Goal: Complete application form: Complete application form

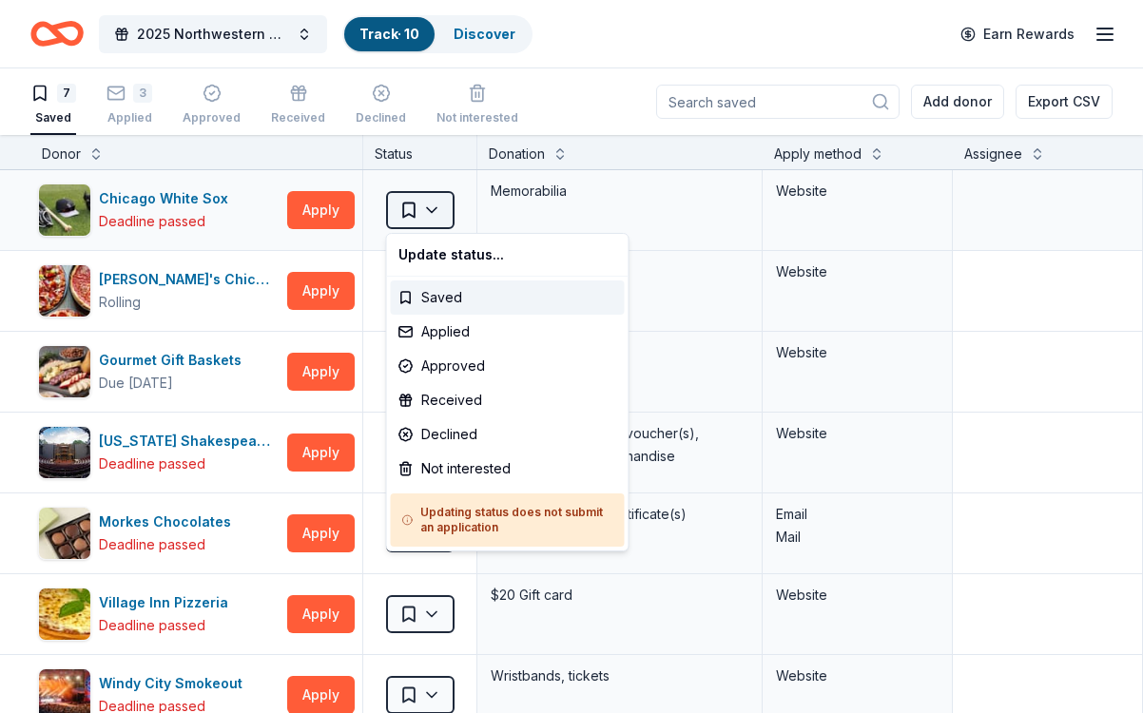
click at [428, 209] on html "2025 Northwestern University Dance Marathon Alumni Gala Track · 10 Discover Ear…" at bounding box center [571, 356] width 1143 height 713
click at [452, 326] on div "Applied" at bounding box center [508, 332] width 234 height 34
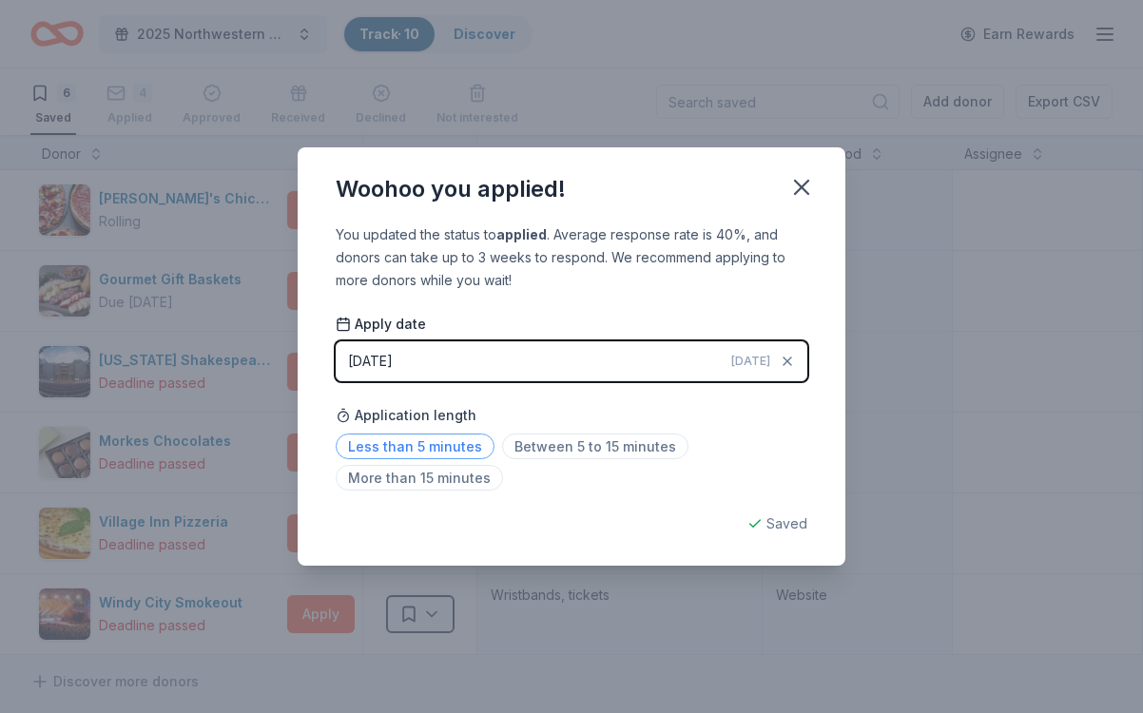
click at [431, 450] on span "Less than 5 minutes" at bounding box center [415, 447] width 159 height 26
click at [593, 596] on div "Woohoo you applied! You updated the status to applied . Average response rate i…" at bounding box center [571, 356] width 1143 height 713
click at [800, 184] on icon "button" at bounding box center [802, 187] width 27 height 27
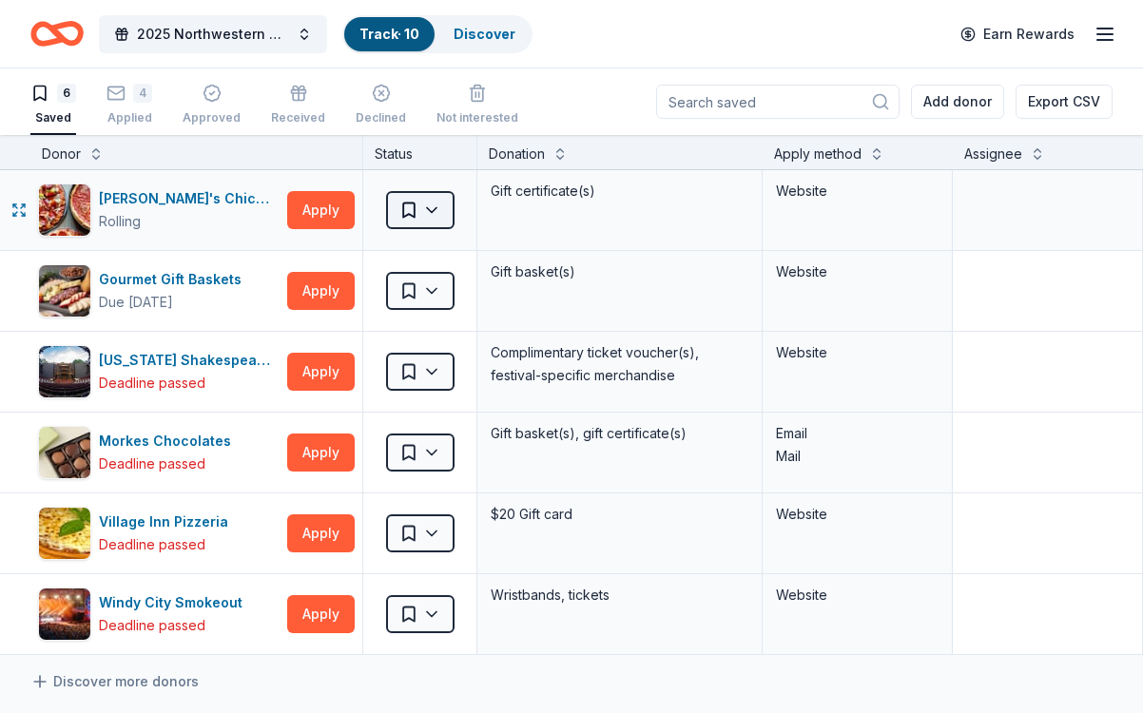
click at [433, 202] on html "2025 Northwestern University Dance Marathon Alumni Gala Track · 10 Discover Ear…" at bounding box center [571, 356] width 1143 height 713
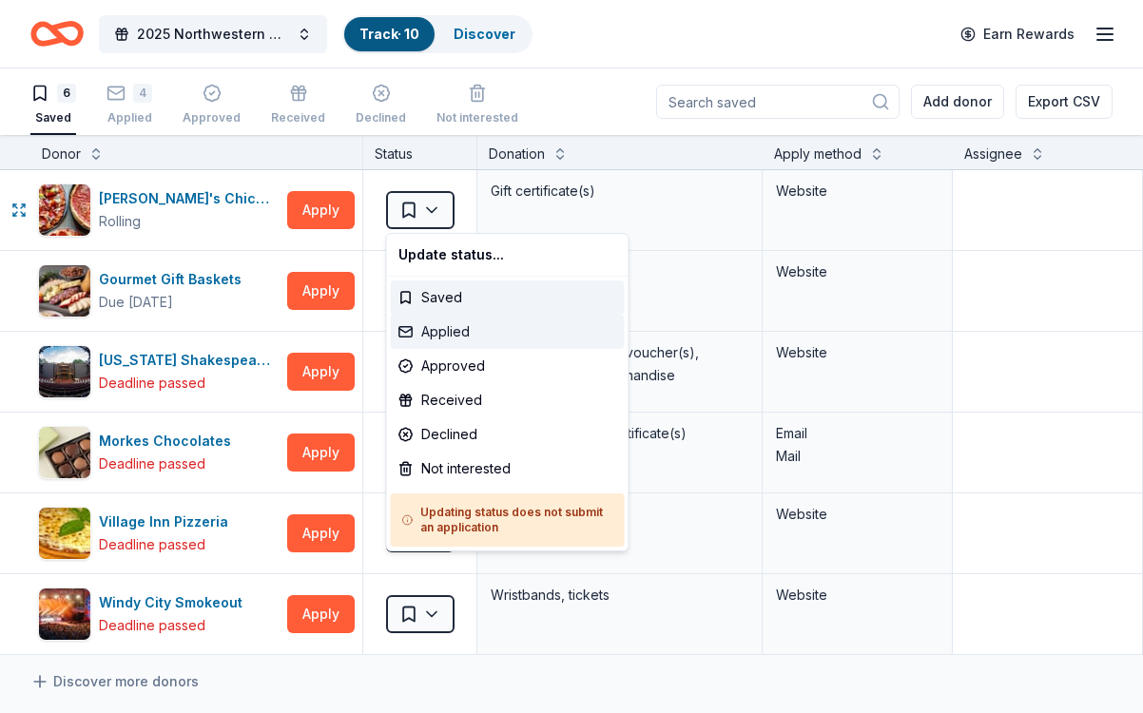
click at [440, 333] on div "Applied" at bounding box center [508, 332] width 234 height 34
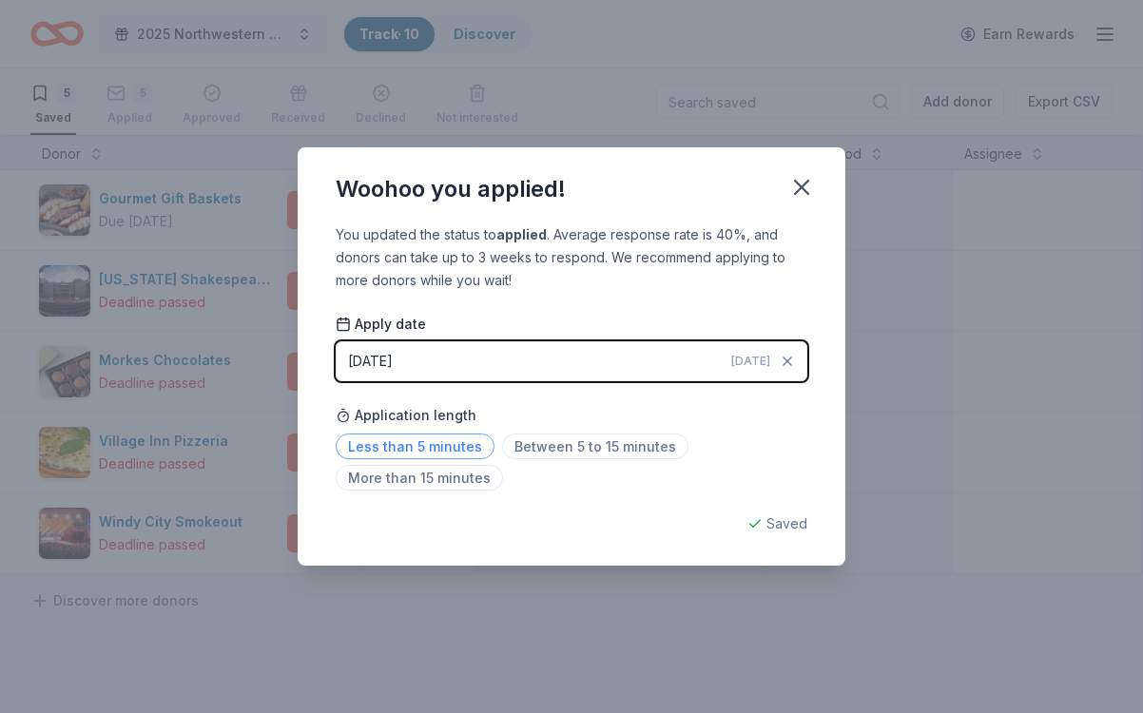
click at [423, 443] on span "Less than 5 minutes" at bounding box center [415, 447] width 159 height 26
click at [584, 632] on div "Woohoo you applied! You updated the status to applied . Average response rate i…" at bounding box center [571, 356] width 1143 height 713
click at [232, 223] on div "Woohoo you applied! You updated the status to applied . Average response rate i…" at bounding box center [571, 356] width 1143 height 713
click at [812, 187] on icon "button" at bounding box center [802, 187] width 27 height 27
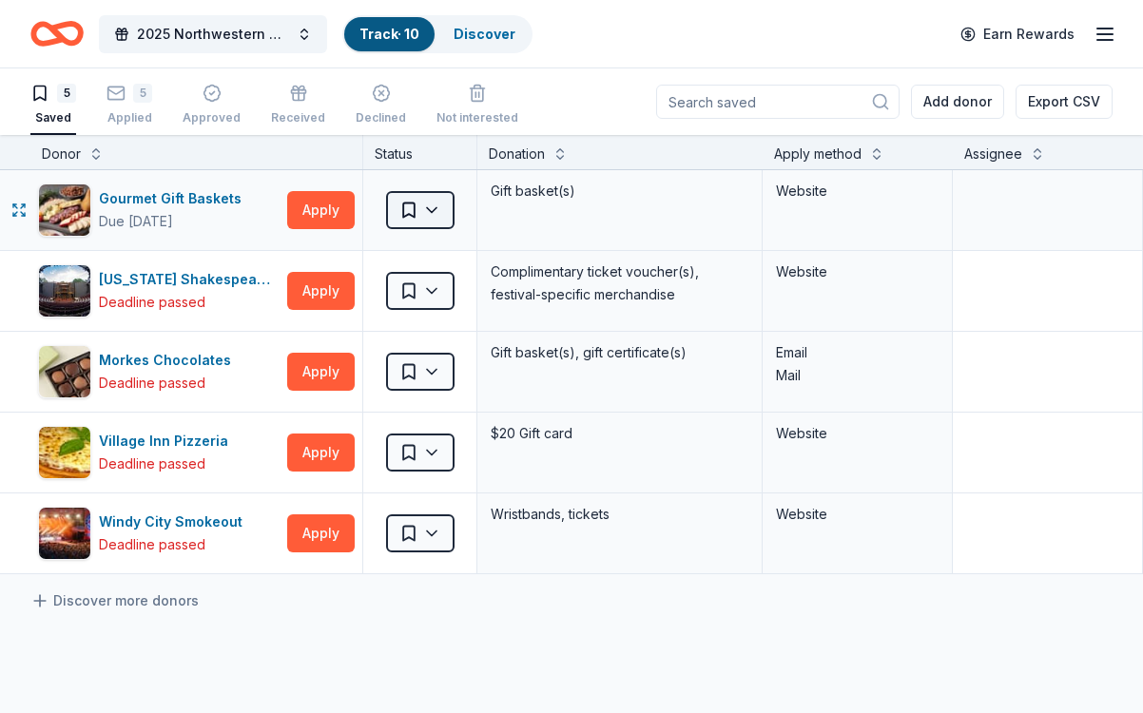
click at [436, 218] on html "2025 Northwestern University Dance Marathon Alumni Gala Track · 10 Discover Ear…" at bounding box center [571, 356] width 1143 height 713
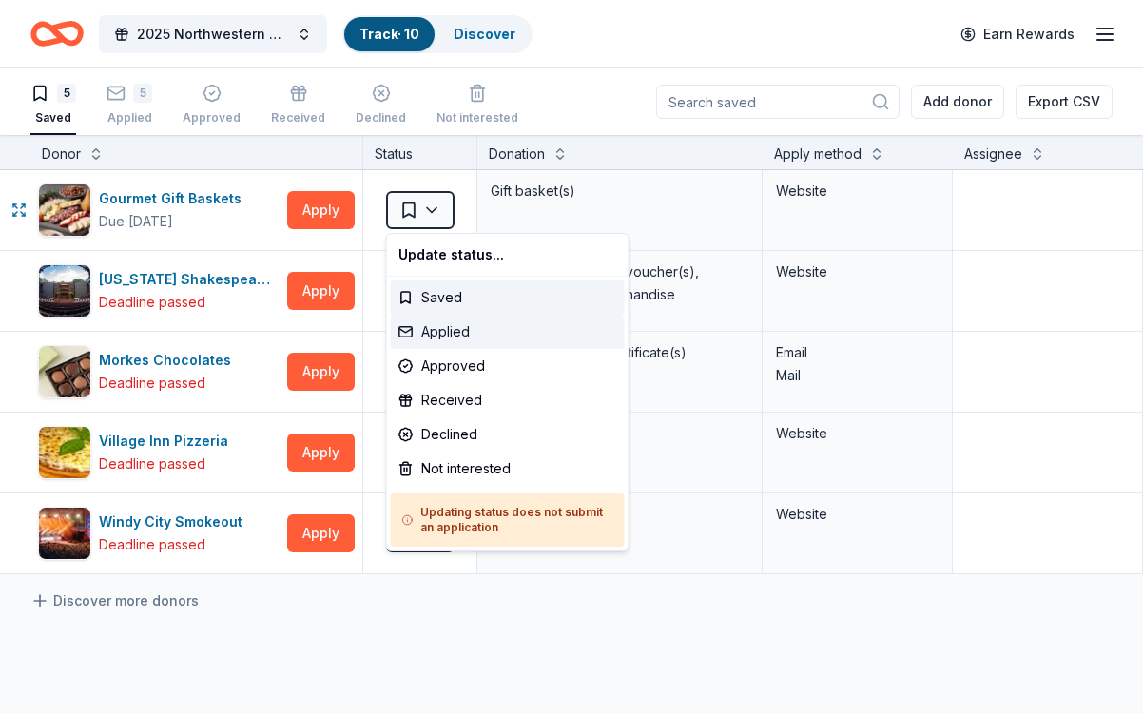
click at [458, 338] on div "Applied" at bounding box center [508, 332] width 234 height 34
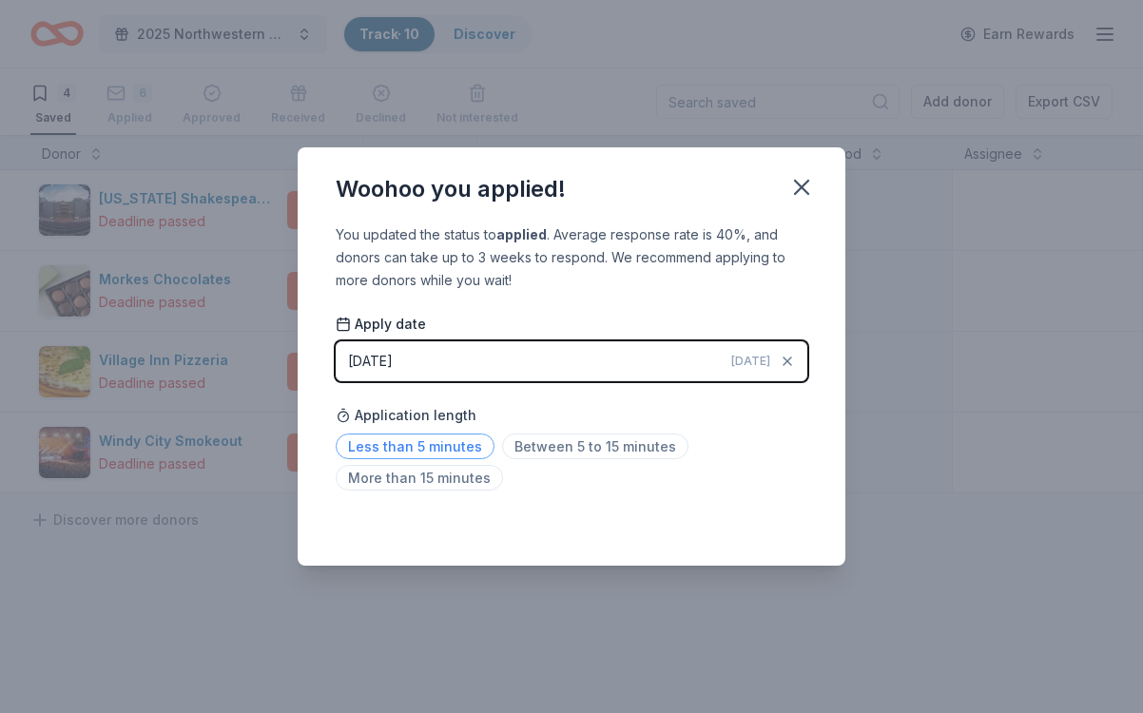
click at [443, 449] on span "Less than 5 minutes" at bounding box center [415, 447] width 159 height 26
click at [679, 611] on div "Woohoo you applied! You updated the status to applied . Average response rate i…" at bounding box center [571, 356] width 1143 height 713
click at [802, 182] on icon "button" at bounding box center [802, 187] width 27 height 27
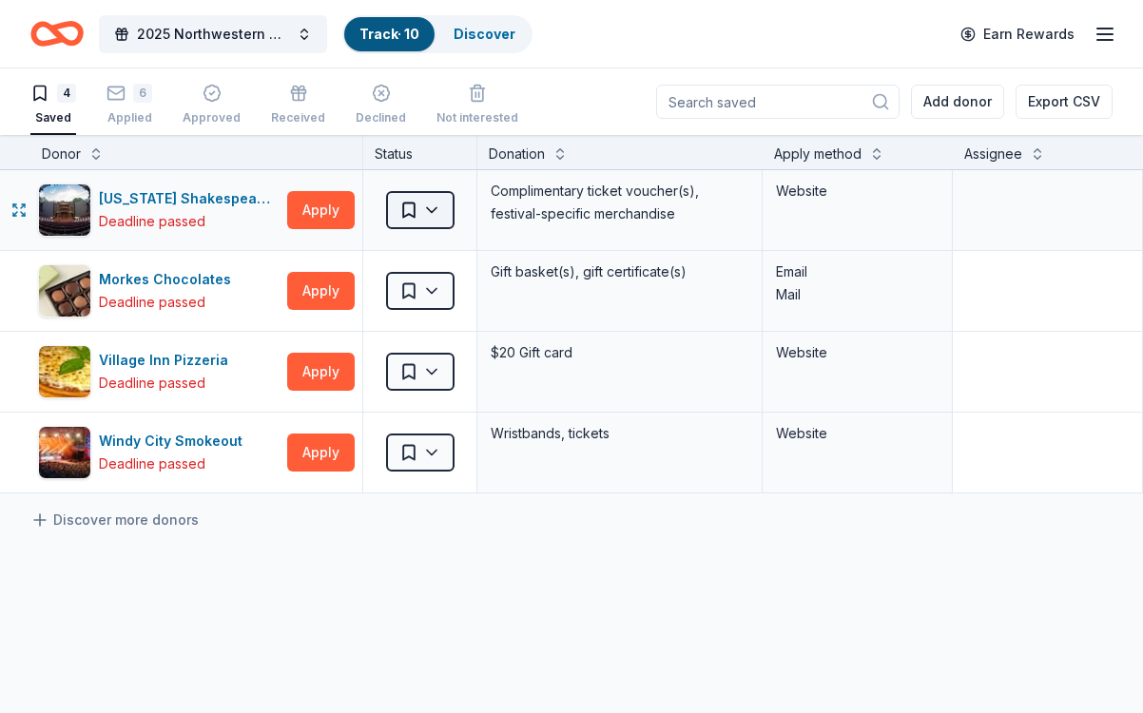
click at [428, 225] on html "2025 Northwestern University Dance Marathon Alumni Gala Track · 10 Discover Ear…" at bounding box center [571, 356] width 1143 height 713
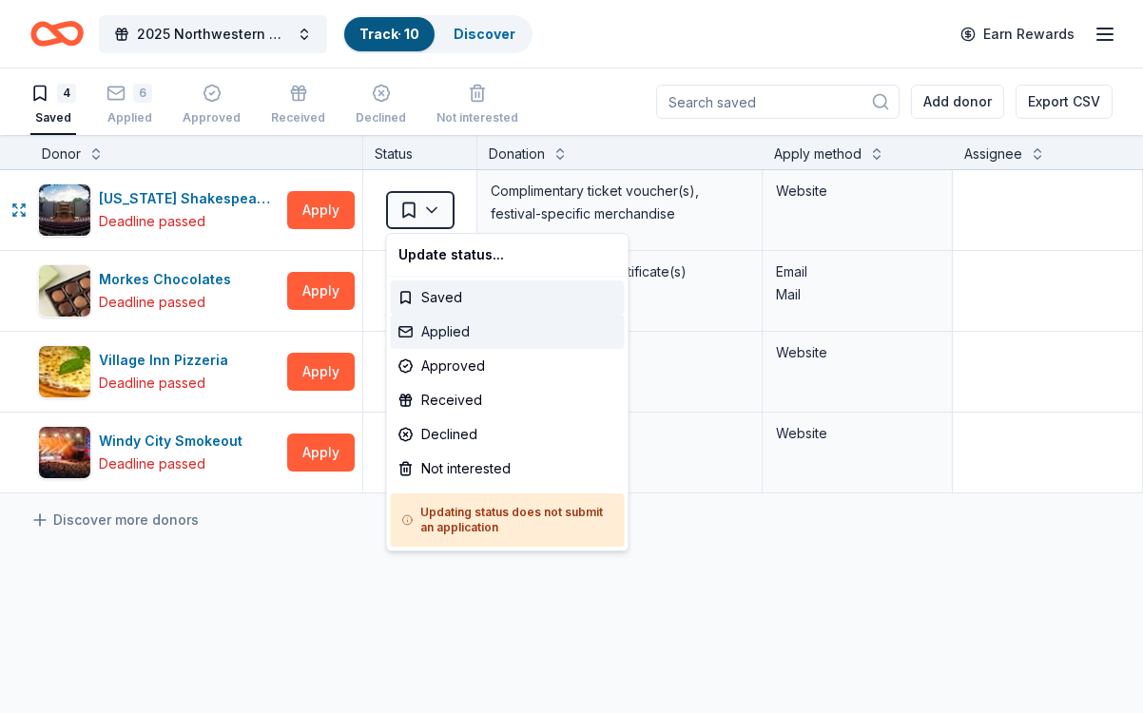
click at [457, 334] on div "Applied" at bounding box center [508, 332] width 234 height 34
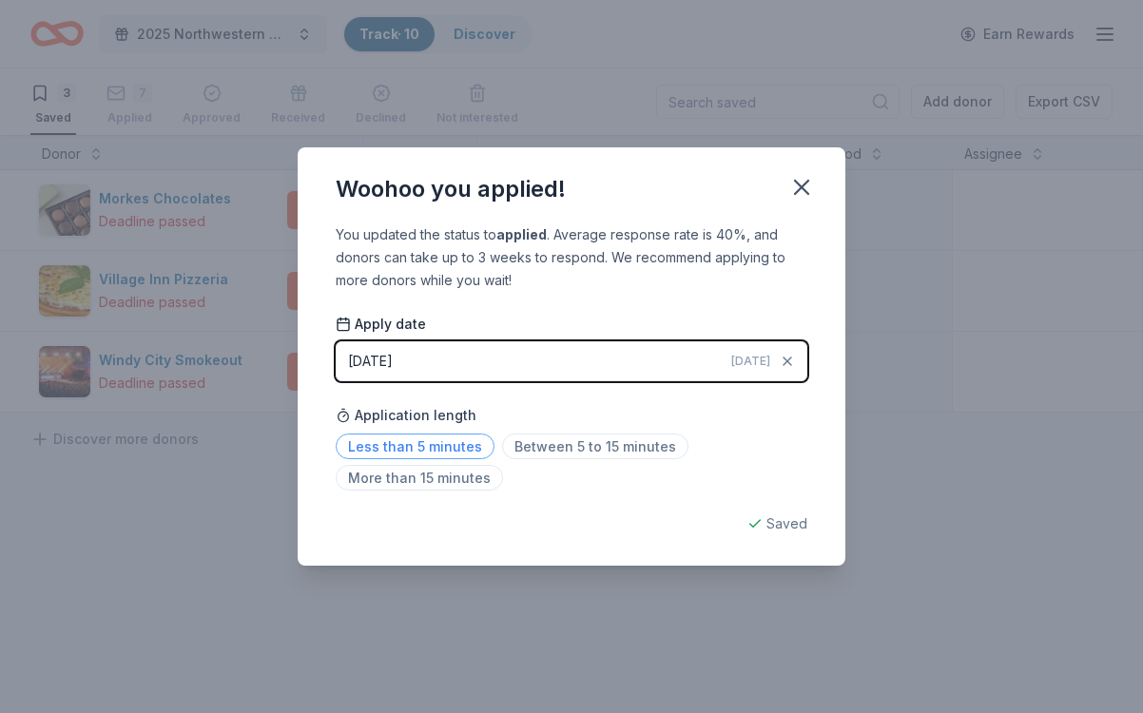
click at [457, 446] on span "Less than 5 minutes" at bounding box center [415, 447] width 159 height 26
click at [591, 580] on div "Woohoo you applied! You updated the status to applied . Average response rate i…" at bounding box center [571, 356] width 1143 height 713
click at [801, 187] on icon "button" at bounding box center [801, 187] width 13 height 13
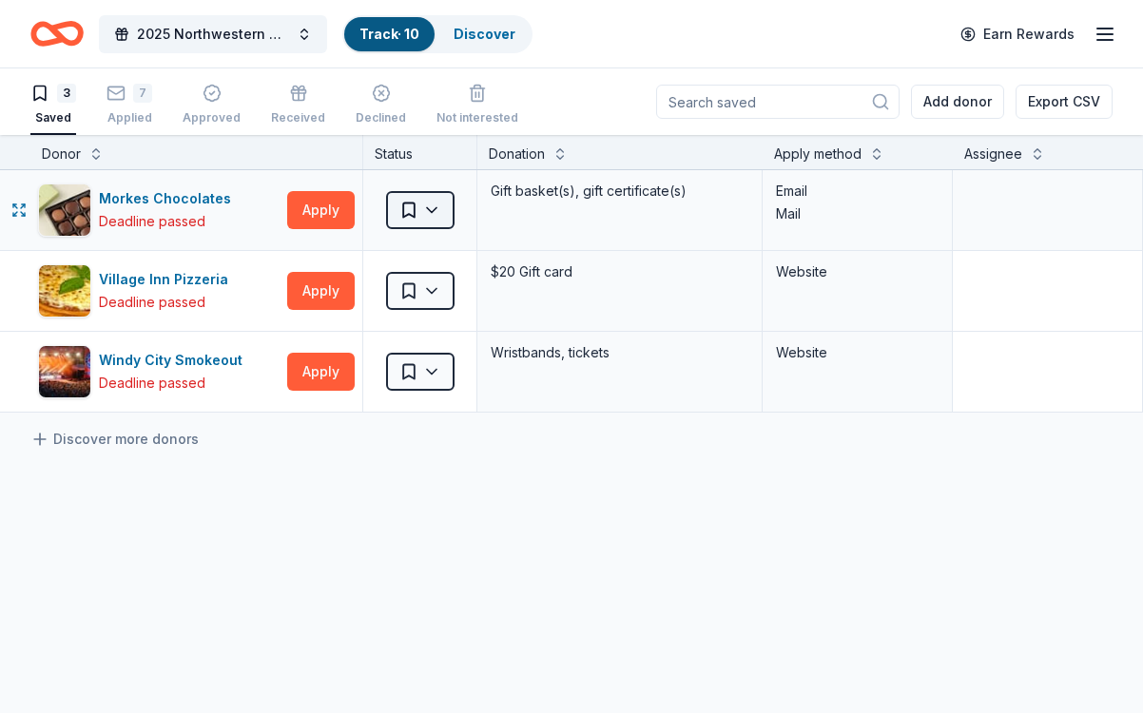
click at [429, 210] on html "2025 Northwestern University Dance Marathon Alumni Gala Track · 10 Discover Ear…" at bounding box center [571, 356] width 1143 height 713
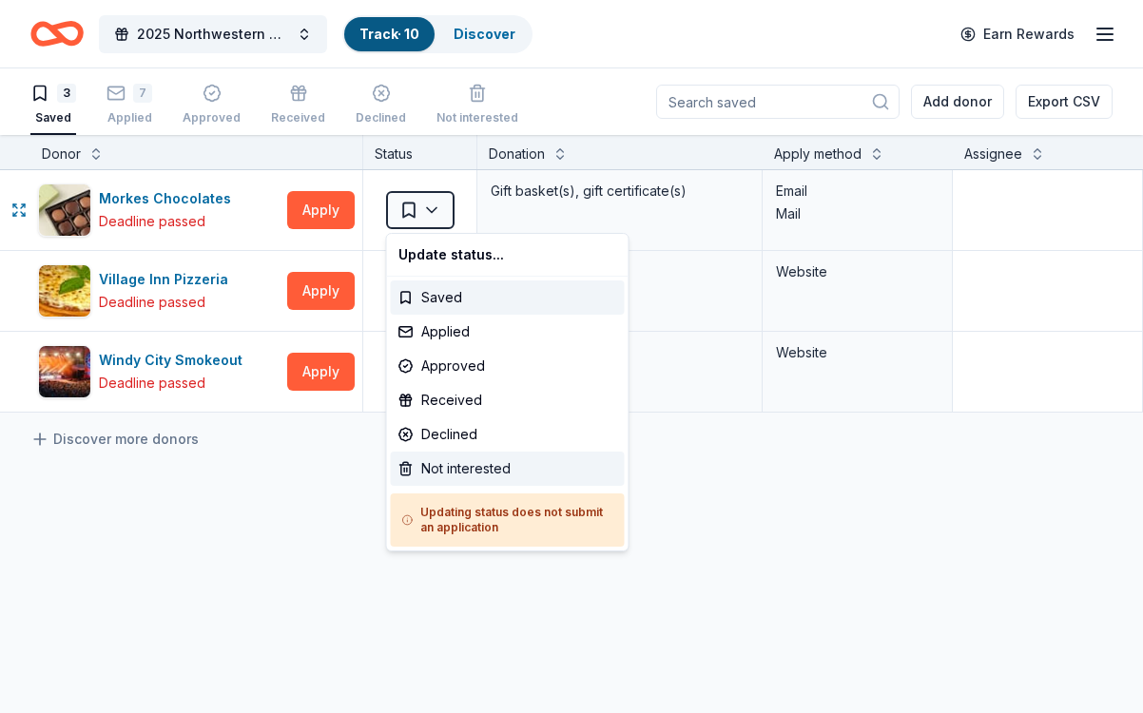
click at [459, 465] on div "Not interested" at bounding box center [508, 469] width 234 height 34
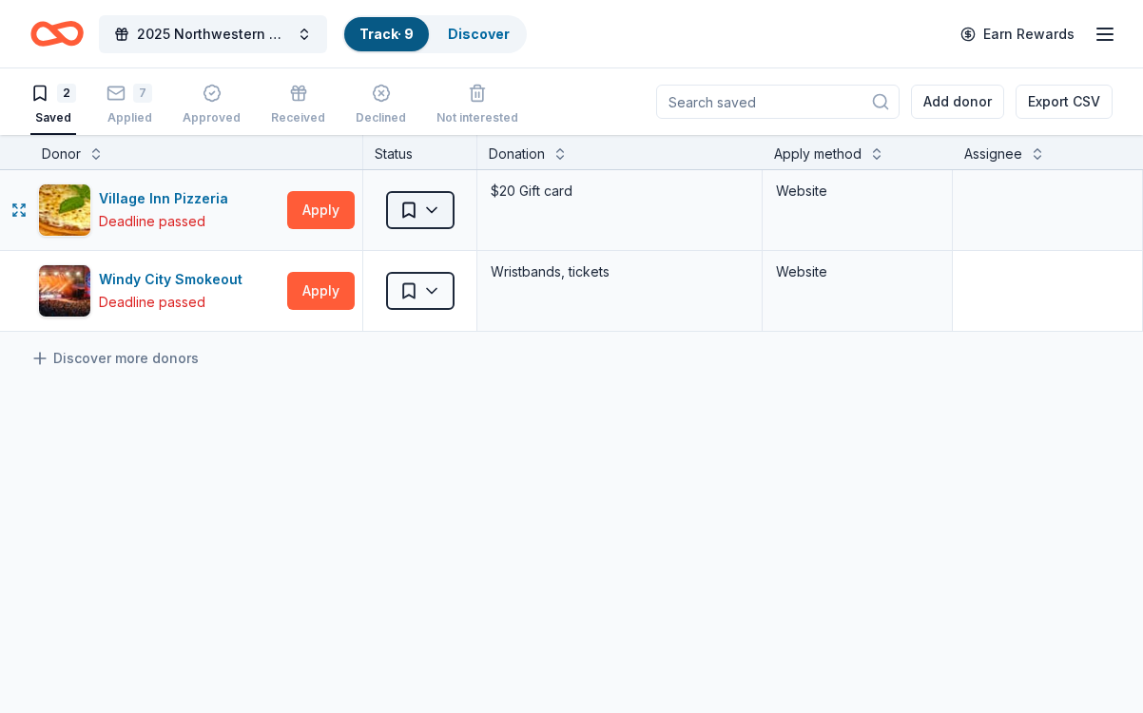
click at [421, 220] on html "2025 Northwestern University Dance Marathon Alumni Gala Track · 9 Discover Earn…" at bounding box center [571, 356] width 1143 height 713
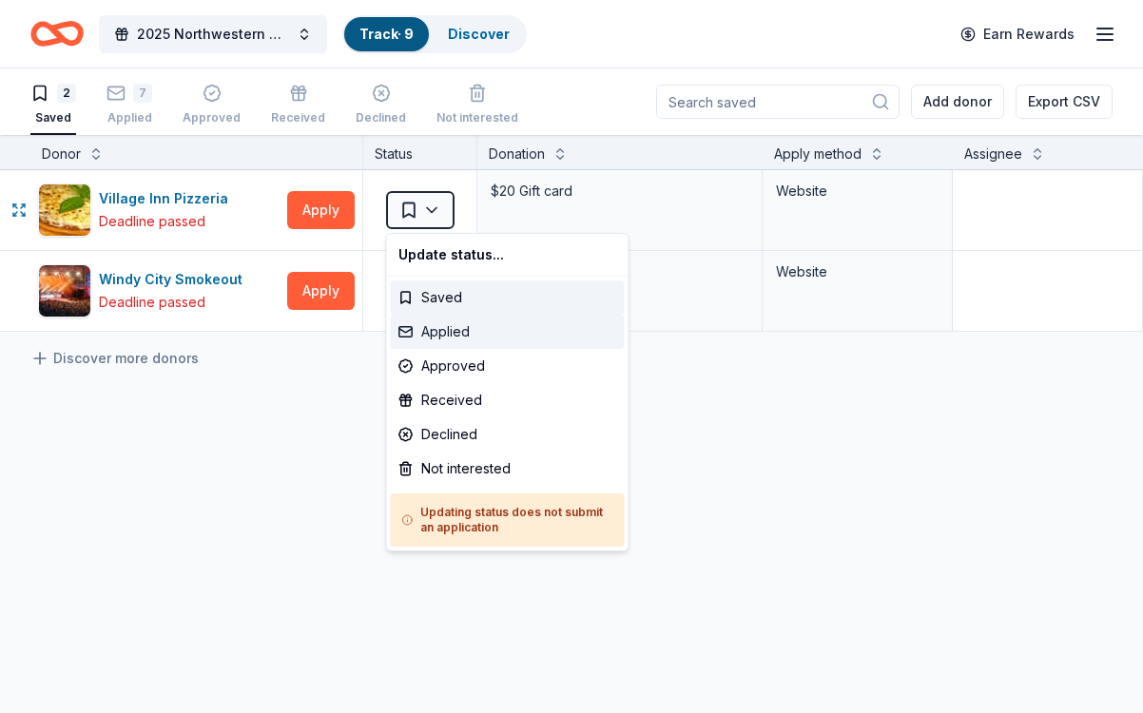
click at [460, 335] on div "Applied" at bounding box center [508, 332] width 234 height 34
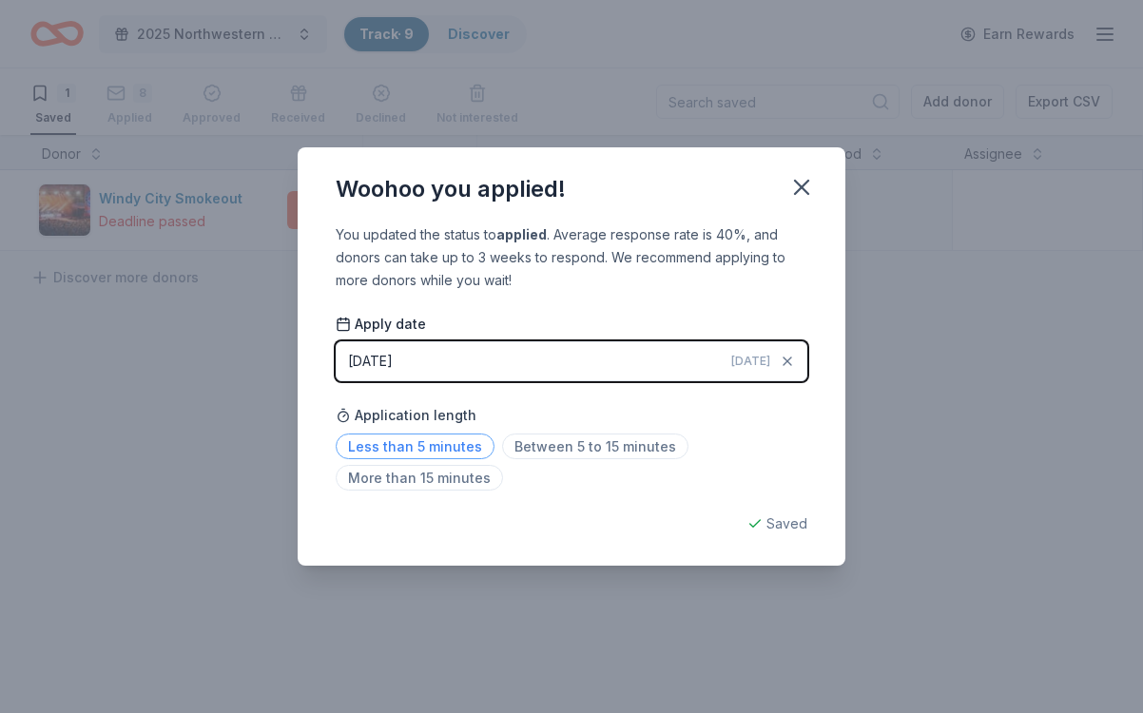
click at [423, 448] on span "Less than 5 minutes" at bounding box center [415, 447] width 159 height 26
click at [817, 175] on button "button" at bounding box center [802, 187] width 42 height 42
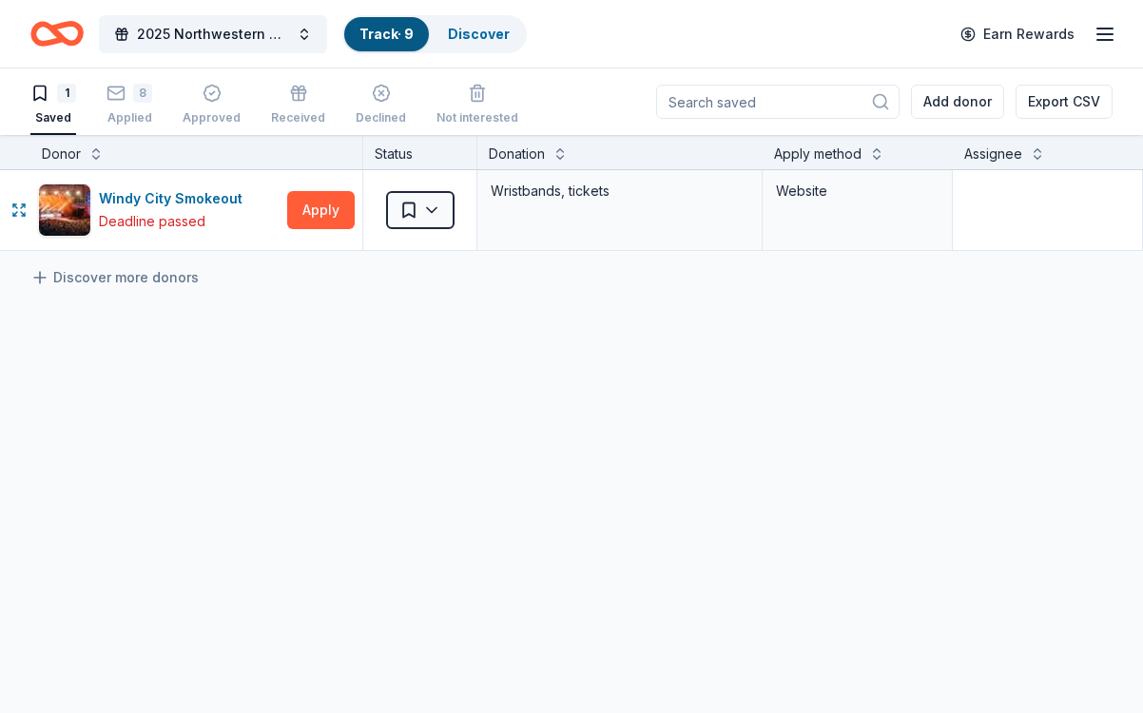
click at [791, 184] on div "Website" at bounding box center [857, 191] width 163 height 23
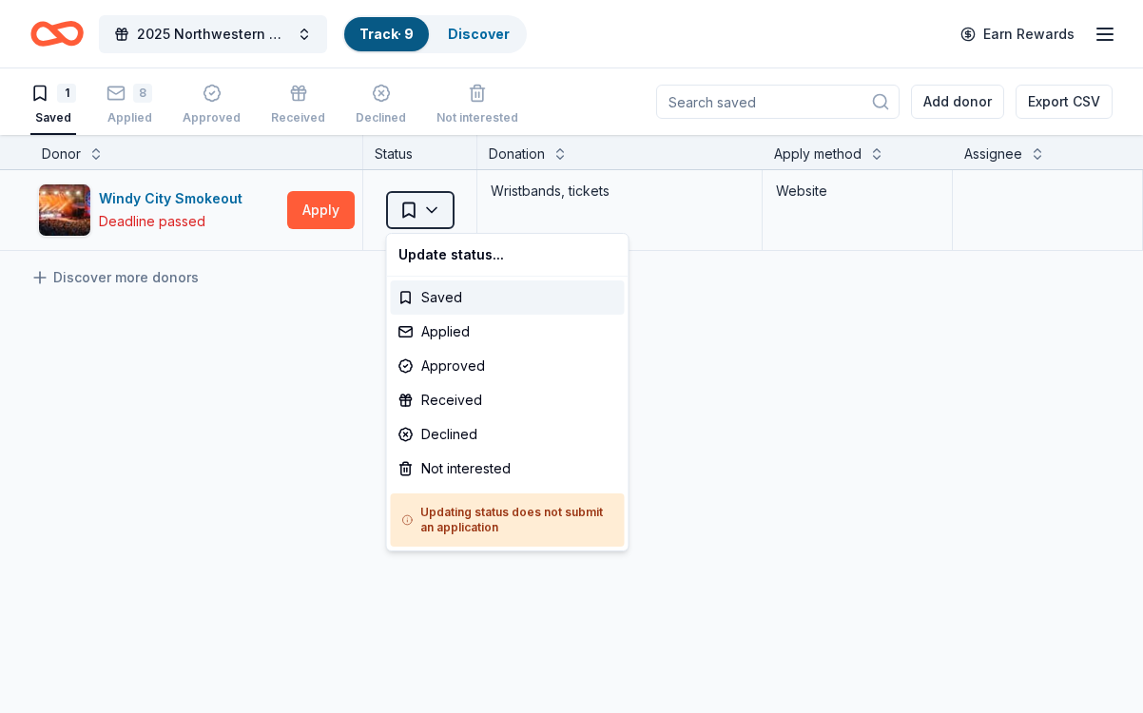
click at [427, 212] on html "2025 Northwestern University Dance Marathon Alumni Gala Track · 9 Discover Earn…" at bounding box center [571, 356] width 1143 height 713
click at [451, 333] on div "Applied" at bounding box center [508, 332] width 234 height 34
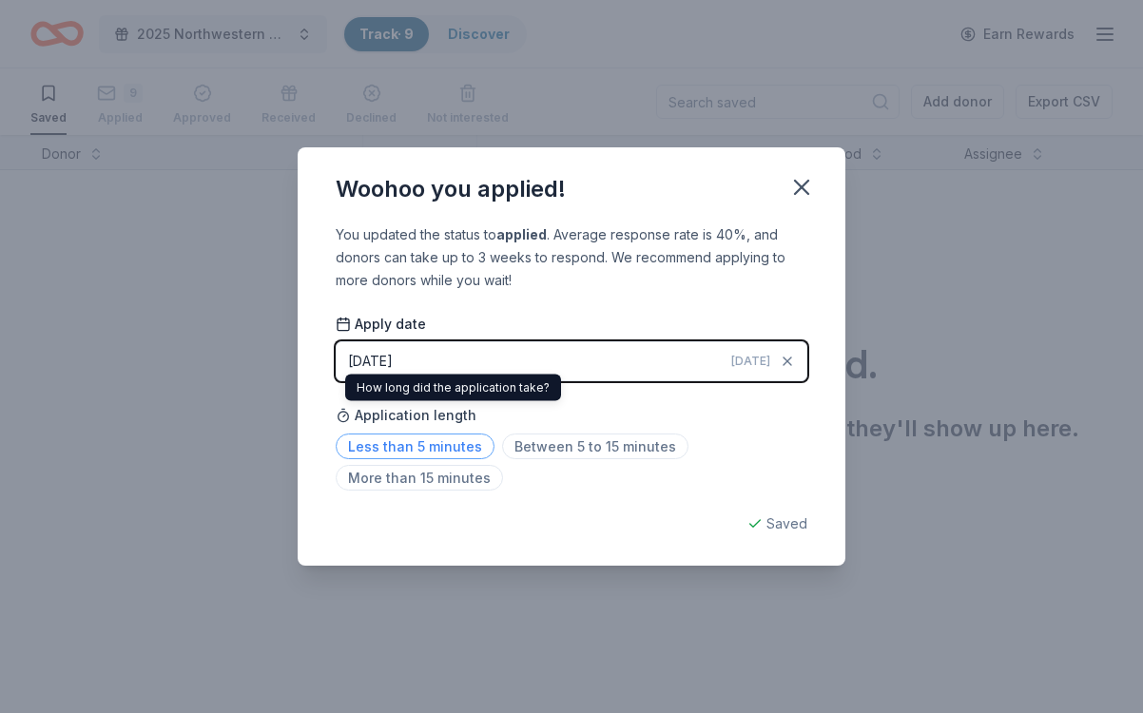
click at [440, 444] on span "Less than 5 minutes" at bounding box center [415, 447] width 159 height 26
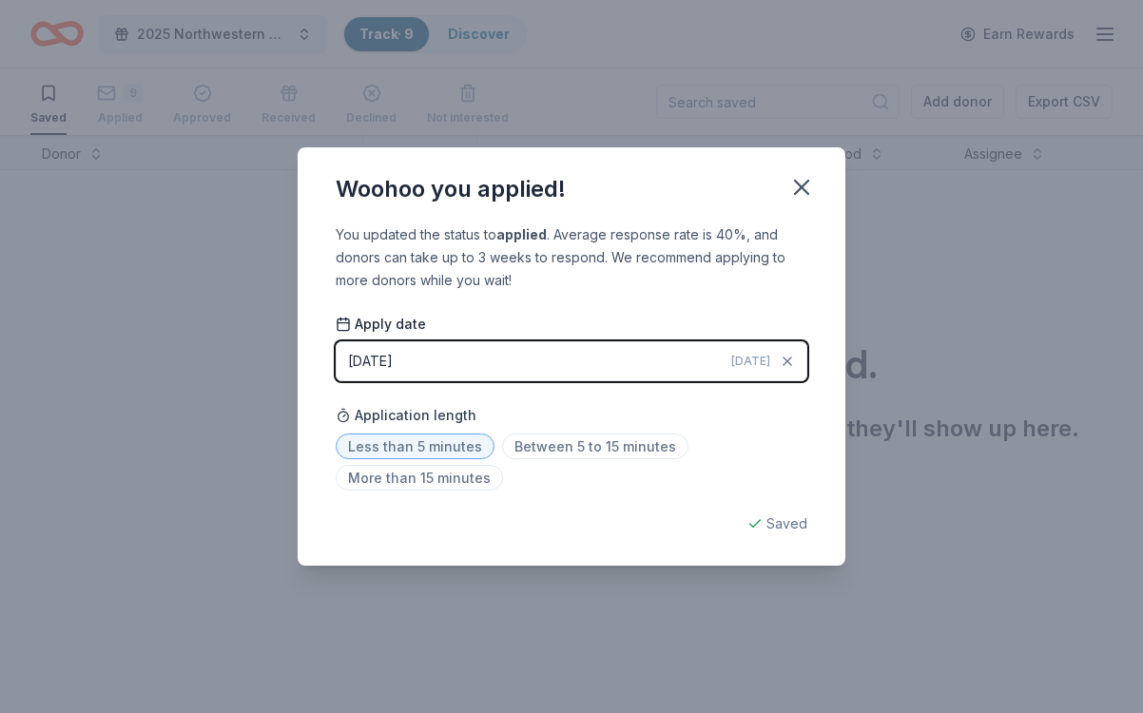
click at [734, 599] on div "Woohoo you applied! You updated the status to applied . Average response rate i…" at bounding box center [571, 356] width 1143 height 713
click at [798, 177] on icon "button" at bounding box center [802, 187] width 27 height 27
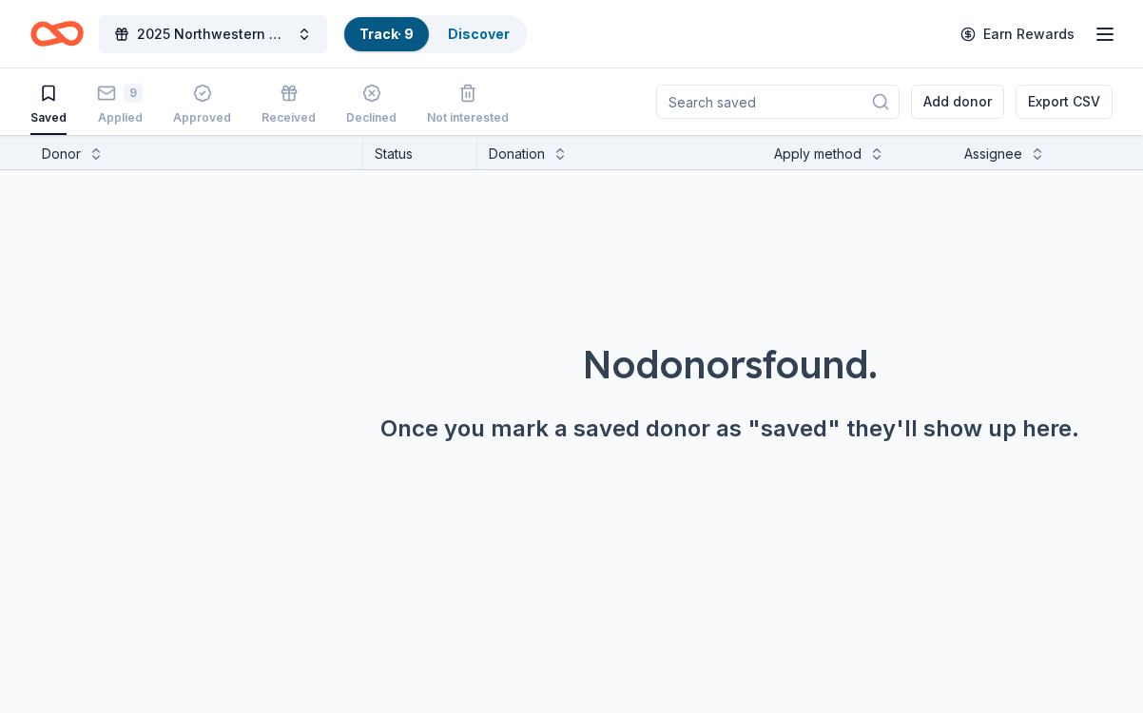
click at [53, 111] on div "Saved" at bounding box center [48, 117] width 36 height 15
click at [470, 32] on link "Discover" at bounding box center [479, 34] width 62 height 16
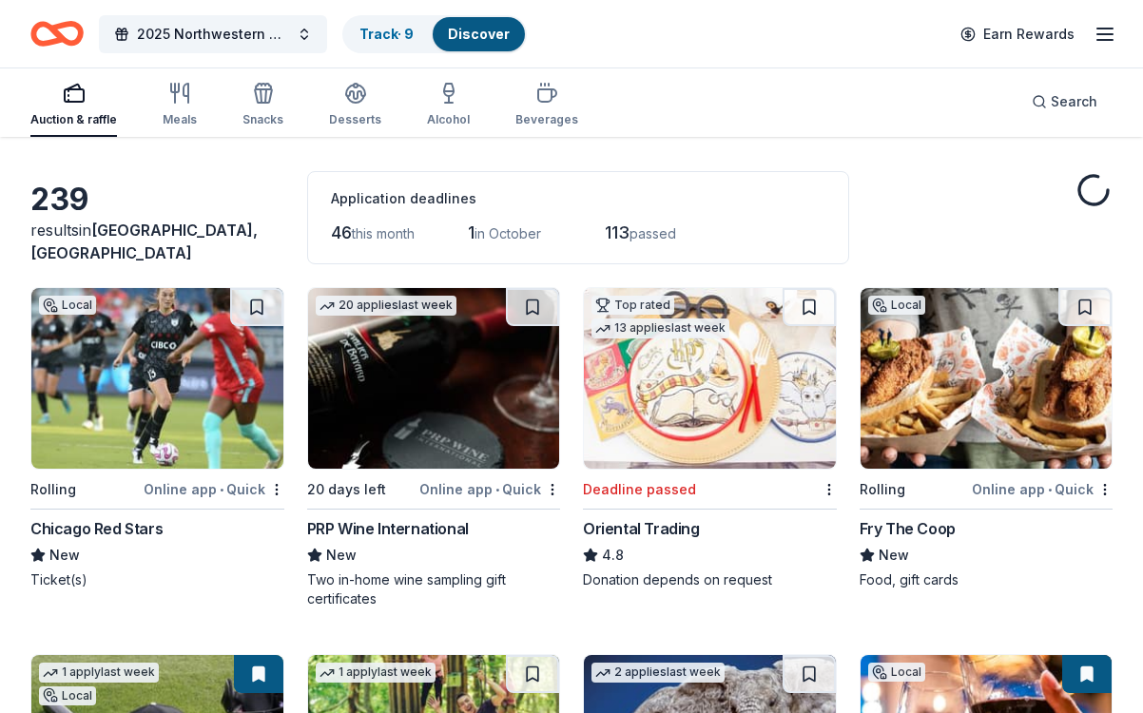
scroll to position [73, 0]
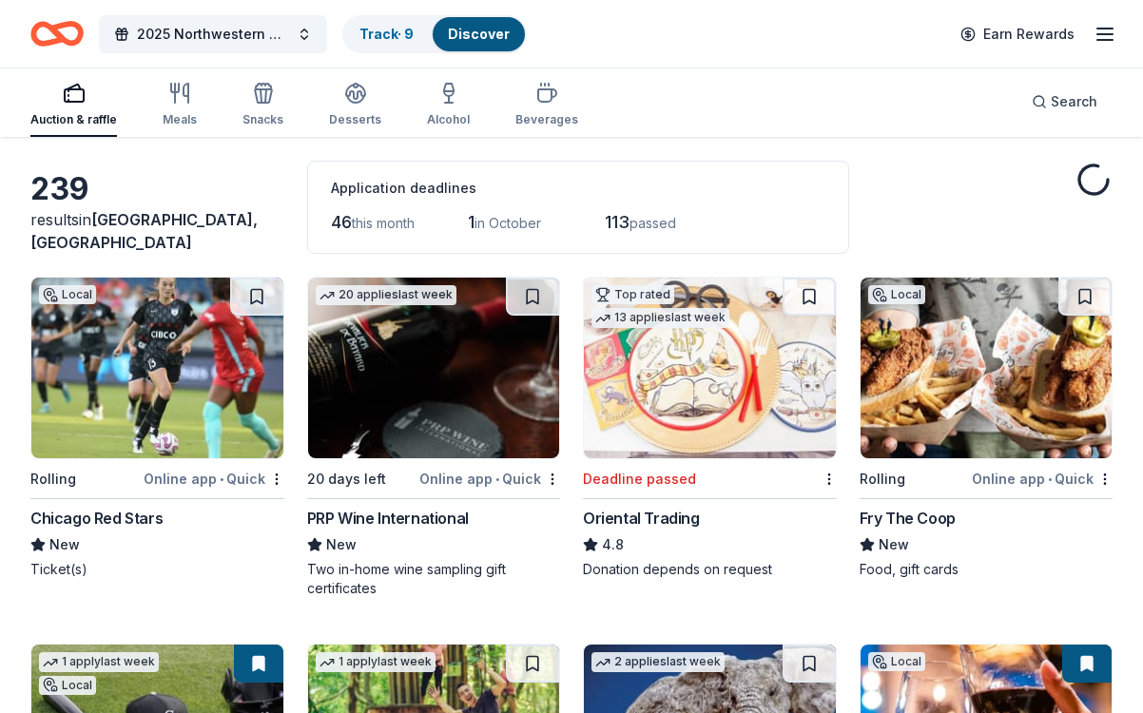
click at [185, 384] on img at bounding box center [157, 368] width 252 height 181
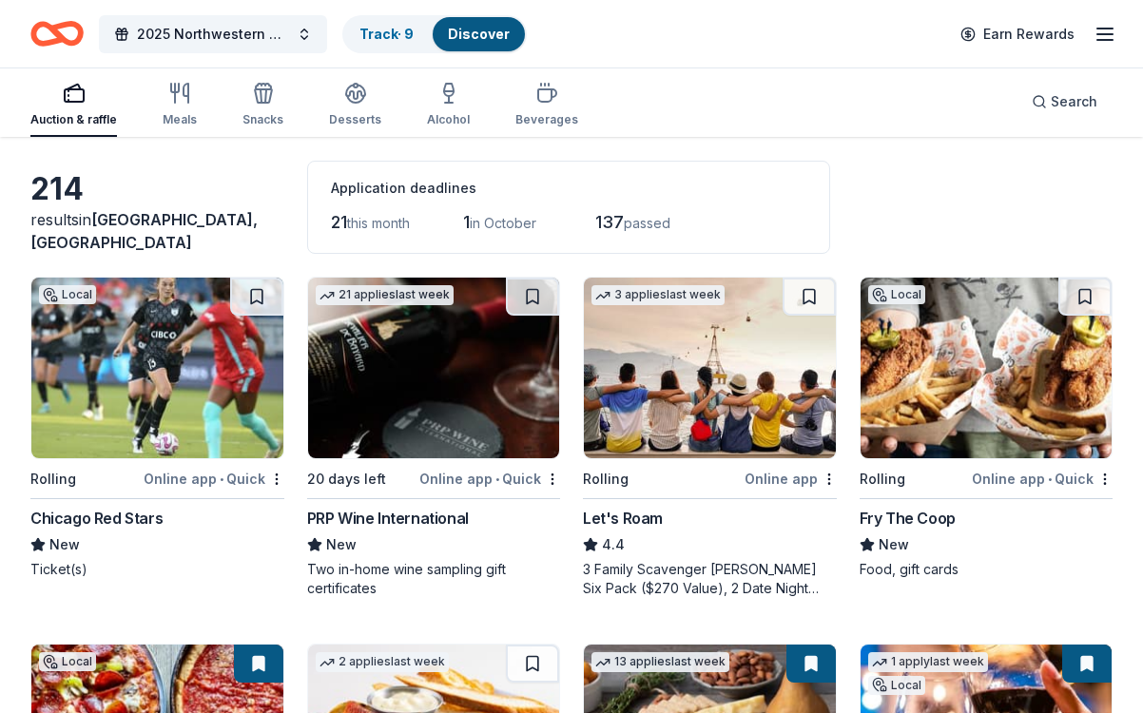
click at [399, 395] on img at bounding box center [434, 368] width 252 height 181
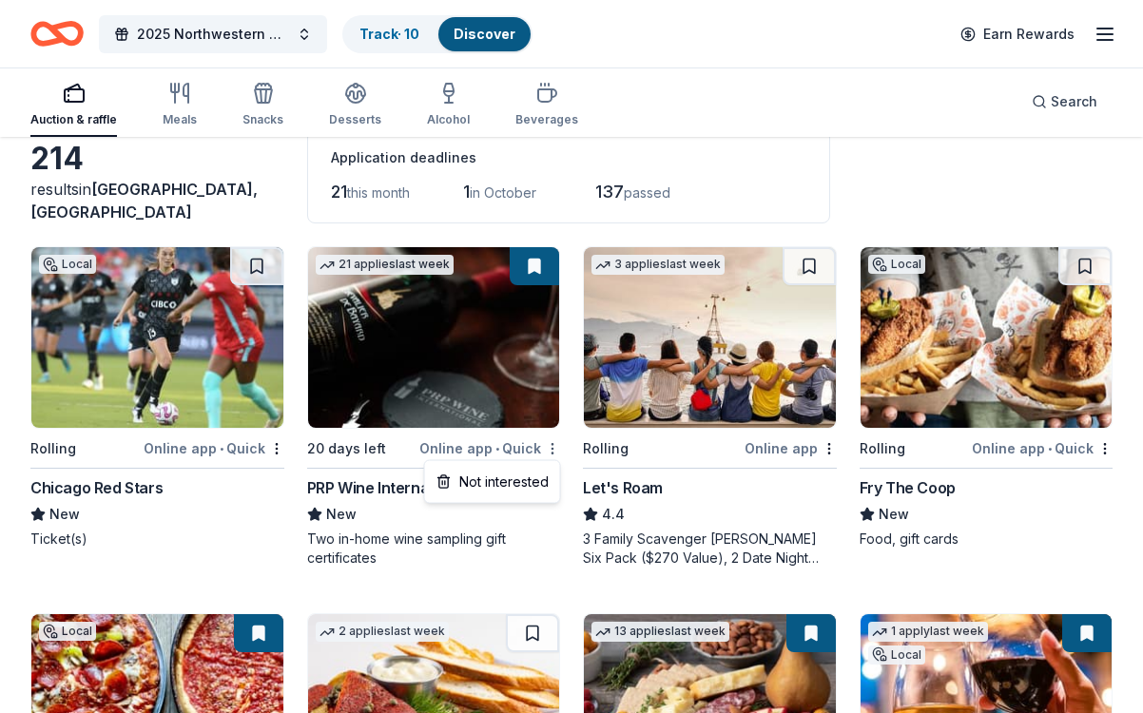
click at [551, 444] on html "2025 Northwestern University Dance Marathon Alumni Gala Track · 10 Discover Ear…" at bounding box center [571, 252] width 1143 height 713
click at [816, 499] on html "2025 Northwestern University Dance Marathon Alumni Gala Track · 10 Discover Ear…" at bounding box center [571, 252] width 1143 height 713
click at [654, 320] on img at bounding box center [710, 337] width 252 height 181
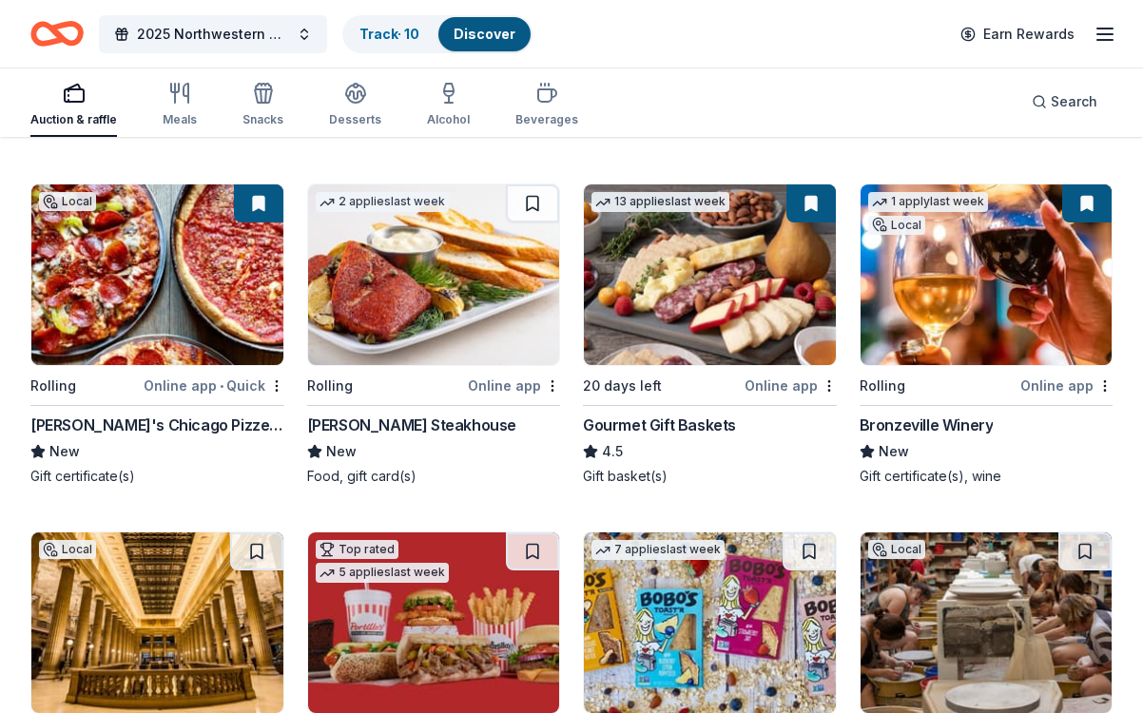
scroll to position [519, 0]
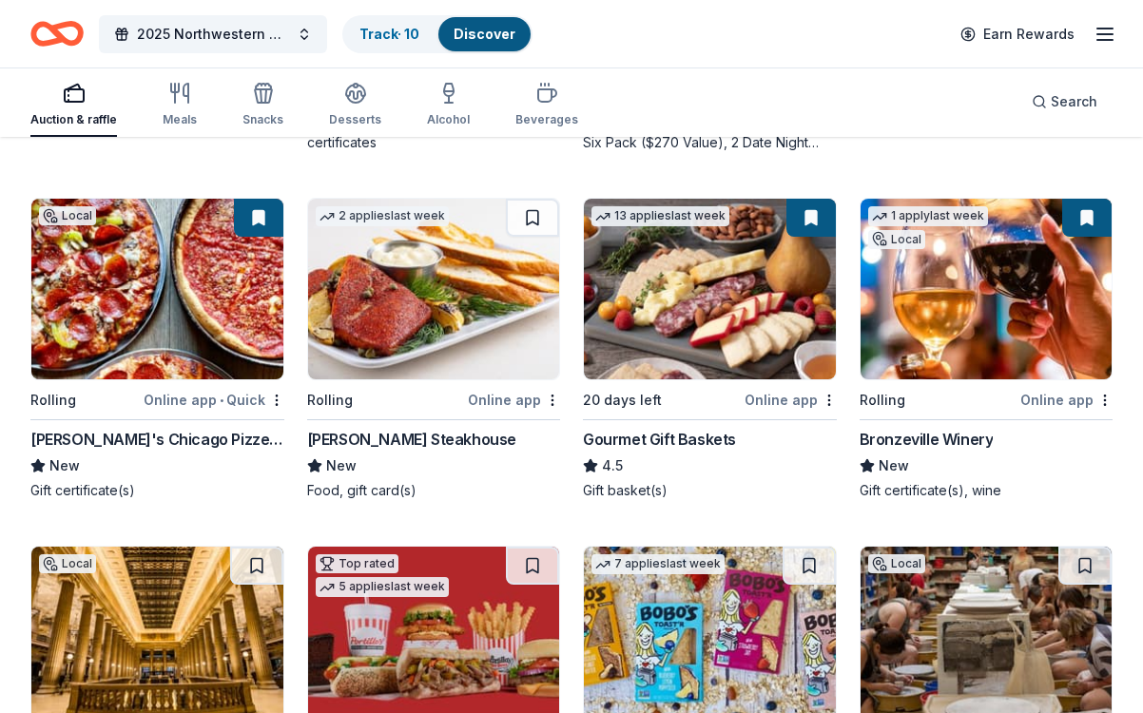
click at [425, 293] on img at bounding box center [434, 289] width 252 height 181
click at [406, 301] on img at bounding box center [434, 289] width 252 height 181
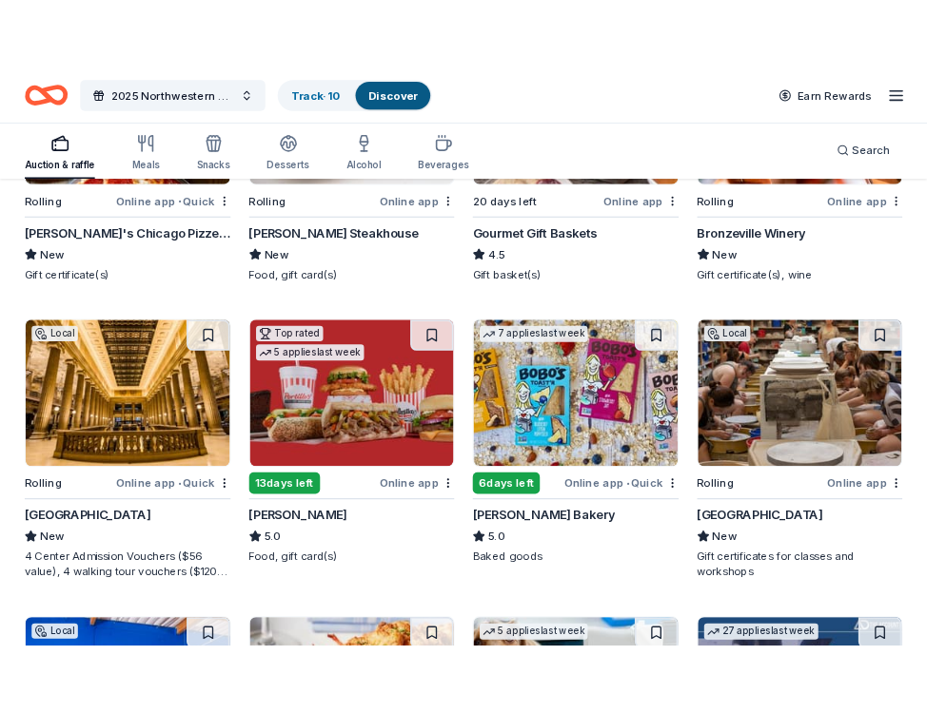
scroll to position [792, 0]
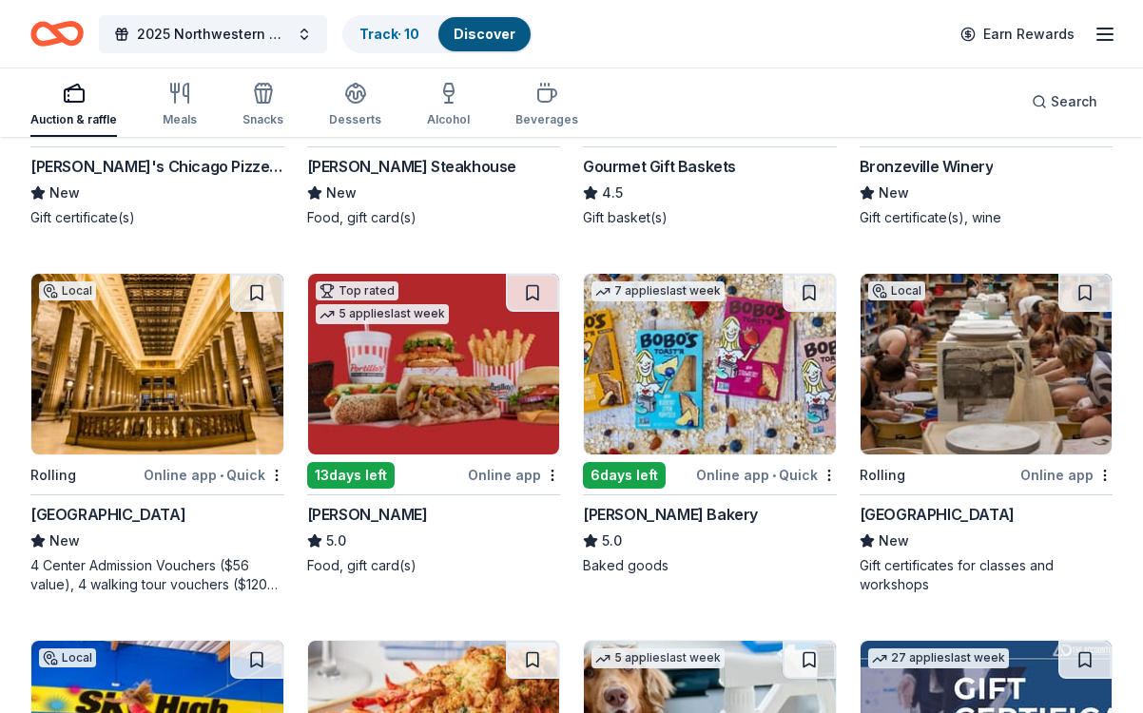
click at [152, 384] on img at bounding box center [157, 364] width 252 height 181
click at [148, 419] on img at bounding box center [157, 364] width 252 height 181
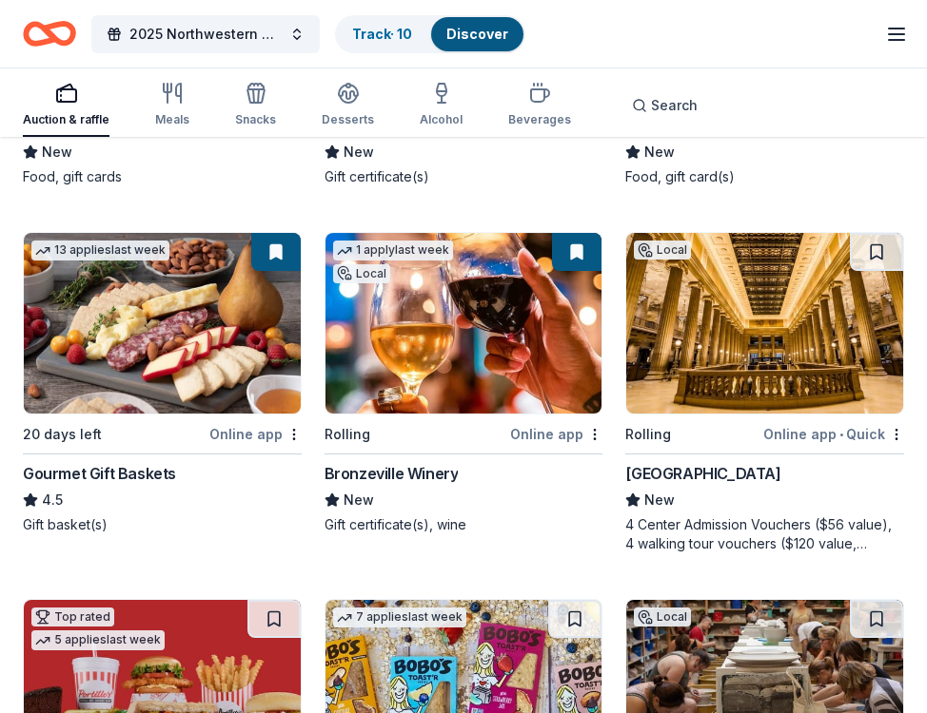
scroll to position [802, 0]
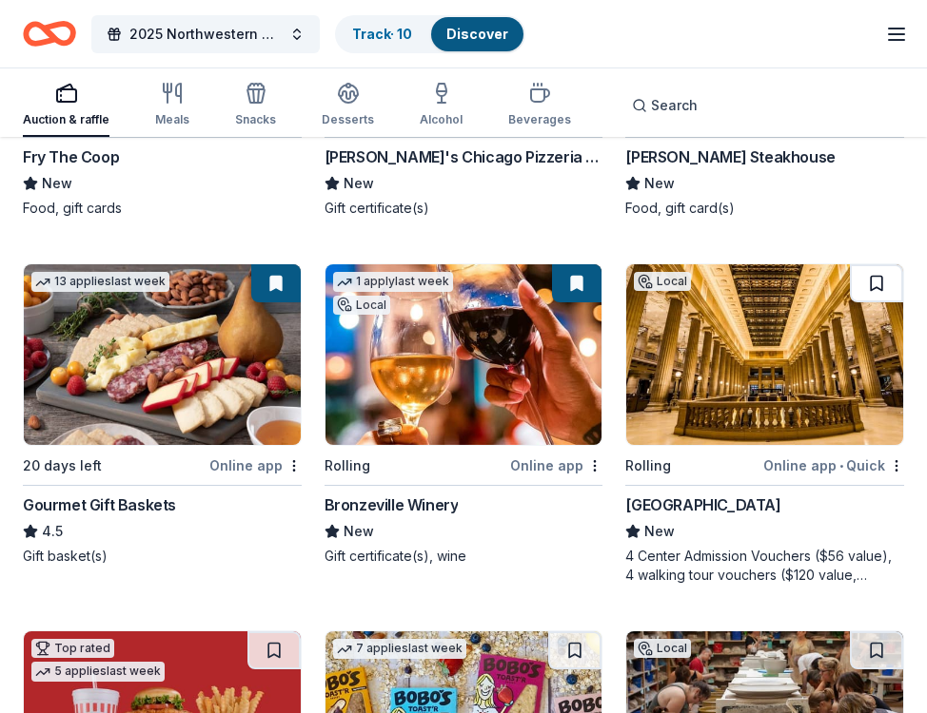
click at [882, 276] on button at bounding box center [876, 283] width 53 height 38
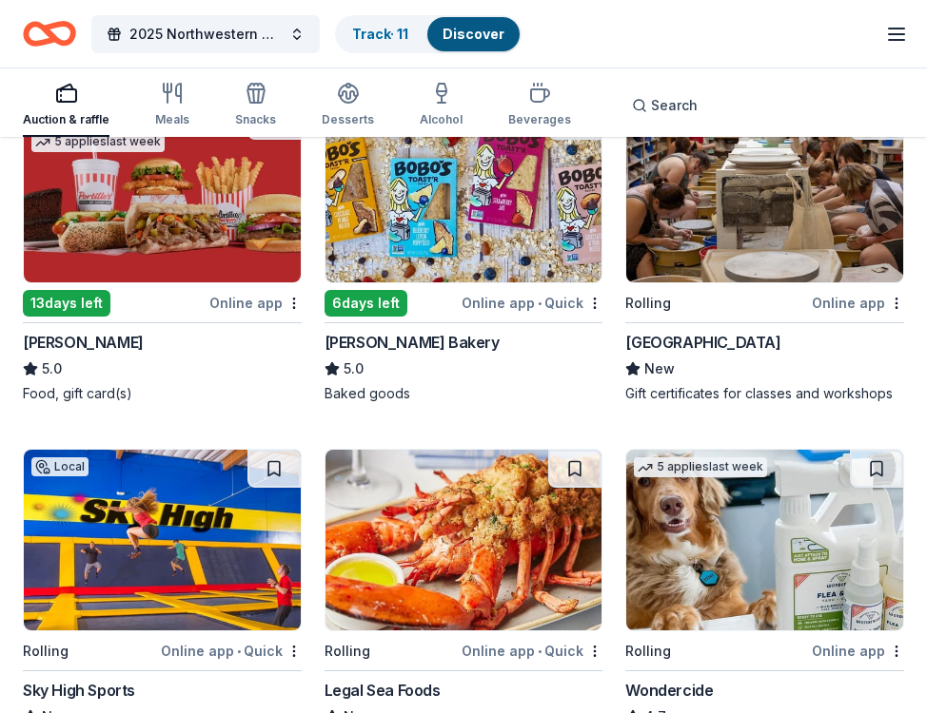
scroll to position [1336, 0]
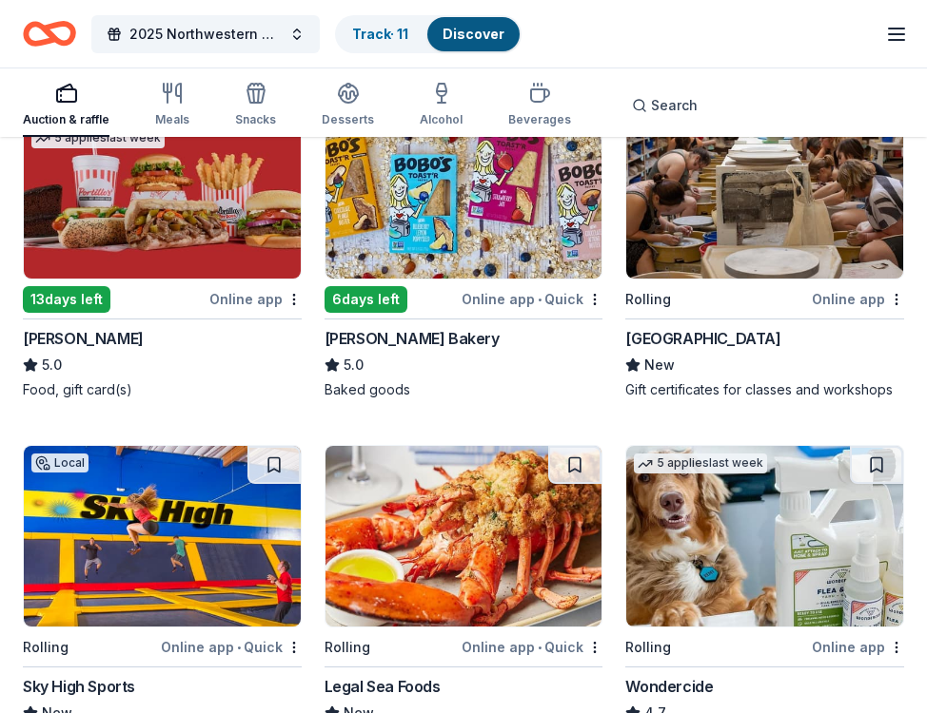
click at [726, 210] on img at bounding box center [764, 188] width 277 height 181
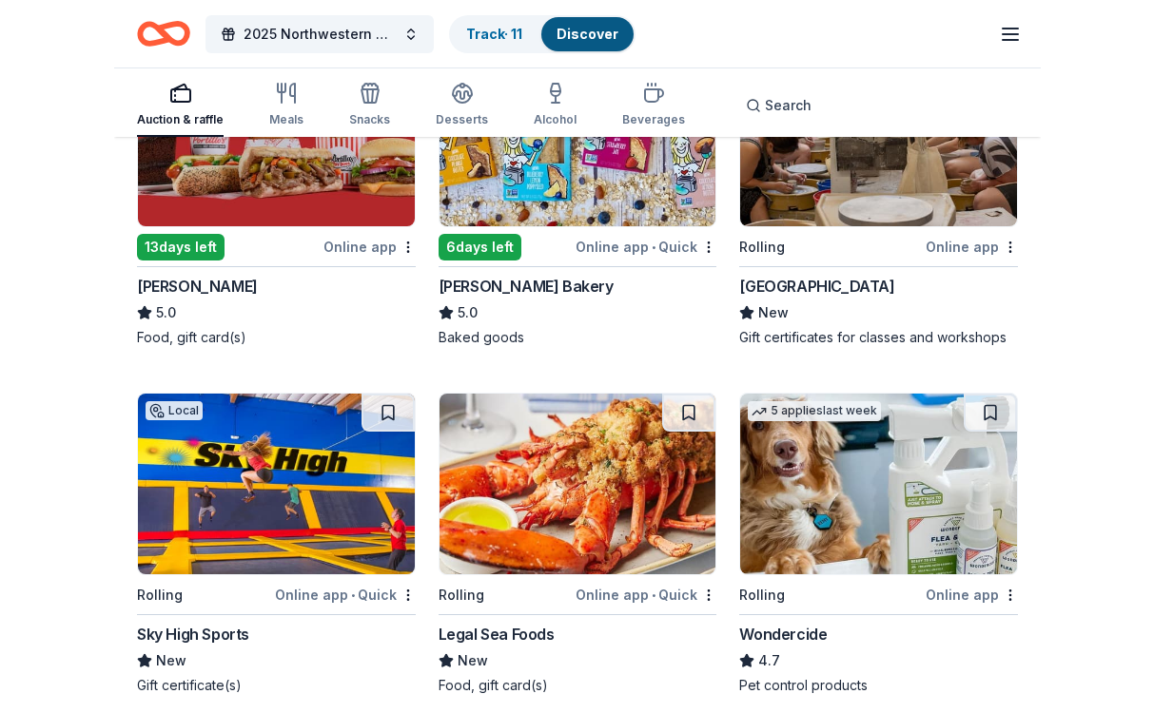
scroll to position [1390, 0]
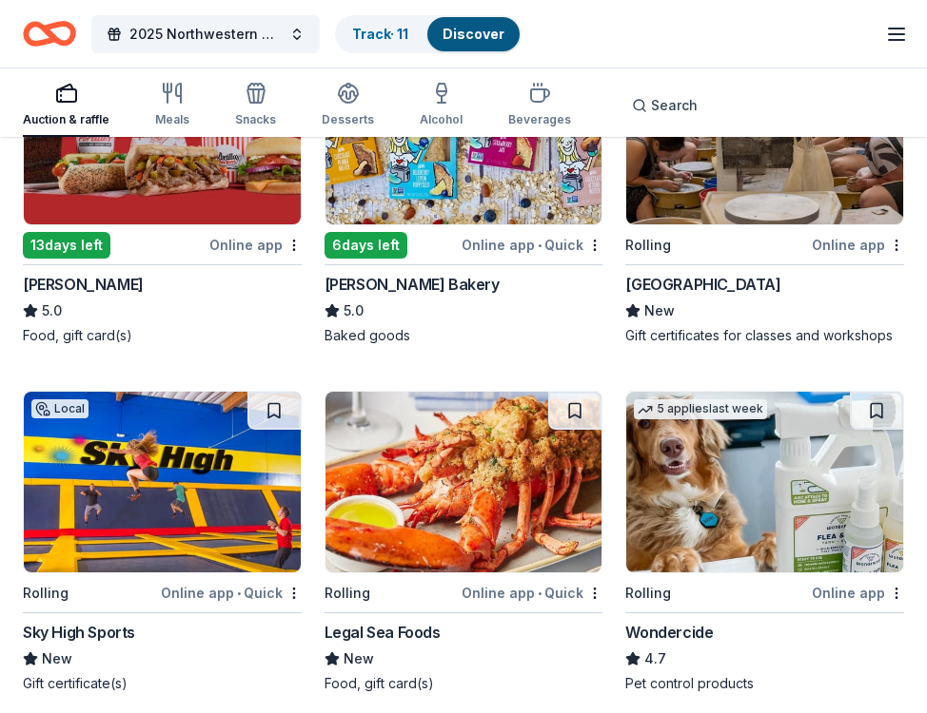
click at [758, 204] on img at bounding box center [764, 134] width 277 height 181
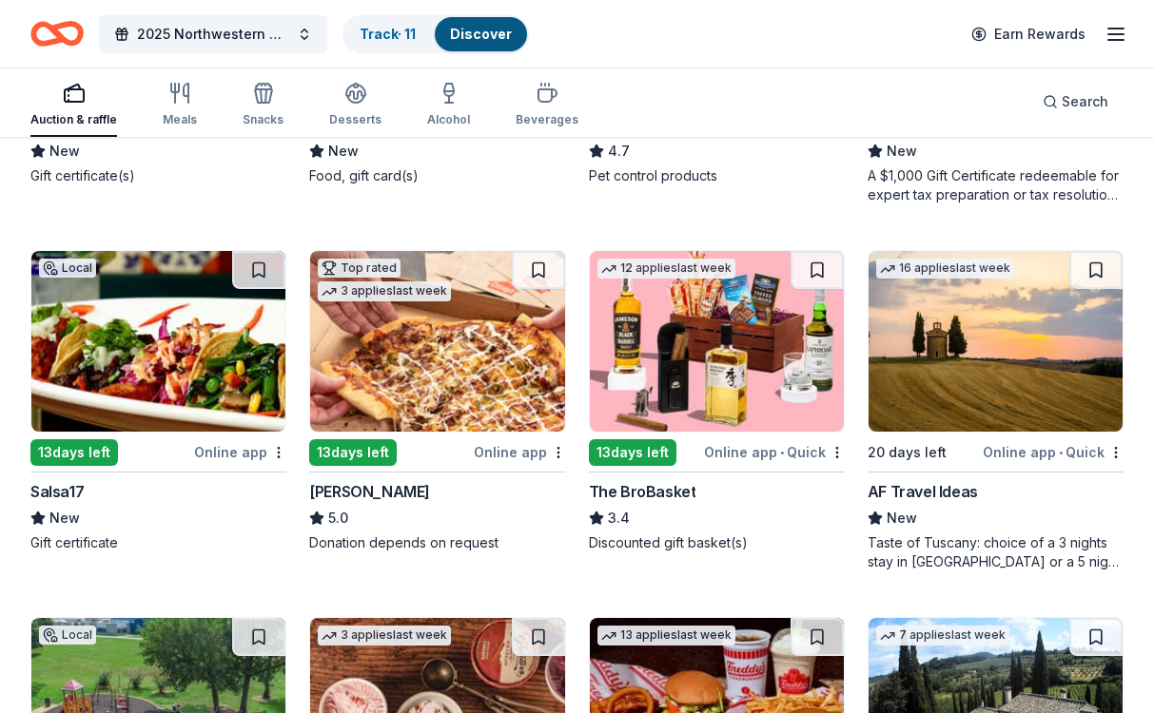
scroll to position [1585, 0]
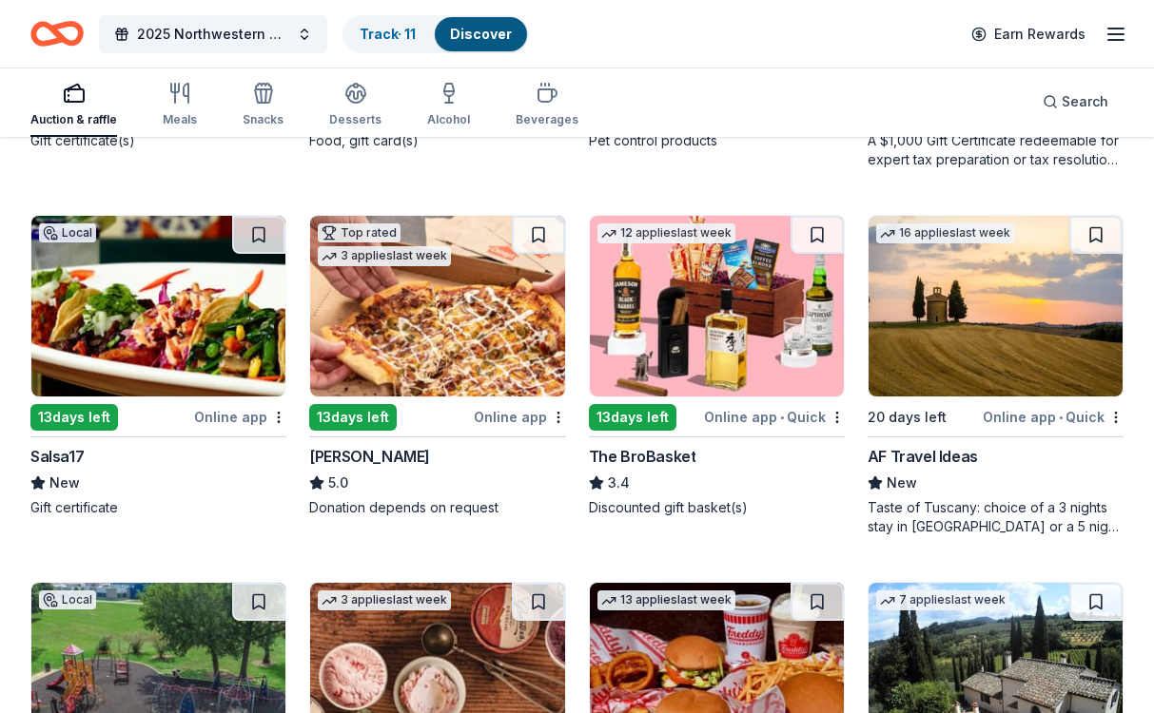
click at [651, 330] on img at bounding box center [717, 306] width 254 height 181
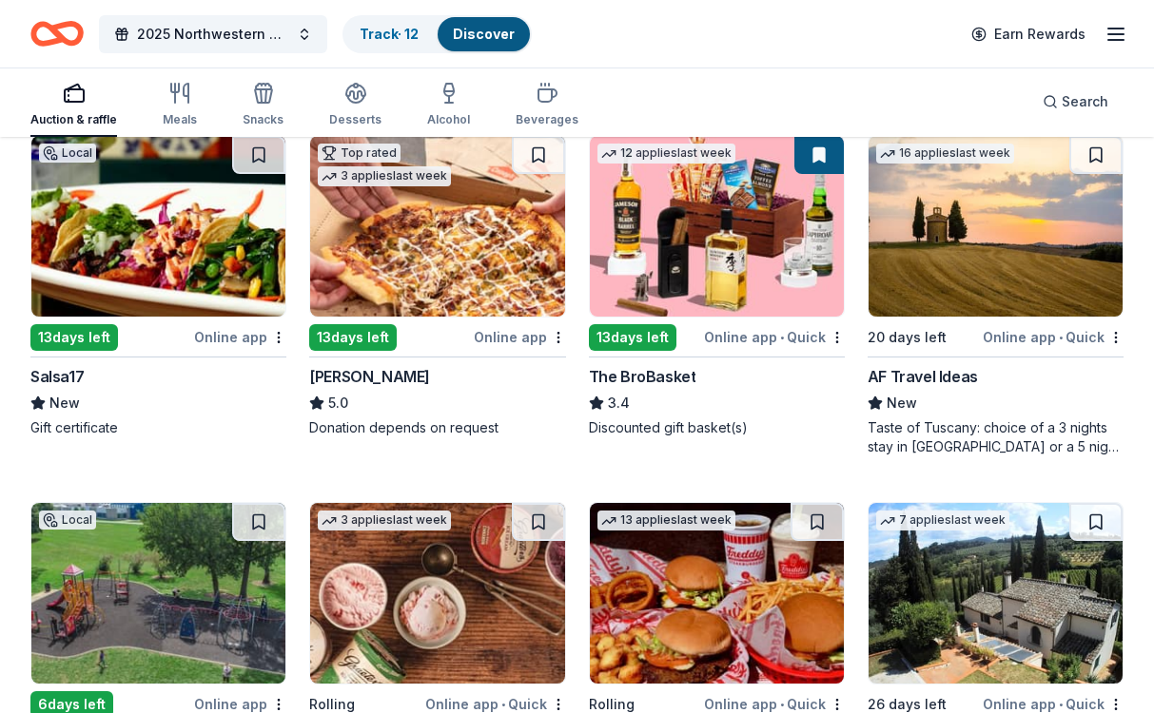
scroll to position [1659, 0]
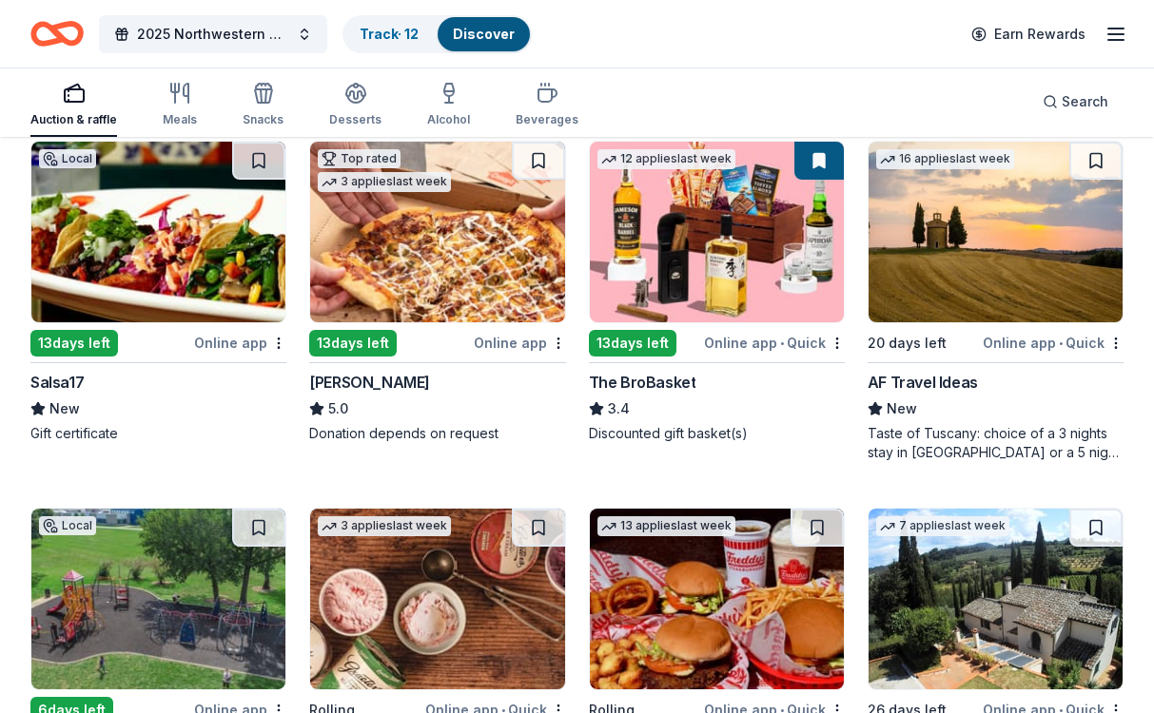
click at [967, 246] on img at bounding box center [996, 232] width 254 height 181
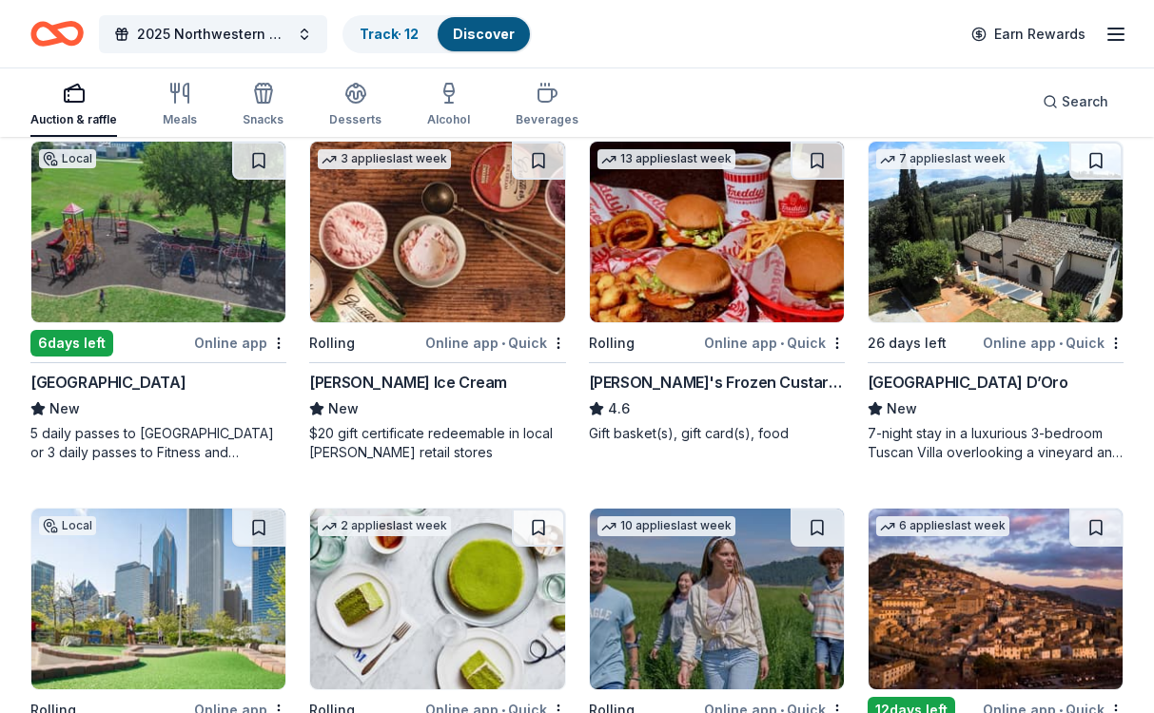
scroll to position [2038, 0]
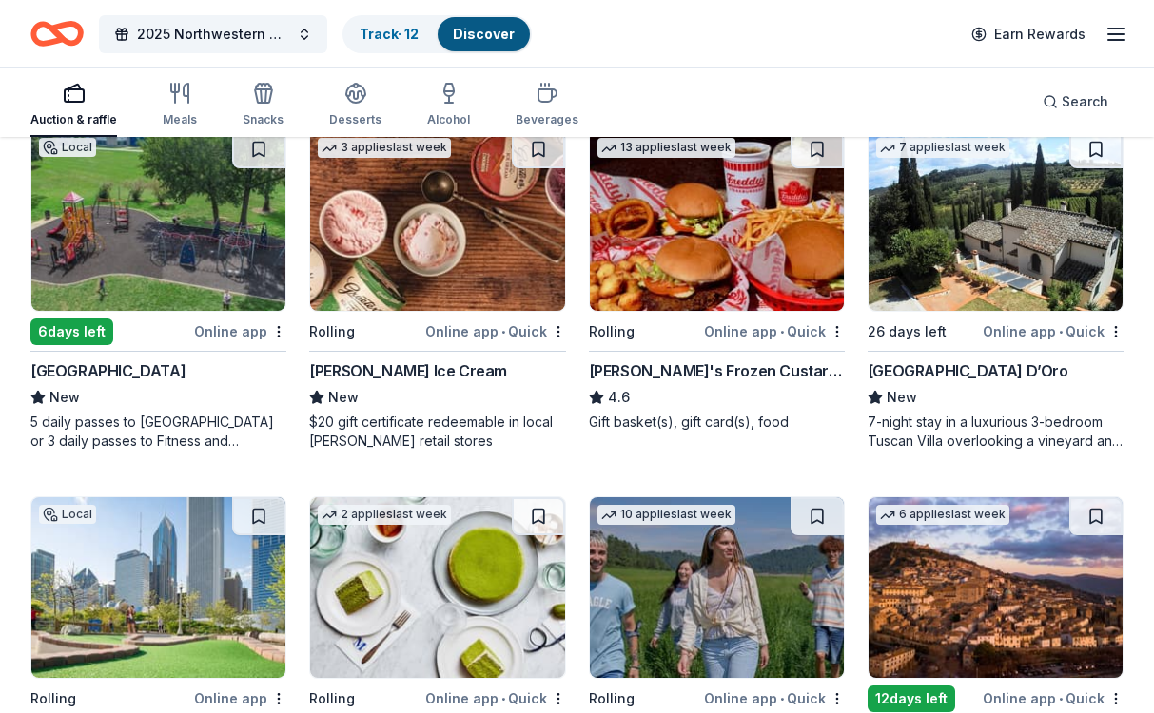
click at [934, 230] on img at bounding box center [996, 220] width 254 height 181
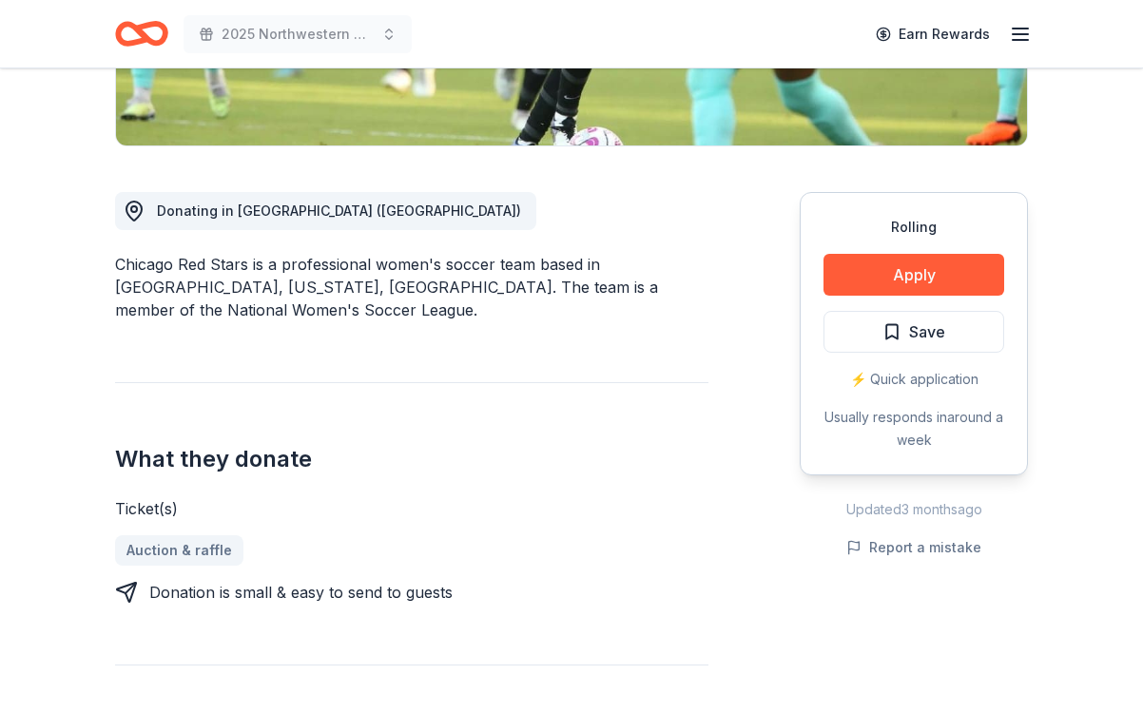
scroll to position [456, 0]
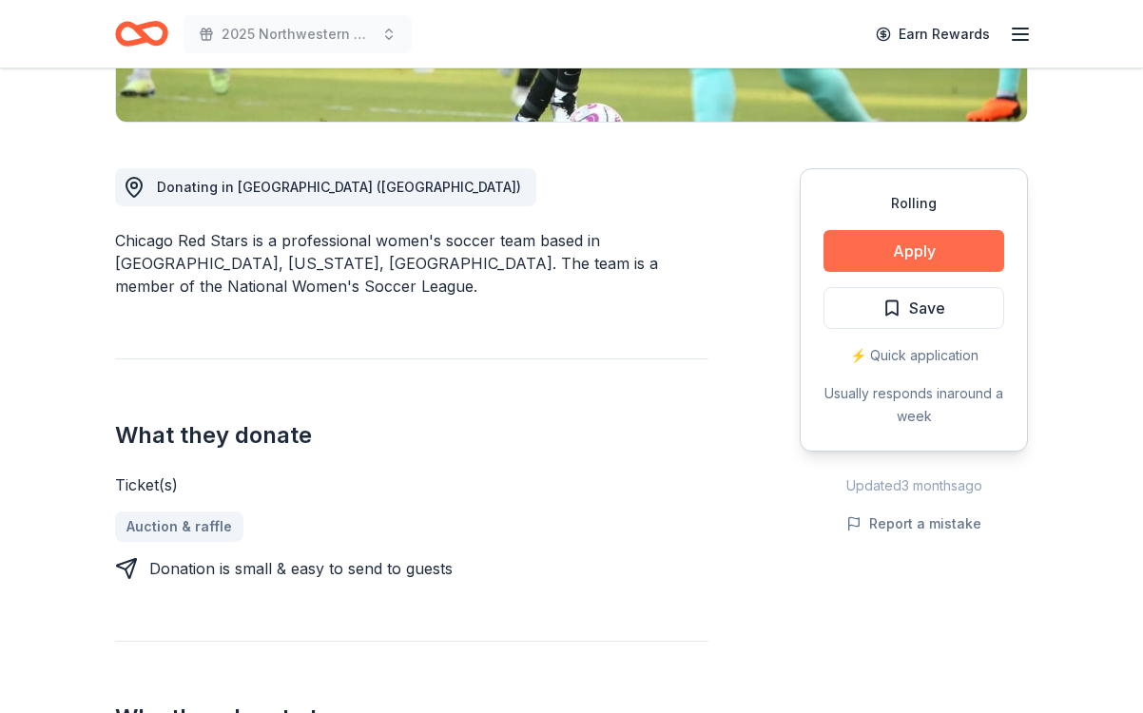
click at [859, 245] on button "Apply" at bounding box center [914, 251] width 181 height 42
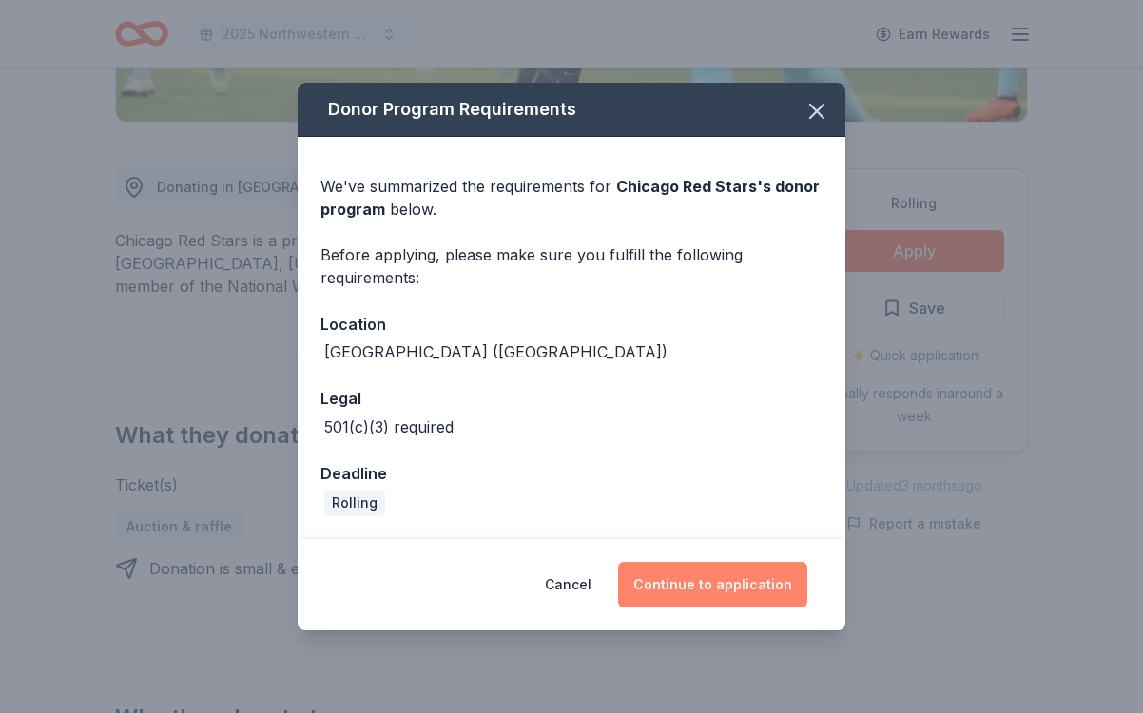
click at [685, 591] on button "Continue to application" at bounding box center [712, 585] width 189 height 46
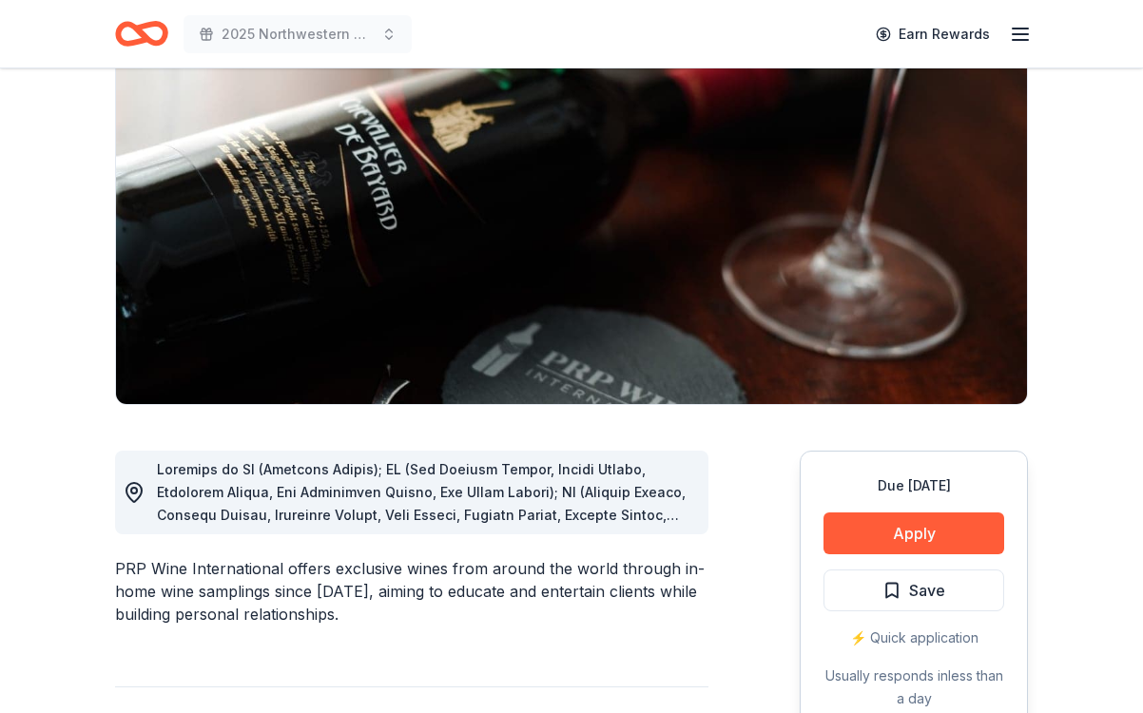
scroll to position [178, 0]
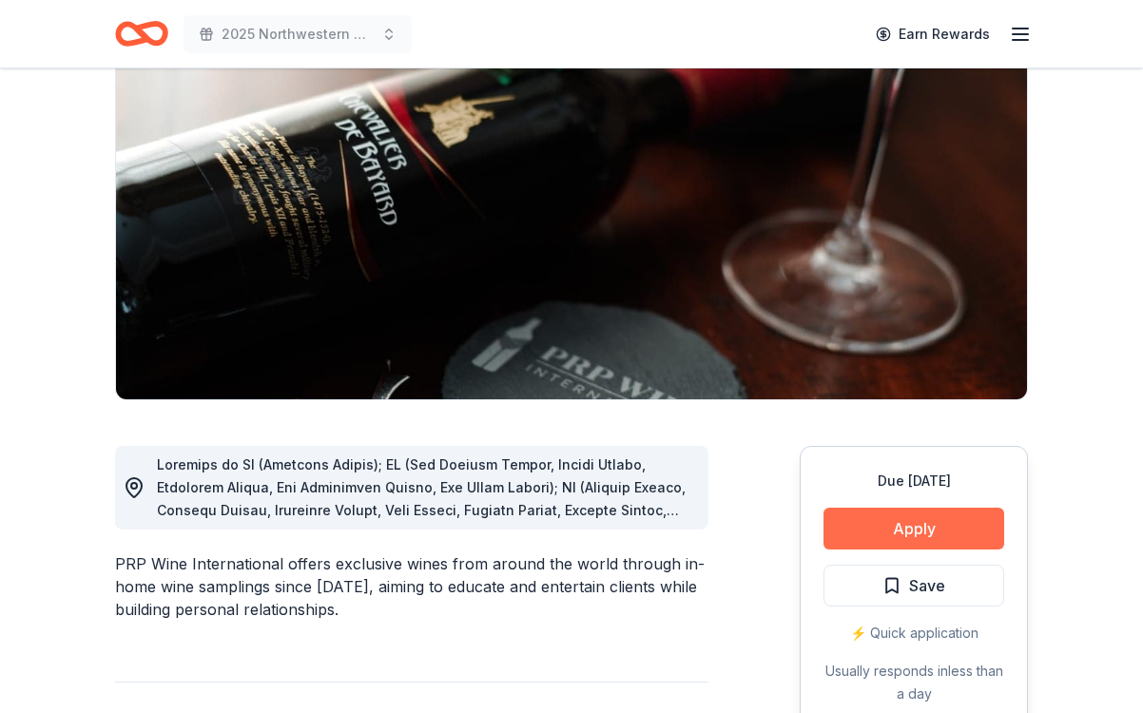
click at [911, 527] on button "Apply" at bounding box center [914, 529] width 181 height 42
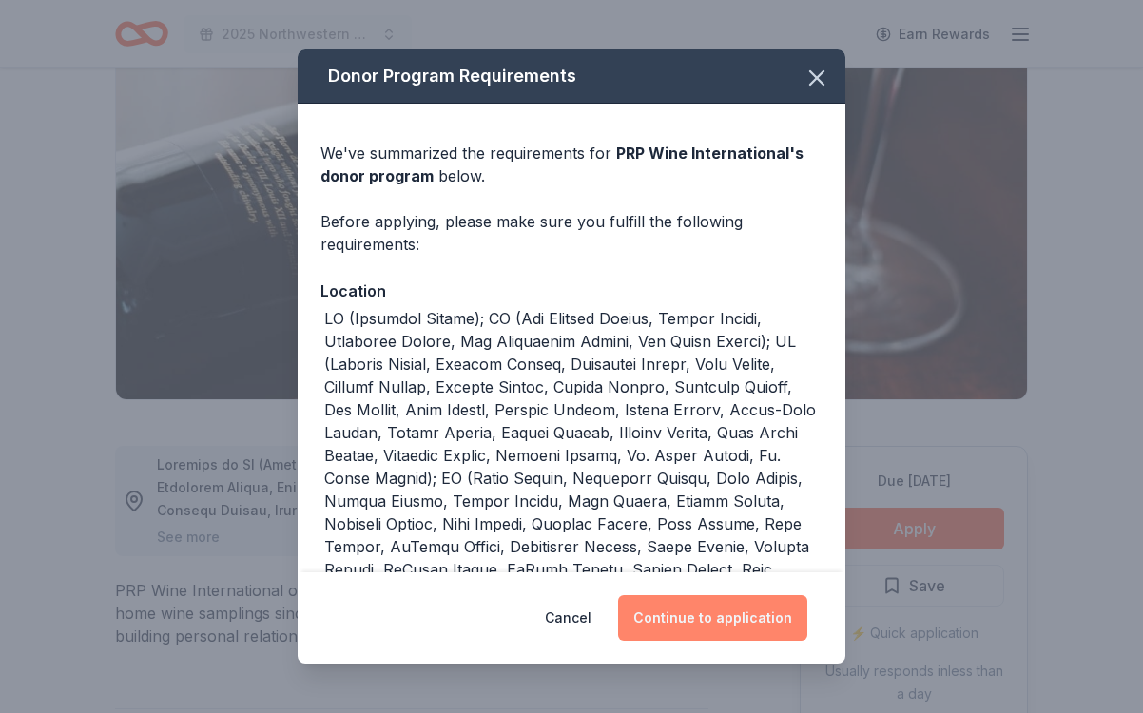
click at [673, 617] on button "Continue to application" at bounding box center [712, 619] width 189 height 46
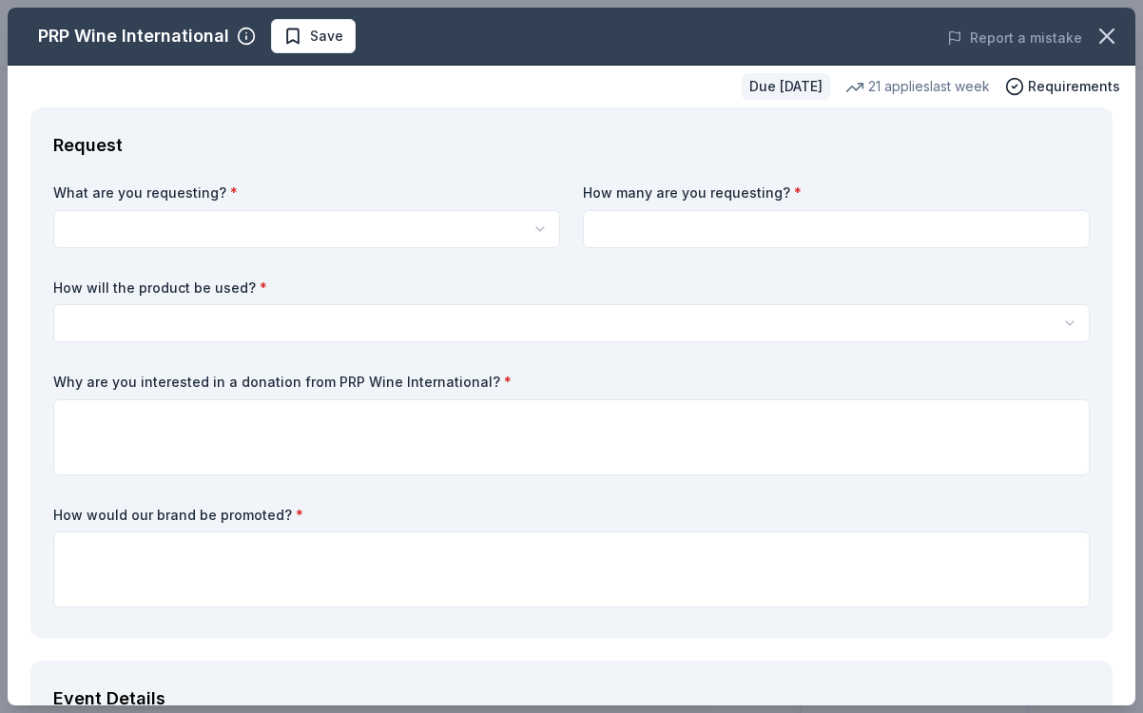
scroll to position [0, 0]
click at [145, 235] on html "2025 Northwestern University Dance Marathon Alumni Gala Earn Rewards Due in 20 …" at bounding box center [571, 356] width 1143 height 713
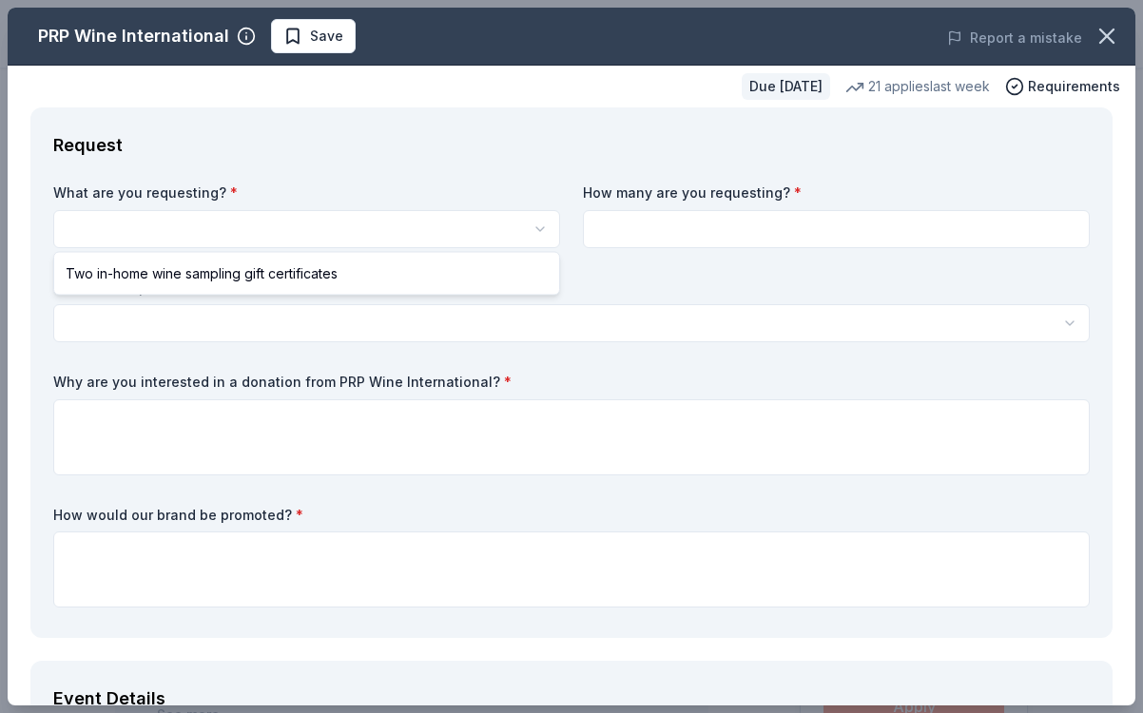
select select "Two in-home wine sampling gift certificates"
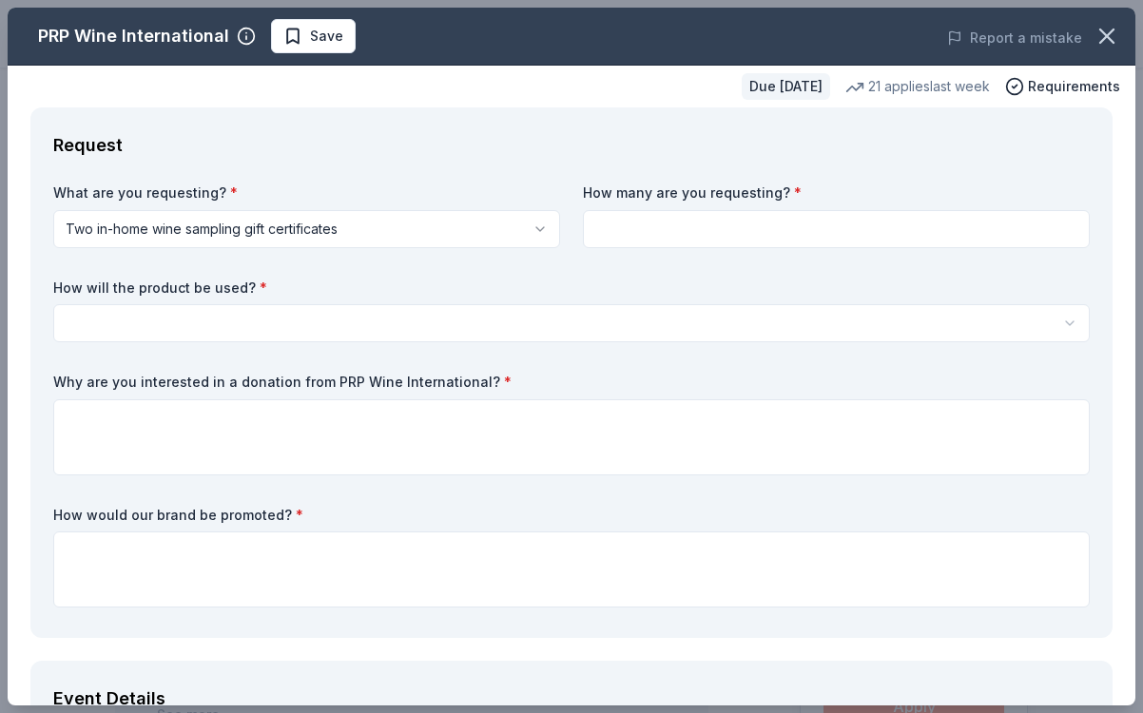
click at [731, 233] on input at bounding box center [836, 229] width 507 height 38
type input "1"
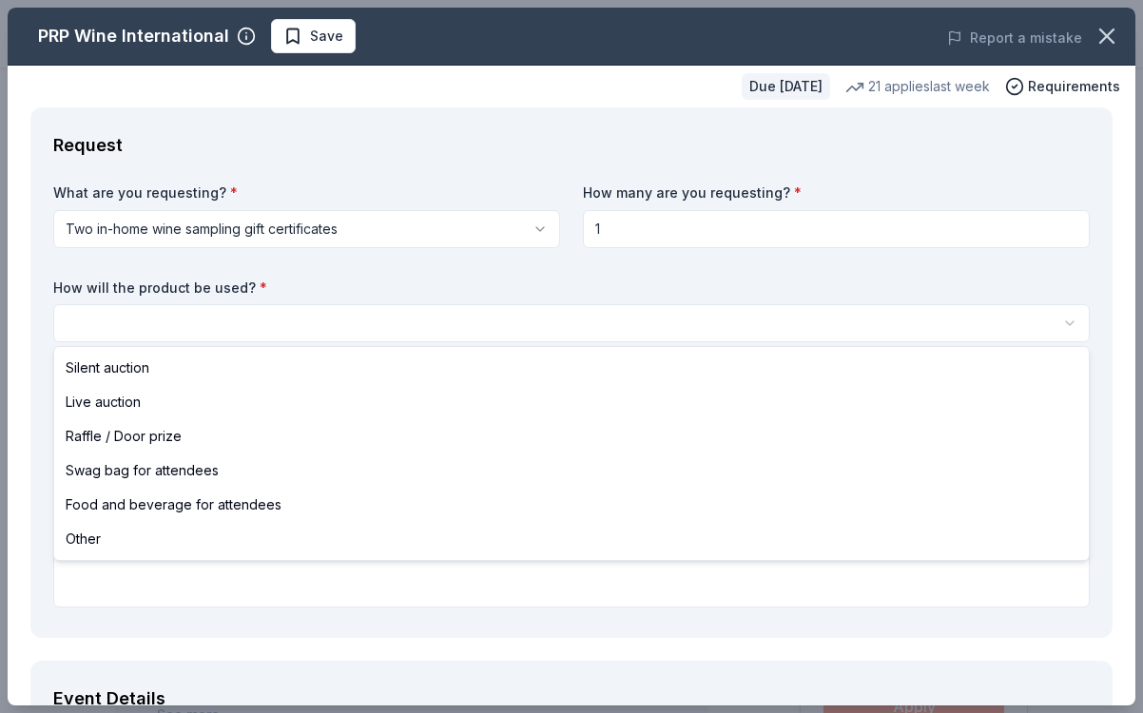
click at [143, 333] on html "2025 Northwestern University Dance Marathon Alumni Gala Save Apply Due in 20 da…" at bounding box center [571, 356] width 1143 height 713
select select "silentAuction"
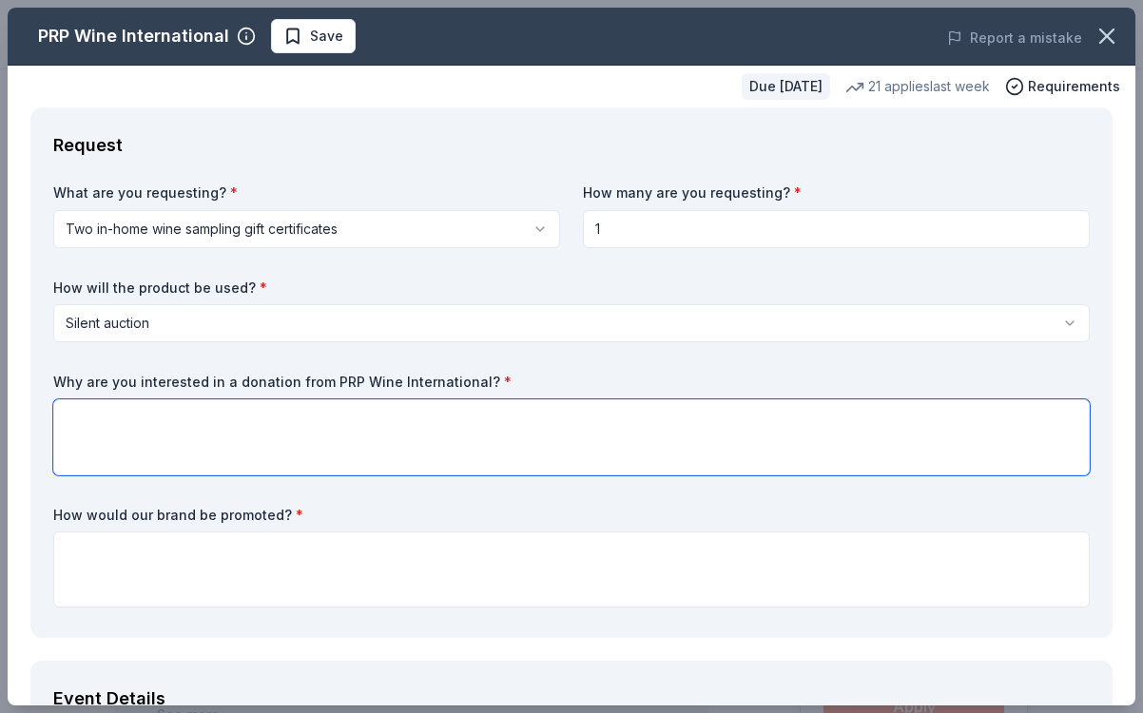
click at [122, 435] on textarea at bounding box center [571, 438] width 1037 height 76
type textarea "We believe your company would be of great interest to our alumni network. Our a…"
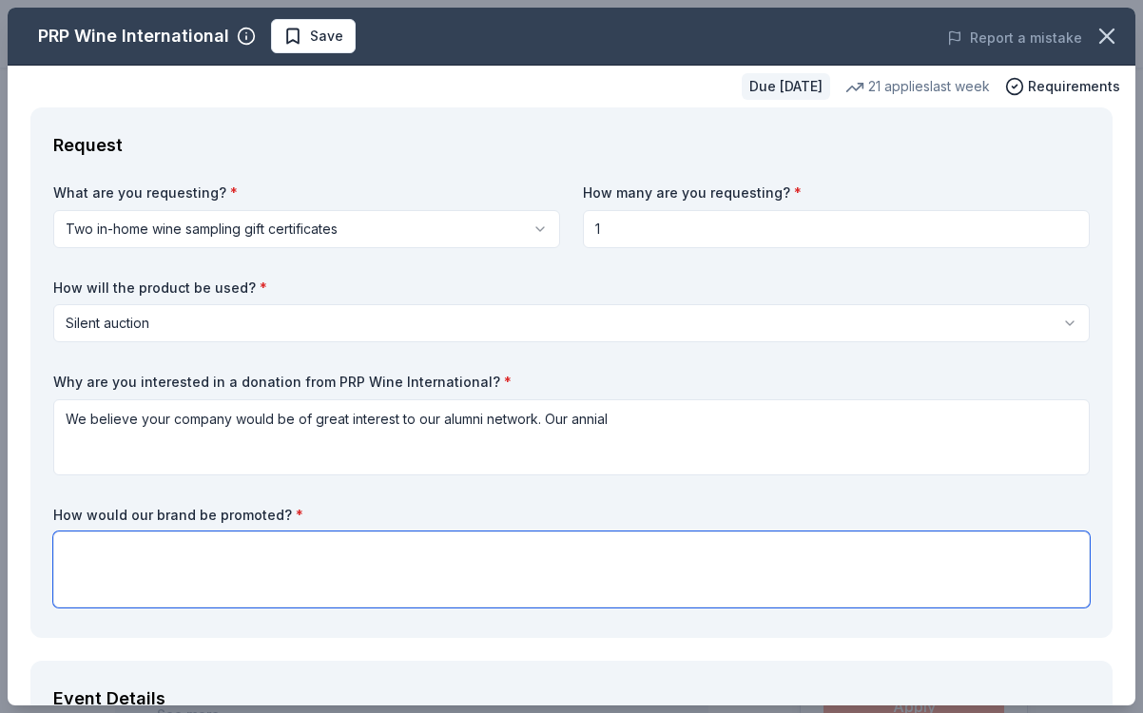
click at [111, 555] on textarea at bounding box center [571, 570] width 1037 height 76
paste textarea "all of whom will be listed in our marketing materials and recognized during the…"
drag, startPoint x: 137, startPoint y: 552, endPoint x: 13, endPoint y: 552, distance: 123.7
type textarea "All of our donors will be listed in our marketing materials and recognized duri…"
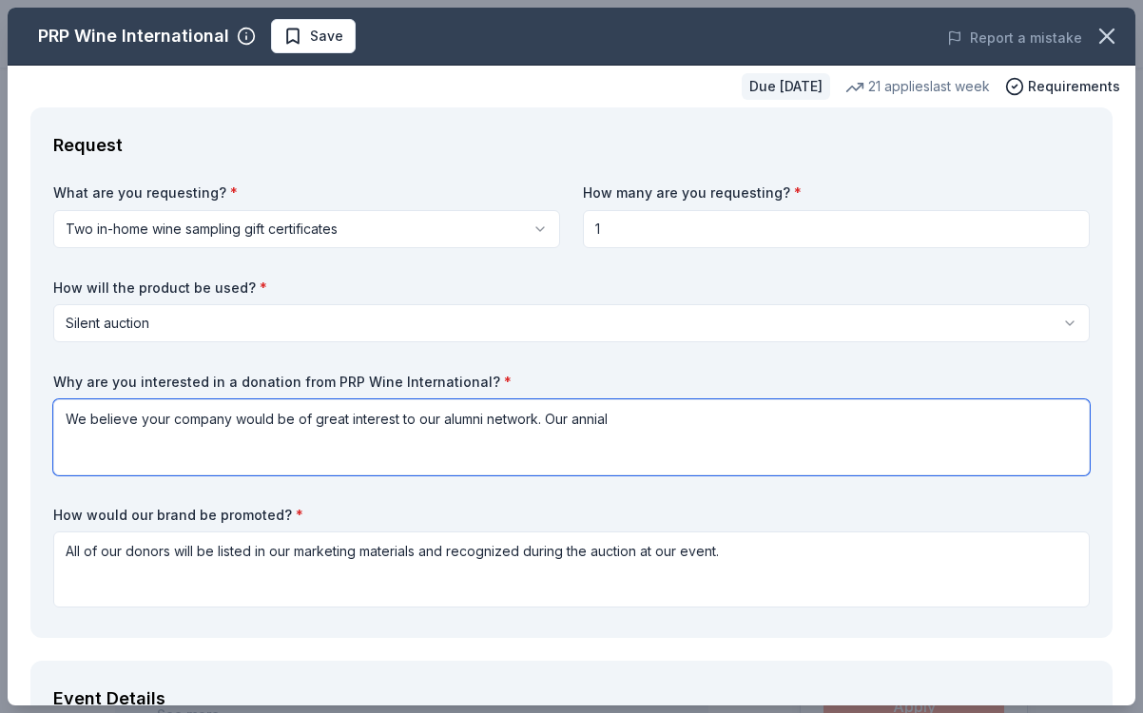
click at [601, 415] on textarea "We believe your company would be of great interest to our alumni network. Our a…" at bounding box center [571, 438] width 1037 height 76
click at [596, 417] on textarea "We believe your company would be of great interest to our alumni network. Our a…" at bounding box center [571, 438] width 1037 height 76
click at [658, 417] on textarea "We believe your company would be of great interest to our alumni network. Our a…" at bounding box center [571, 438] width 1037 height 76
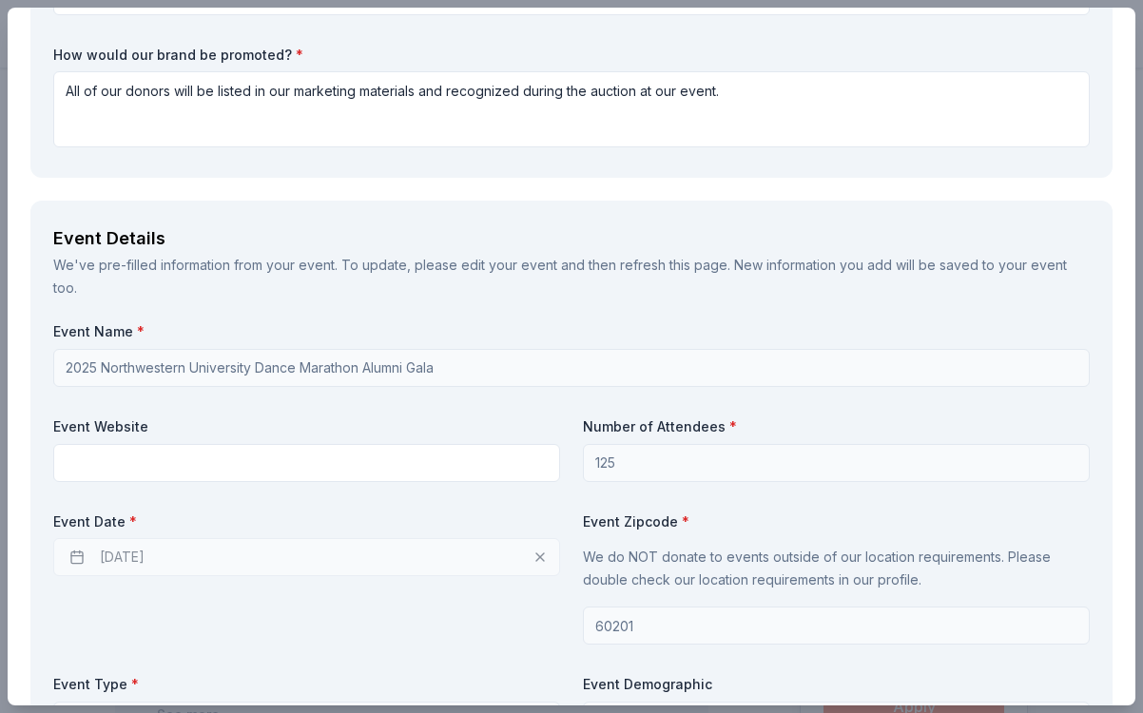
scroll to position [268, 0]
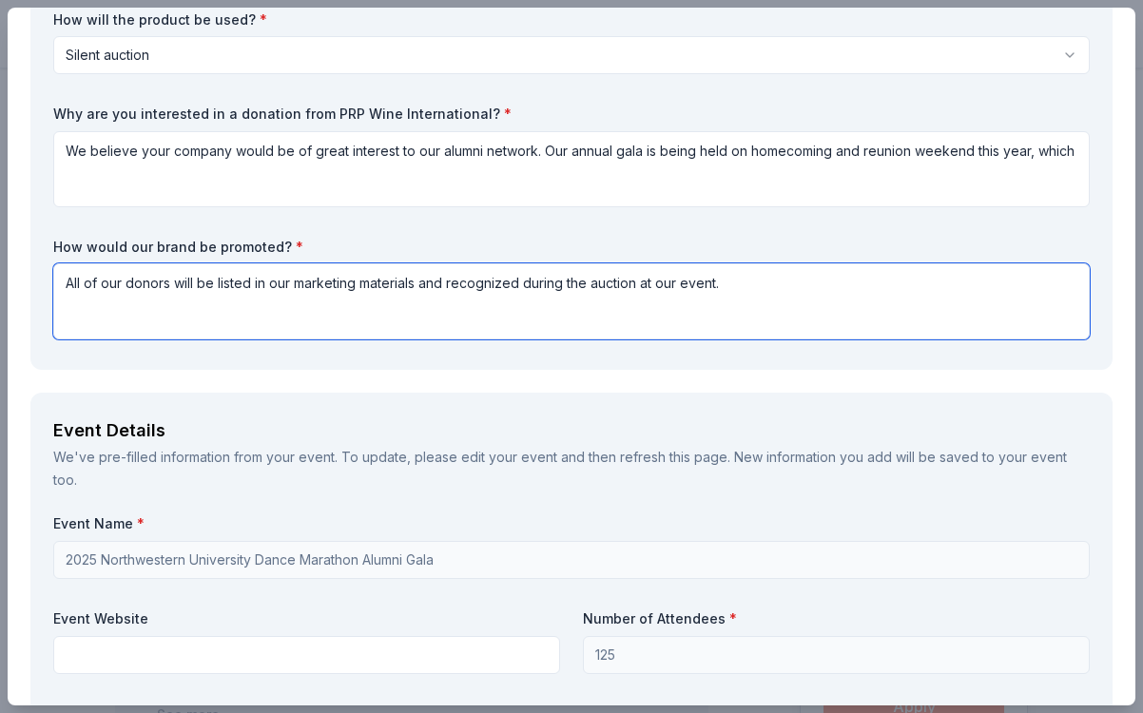
click at [707, 282] on textarea "All of our donors will be listed in our marketing materials and recognized duri…" at bounding box center [571, 302] width 1037 height 76
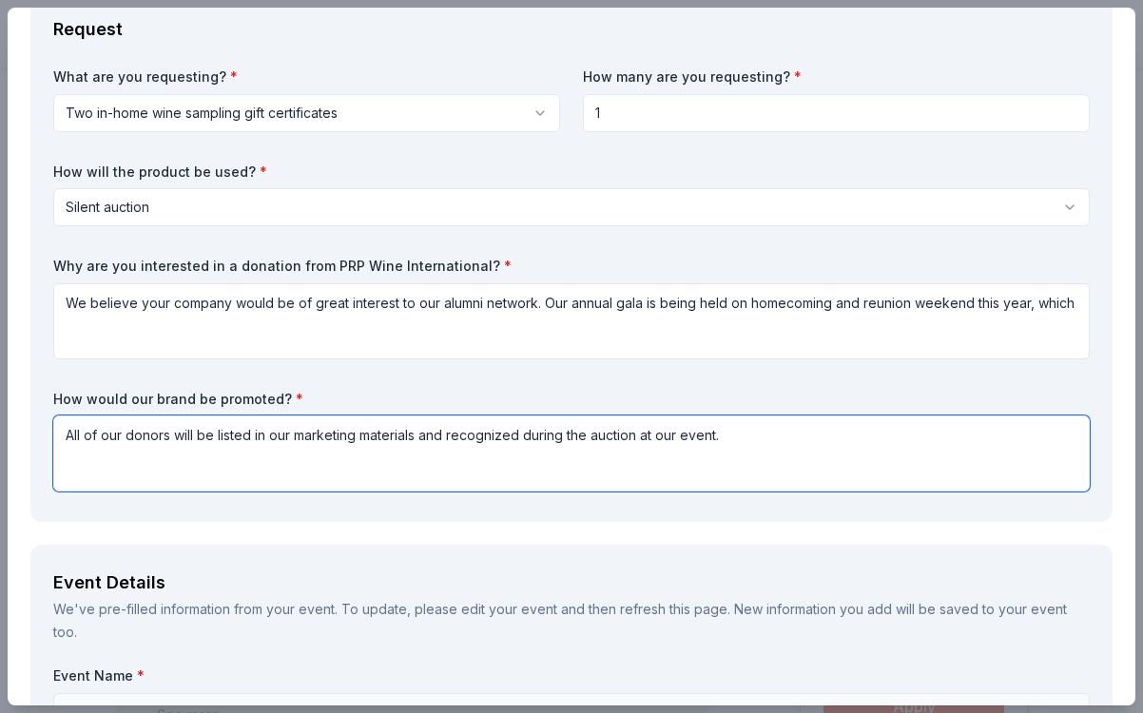
scroll to position [105, 0]
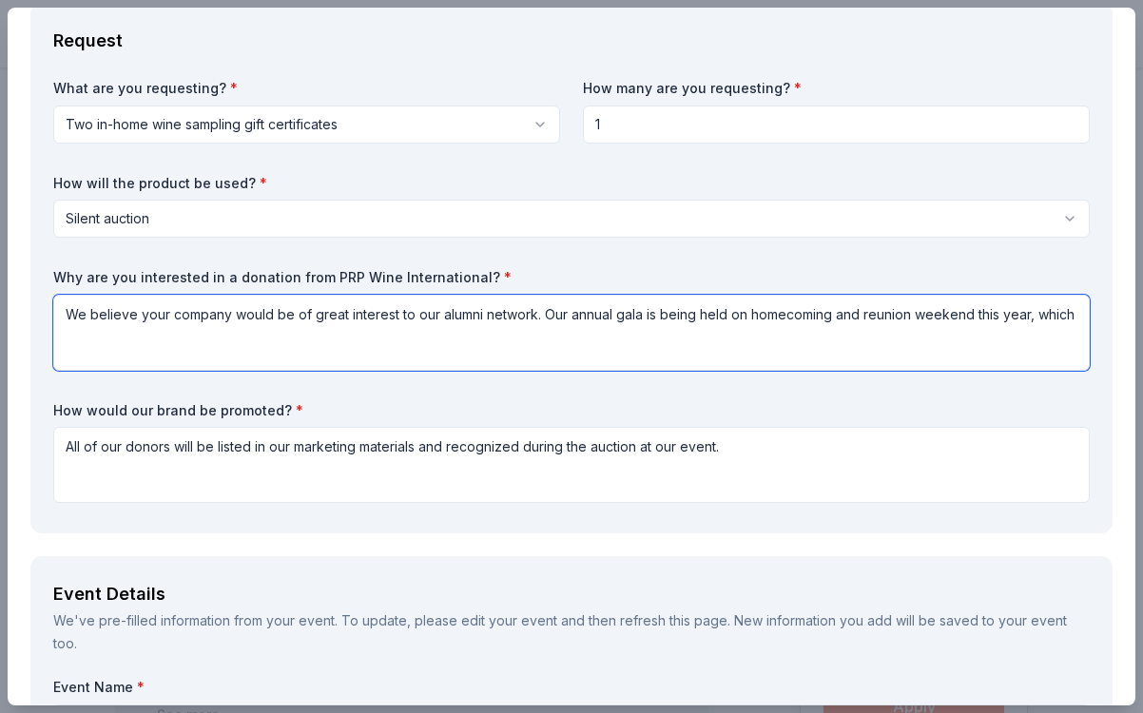
click at [873, 318] on textarea "We believe your company would be of great interest to our alumni network. Our a…" at bounding box center [571, 333] width 1037 height 76
click at [1077, 314] on textarea "We believe your company would be of great interest to our alumni network. Our a…" at bounding box center [571, 333] width 1037 height 76
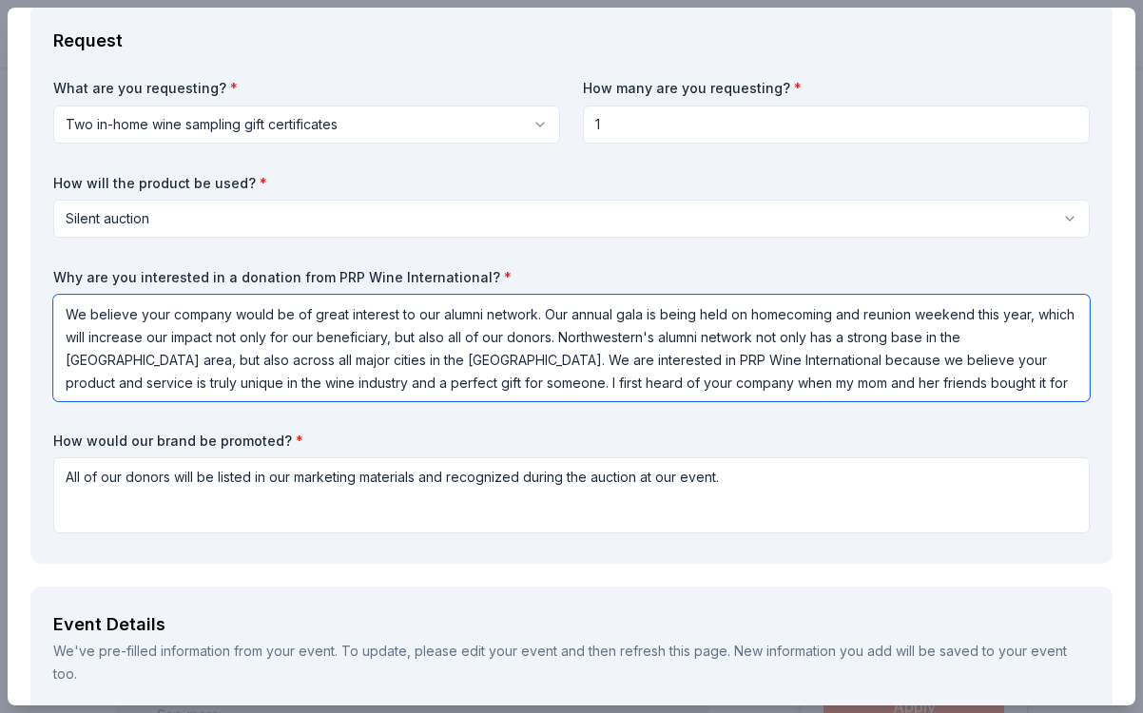
drag, startPoint x: 888, startPoint y: 387, endPoint x: 659, endPoint y: 383, distance: 228.3
click at [659, 383] on textarea "We believe your company would be of great interest to our alumni network. Our a…" at bounding box center [571, 348] width 1037 height 107
click at [827, 384] on textarea "We believe your company would be of great interest to our alumni network. Our a…" at bounding box center [571, 348] width 1037 height 107
click at [923, 388] on textarea "We believe your company would be of great interest to our alumni network. Our a…" at bounding box center [571, 348] width 1037 height 107
click at [1032, 379] on textarea "We believe your company would be of great interest to our alumni network. Our a…" at bounding box center [571, 348] width 1037 height 107
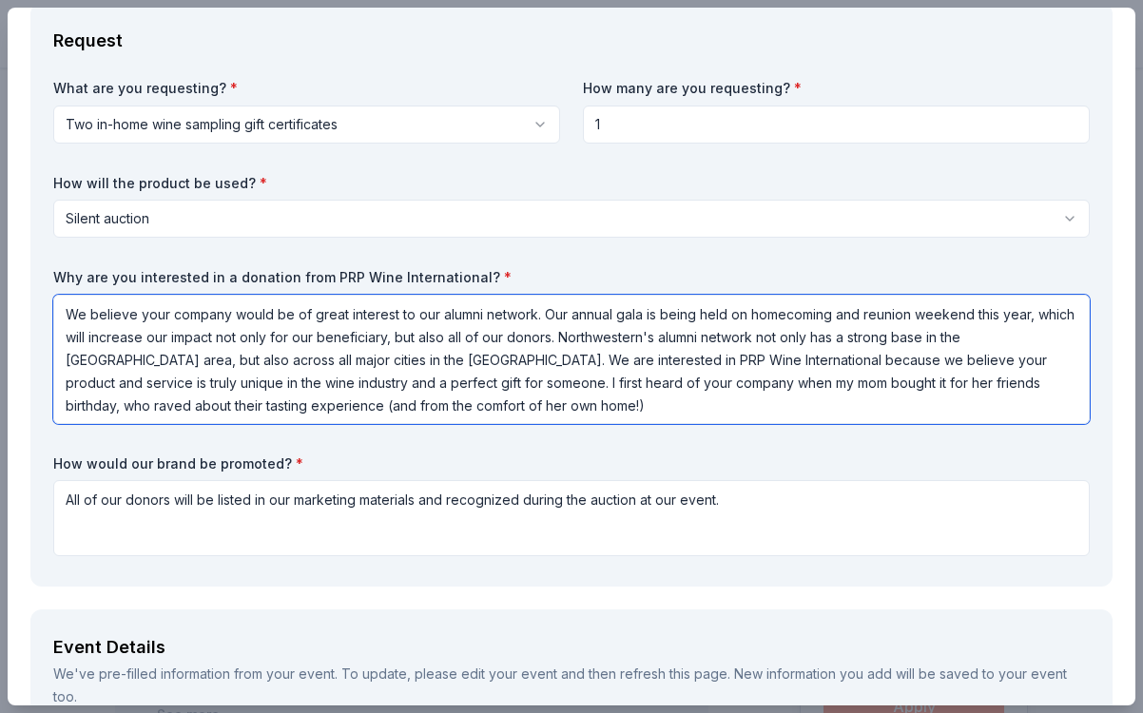
type textarea "We believe your company would be of great interest to our alumni network. Our a…"
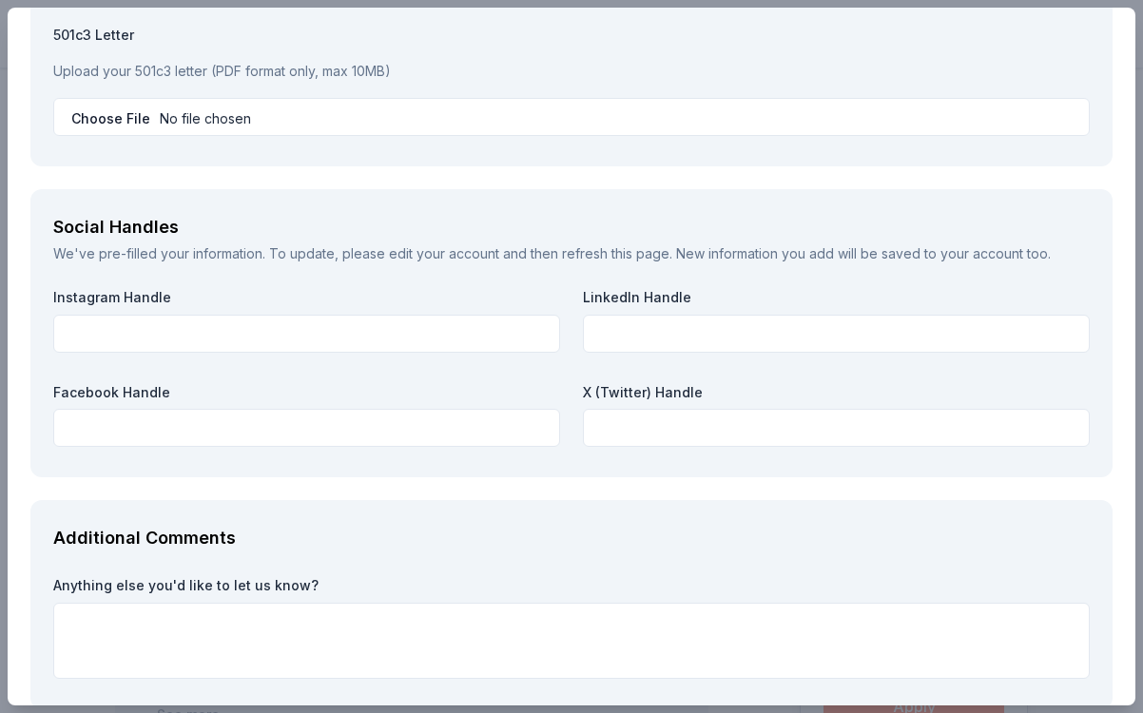
scroll to position [2070, 0]
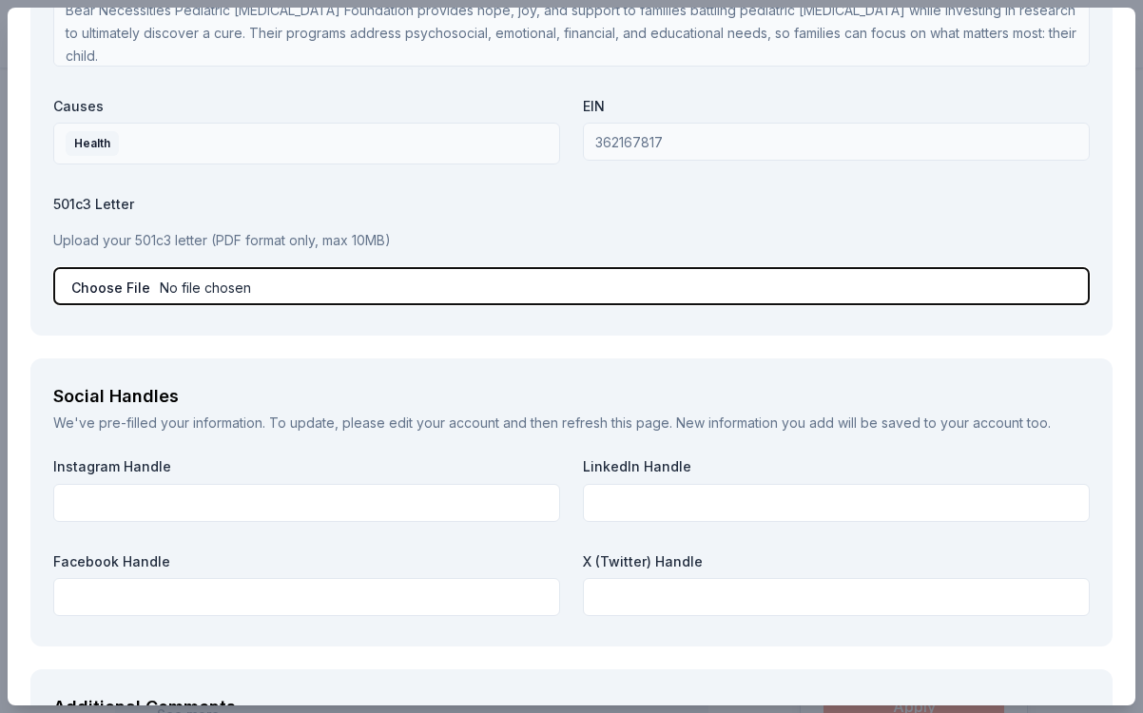
click at [98, 267] on input "file" at bounding box center [571, 286] width 1037 height 38
type input "C:\fakepath\NUTAXEXEMPT.pdf"
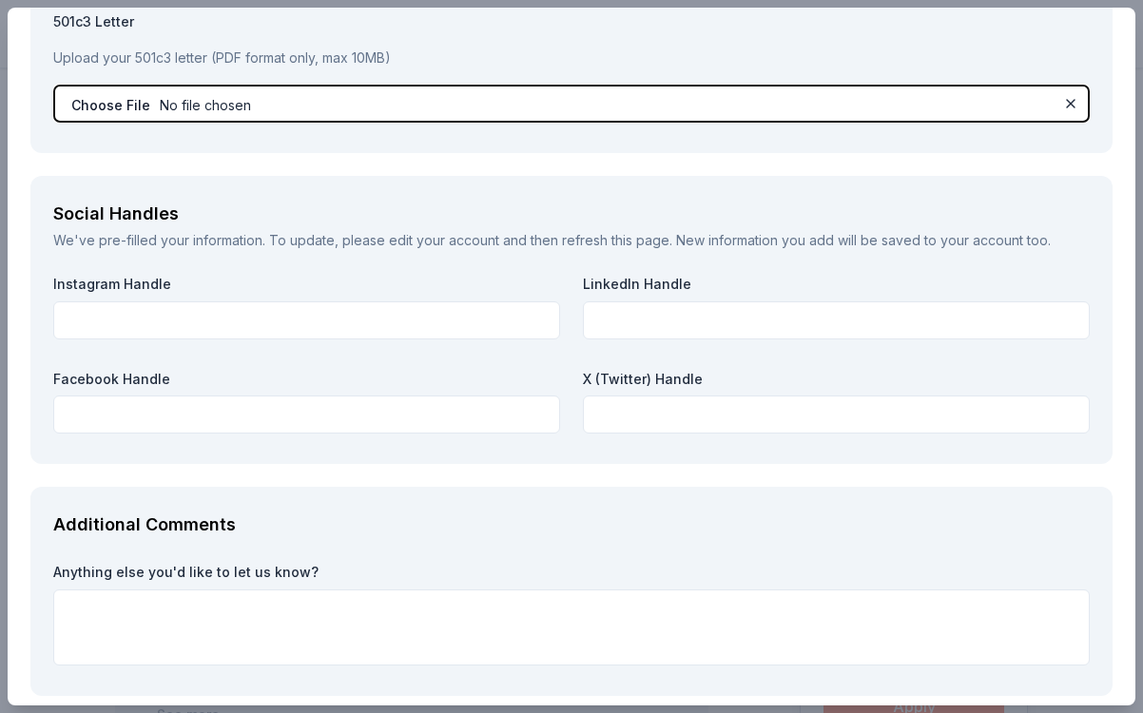
scroll to position [2318, 0]
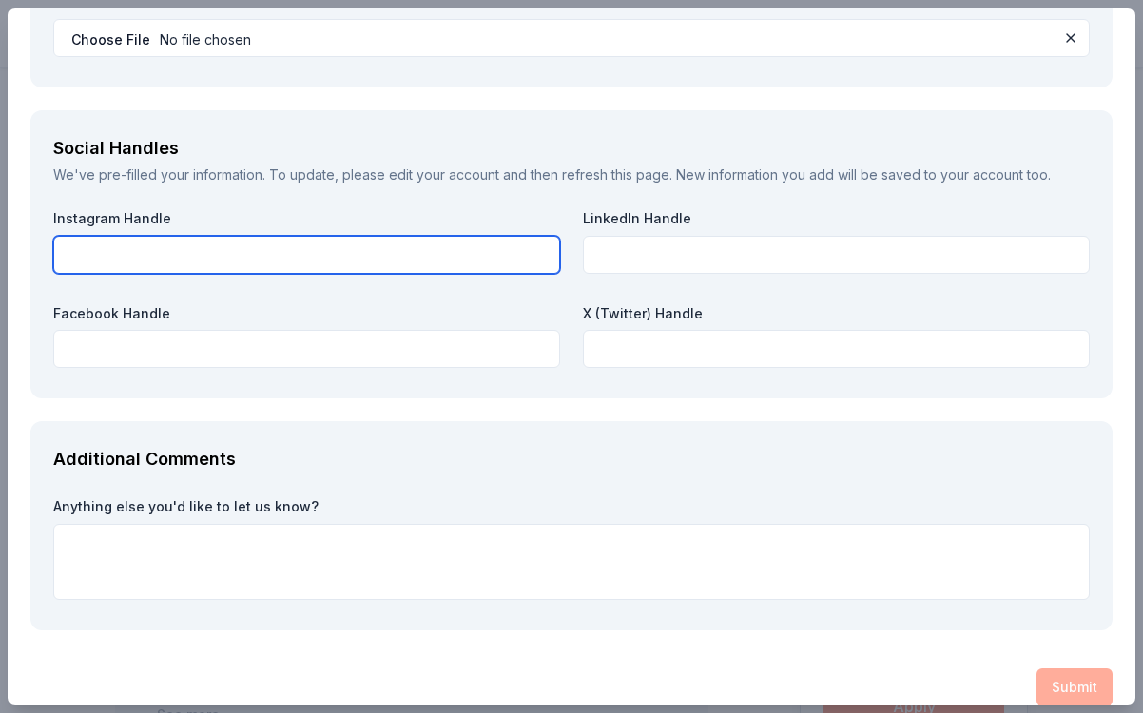
click at [129, 236] on input "text" at bounding box center [306, 255] width 507 height 38
paste input "https://www.instagram.com/nudm/?hl=en"
type input "https://www.instagram.com/nudm/?hl=en"
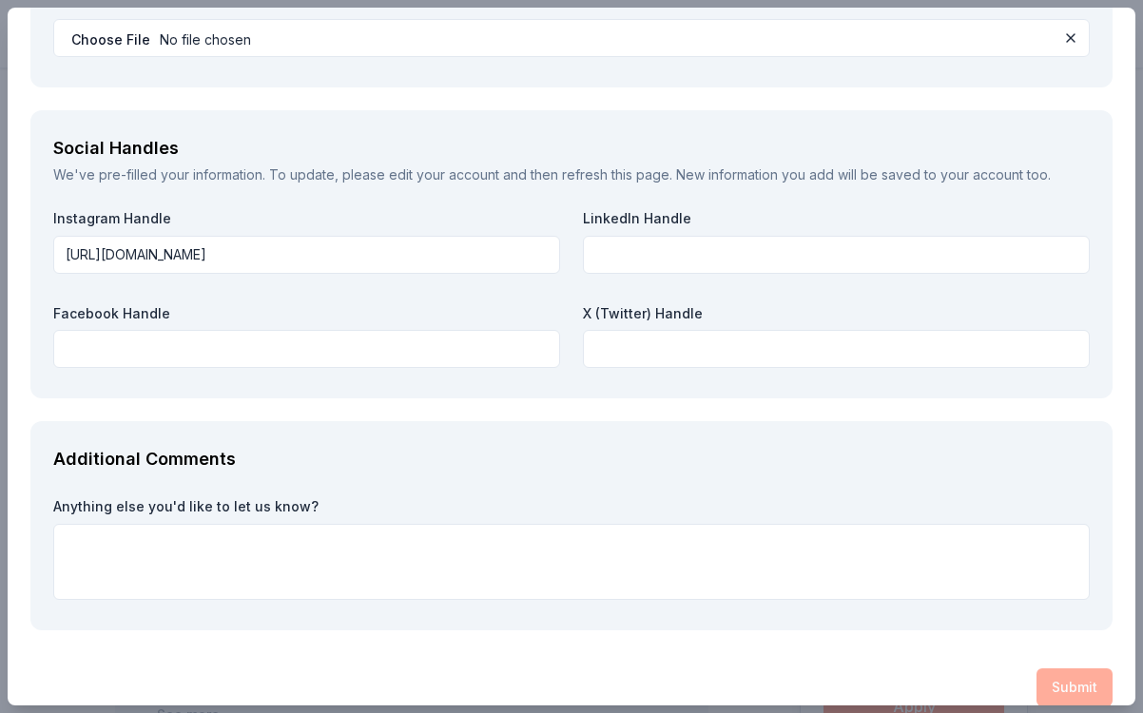
click at [196, 498] on label "Anything else you'd like to let us know?" at bounding box center [571, 507] width 1037 height 19
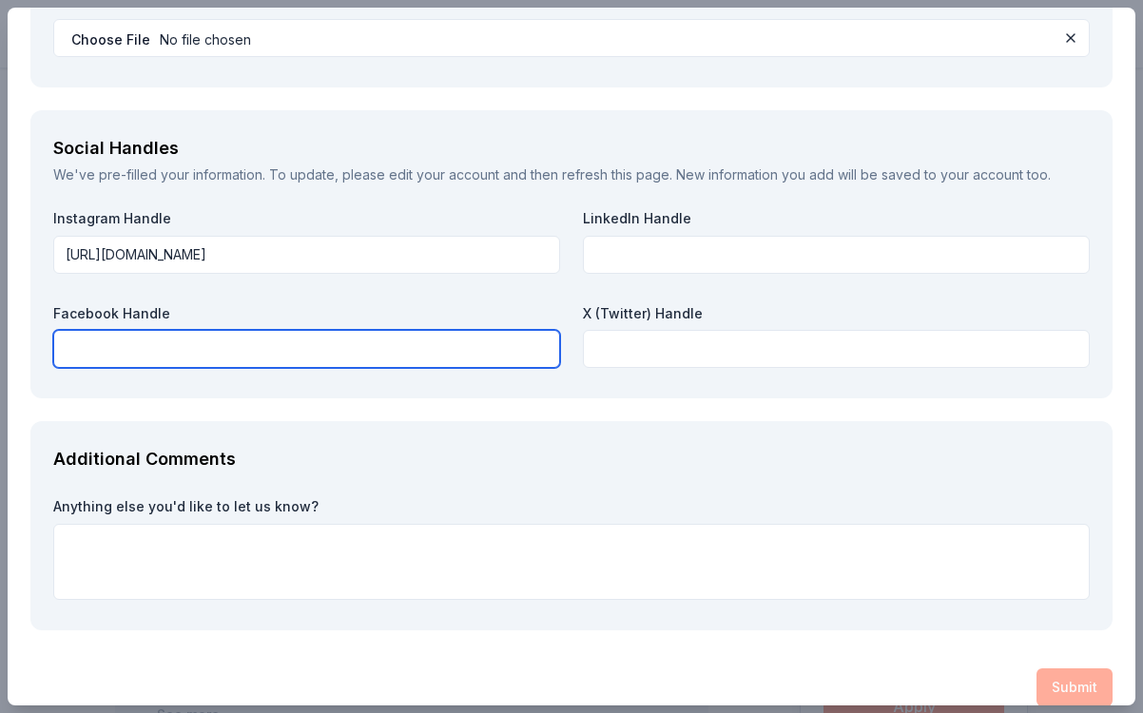
click at [165, 330] on input "text" at bounding box center [306, 349] width 507 height 38
paste input "https://www.facebook.com/NUDanceMarathon/"
type input "https://www.facebook.com/NUDanceMarathon/"
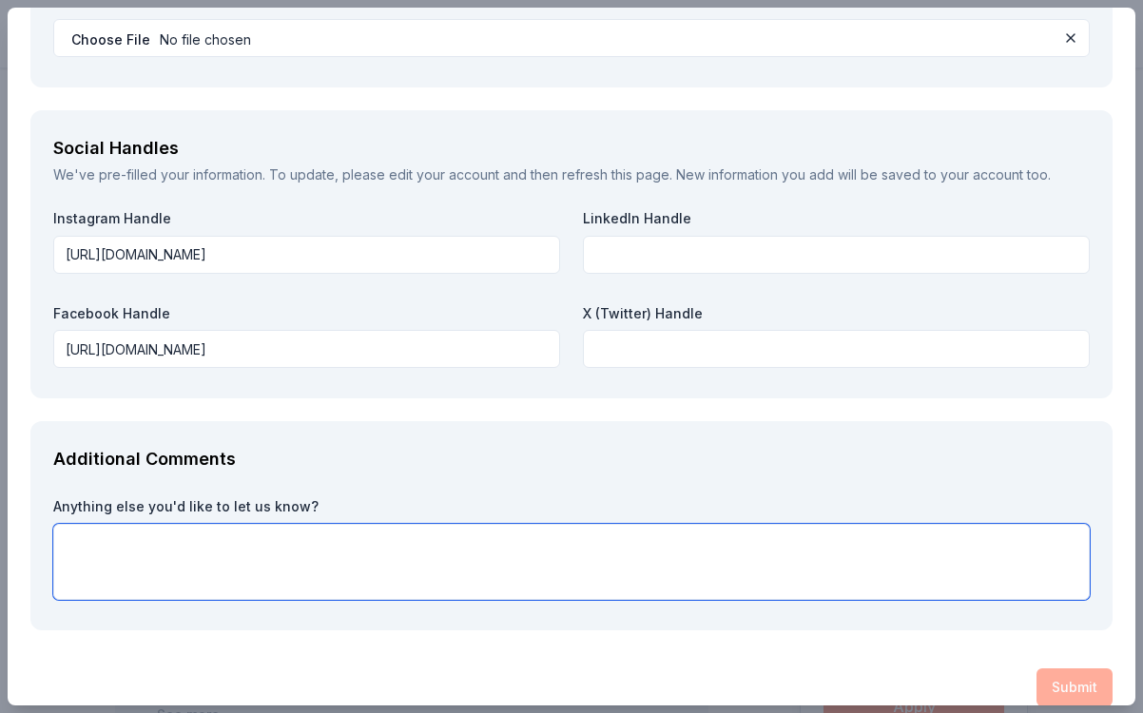
click at [179, 530] on textarea at bounding box center [571, 562] width 1037 height 76
type textarea "Thank you for your consideration!"
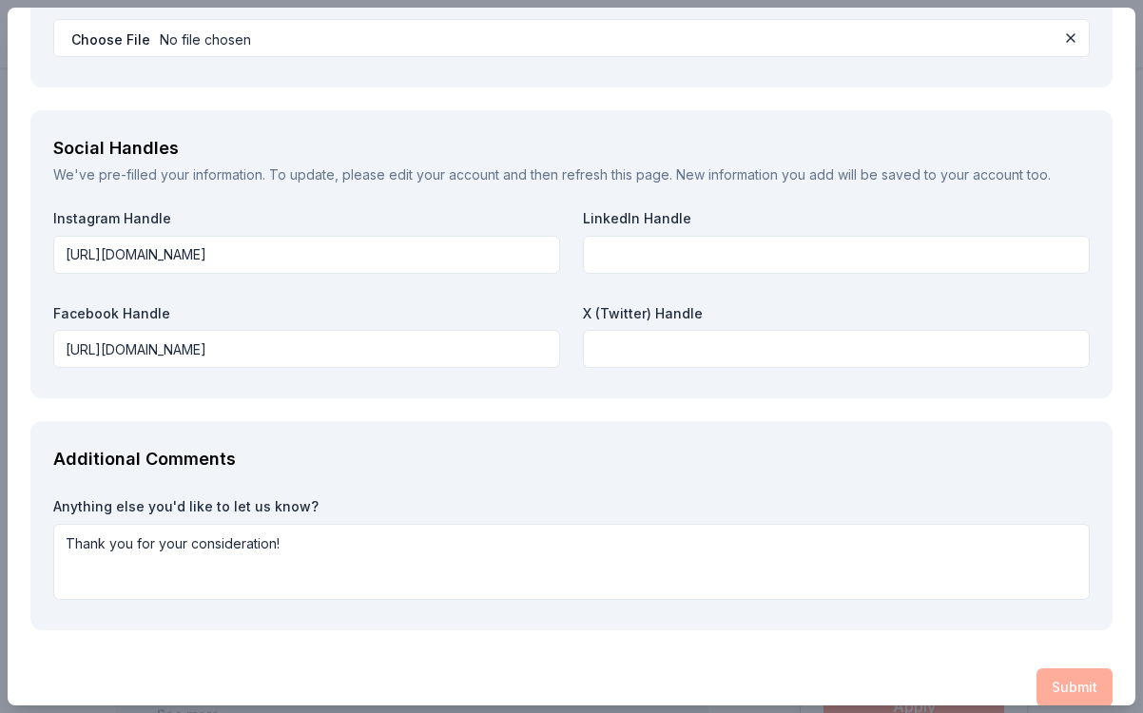
click at [1063, 669] on div "Submit" at bounding box center [571, 688] width 1083 height 38
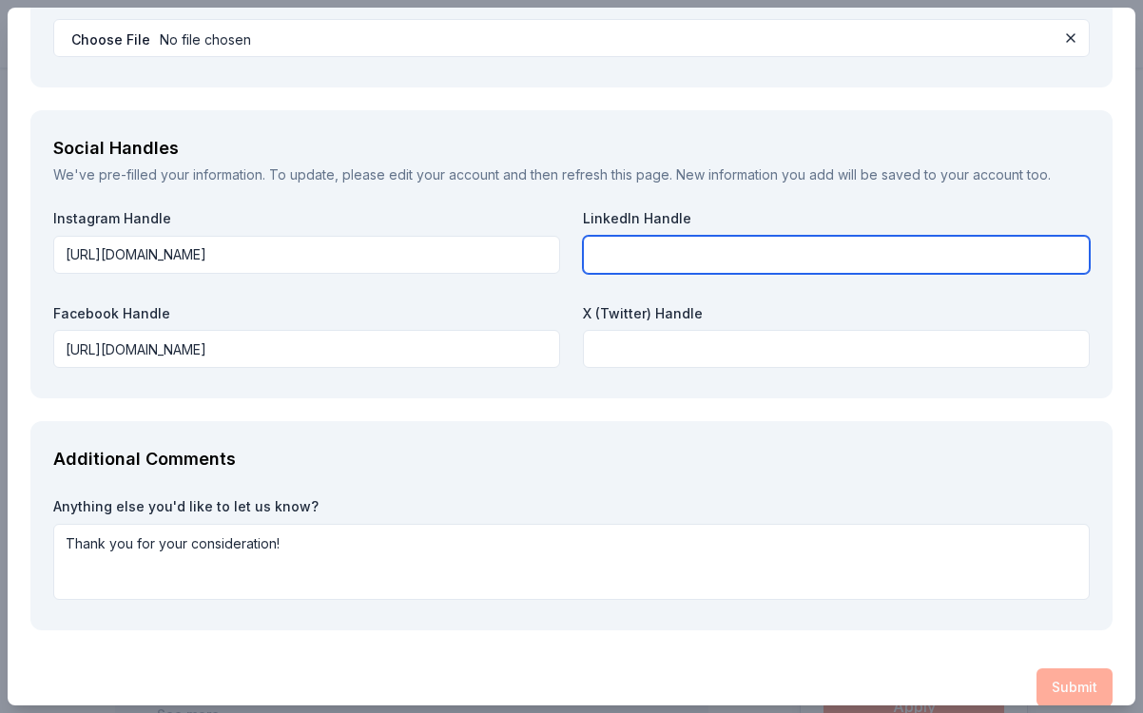
click at [732, 236] on input "text" at bounding box center [836, 255] width 507 height 38
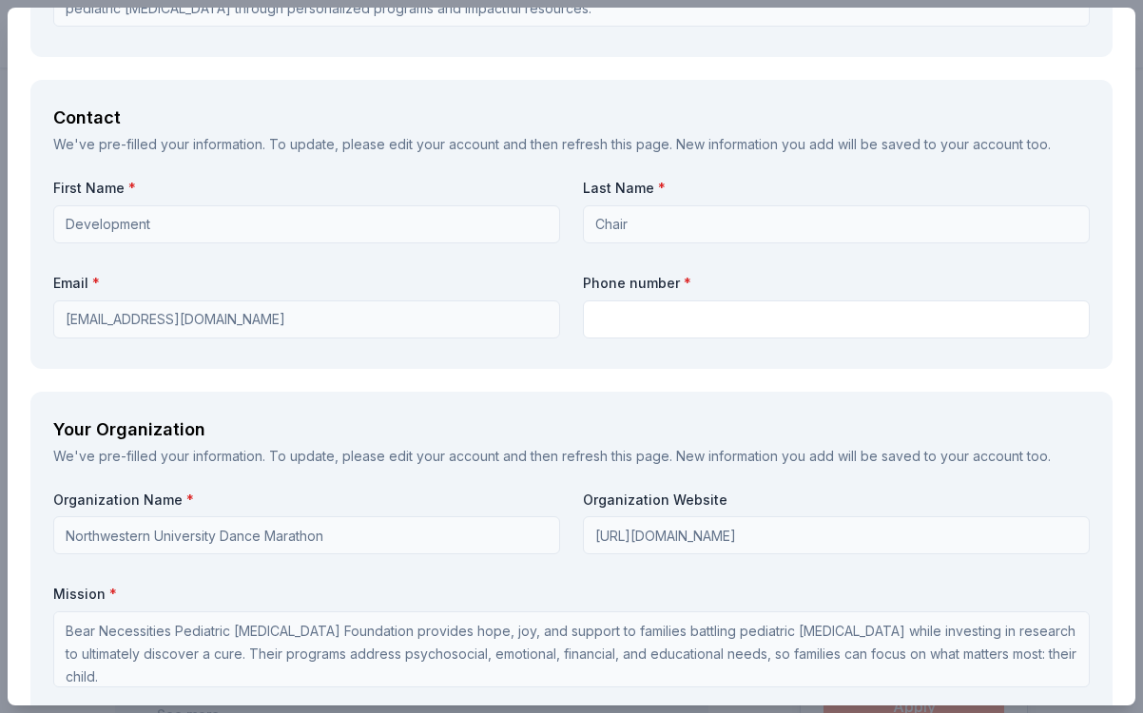
scroll to position [1446, 0]
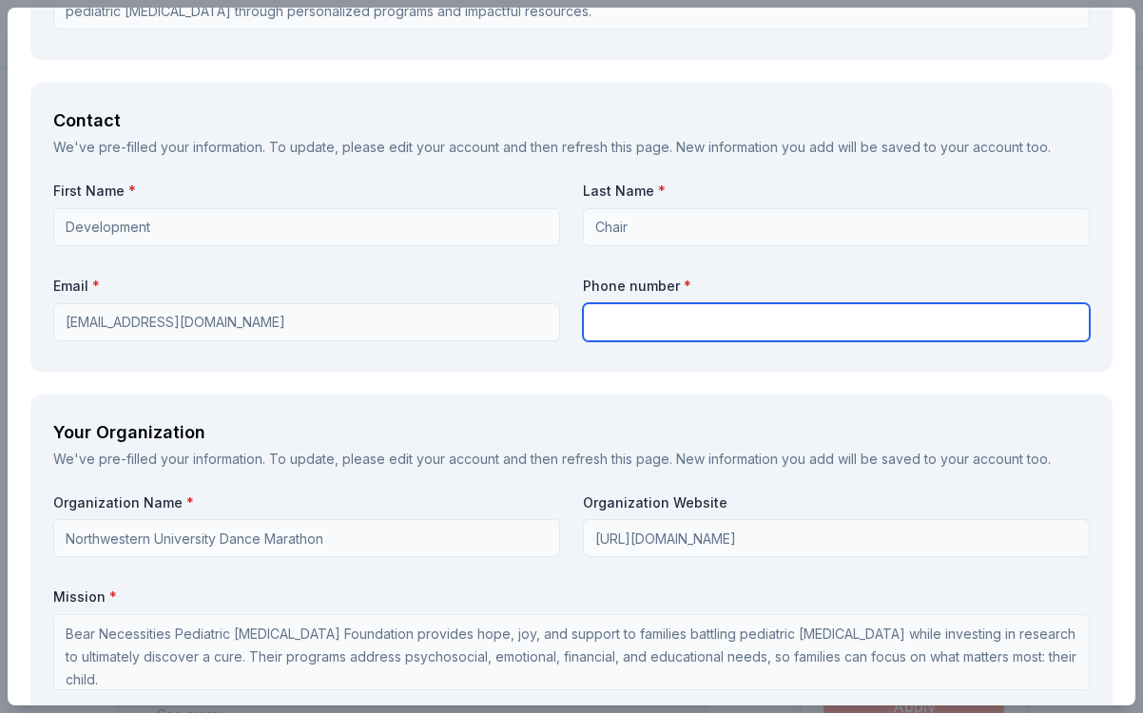
click at [641, 310] on input "text" at bounding box center [836, 322] width 507 height 38
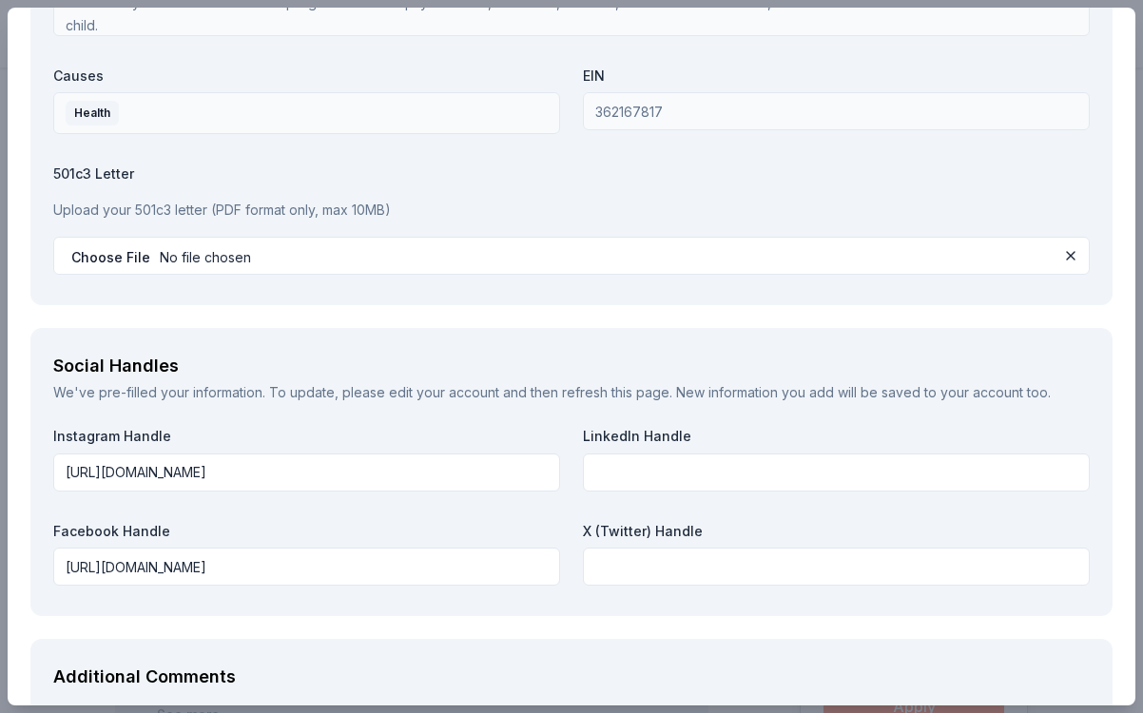
scroll to position [2318, 0]
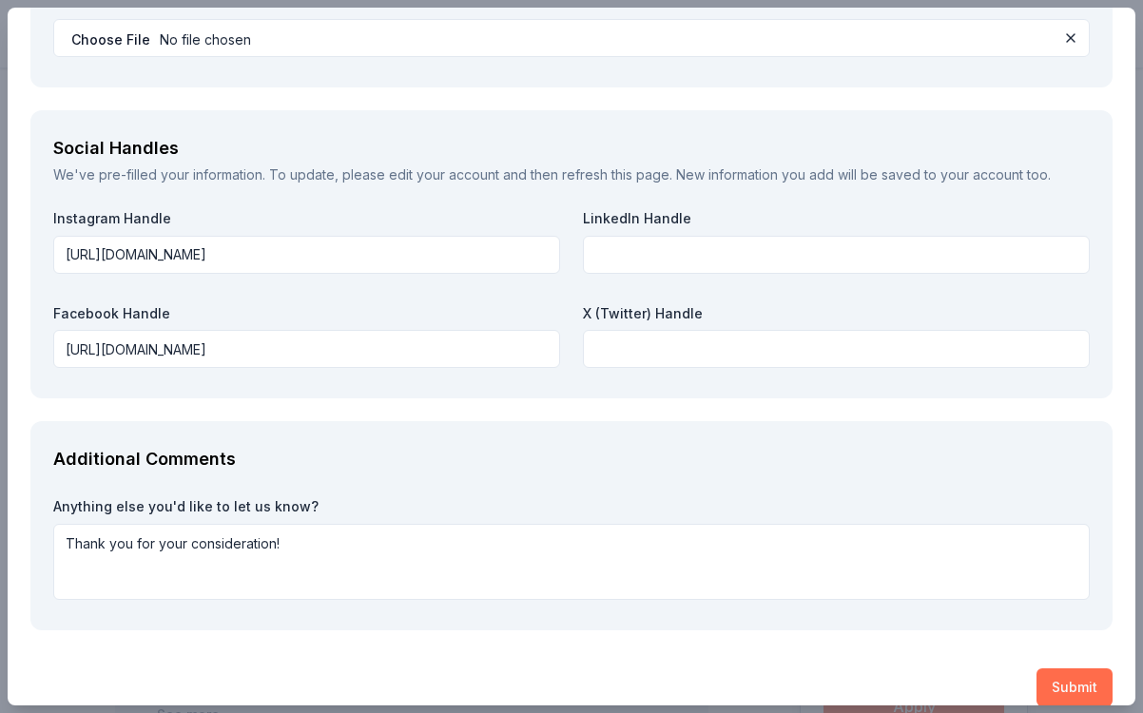
type input "4029490063"
click at [1074, 669] on button "Submit" at bounding box center [1075, 688] width 76 height 38
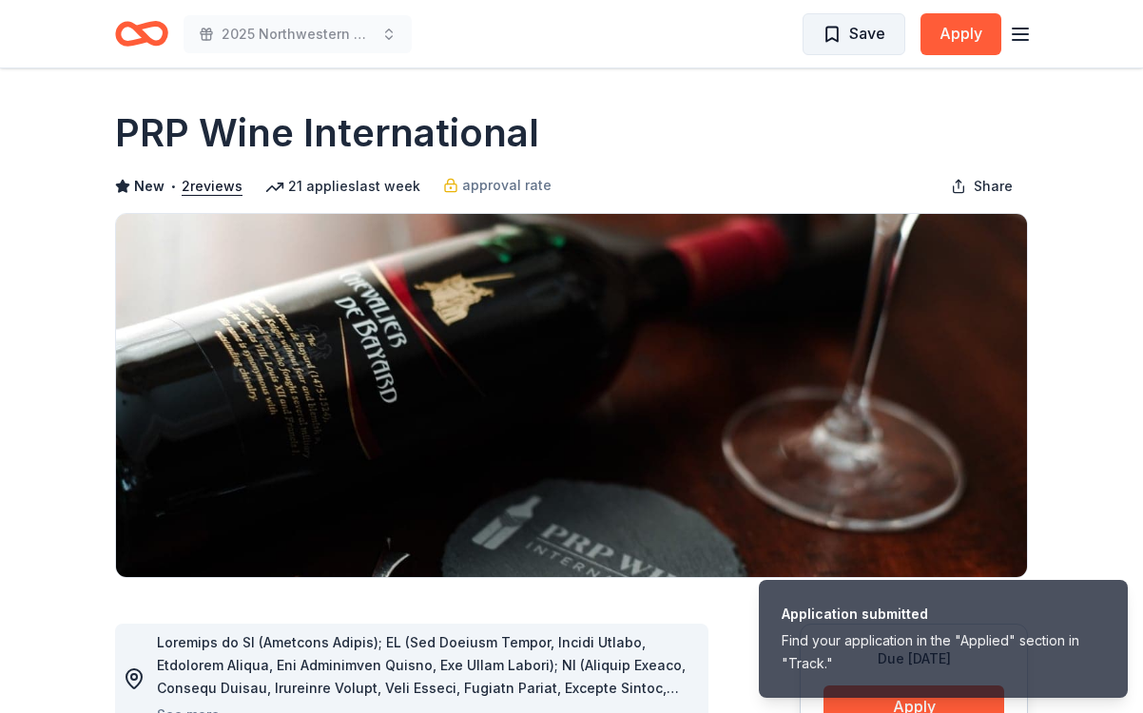
click at [865, 32] on span "Save" at bounding box center [868, 33] width 36 height 25
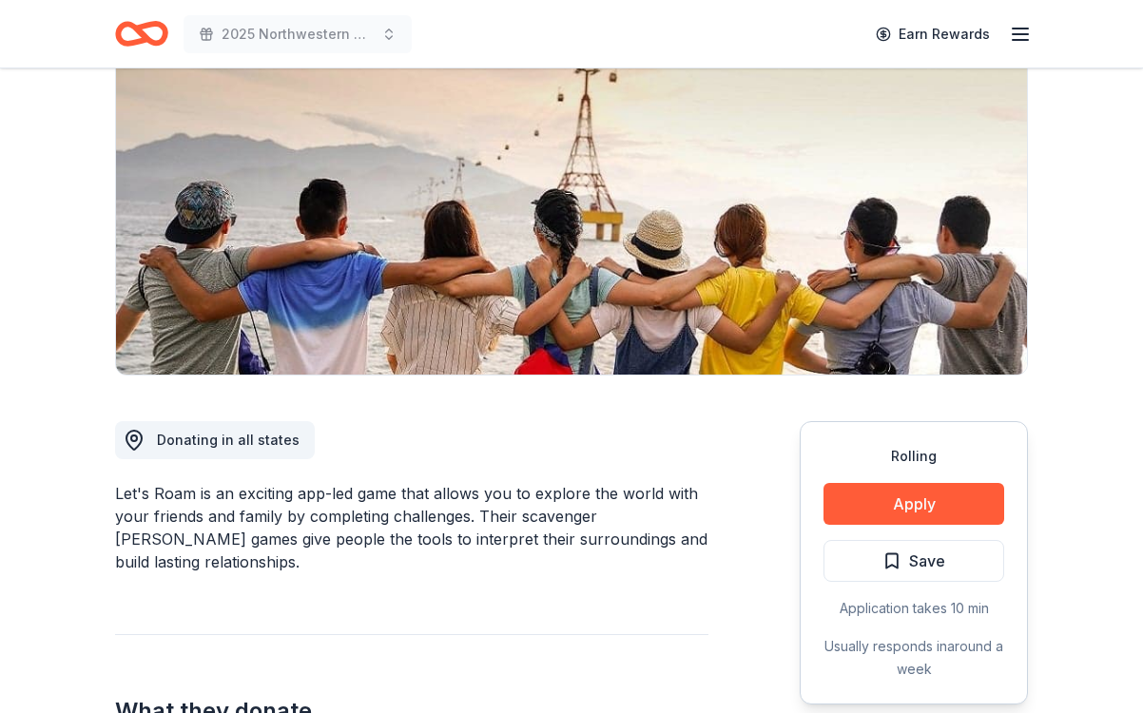
scroll to position [215, 0]
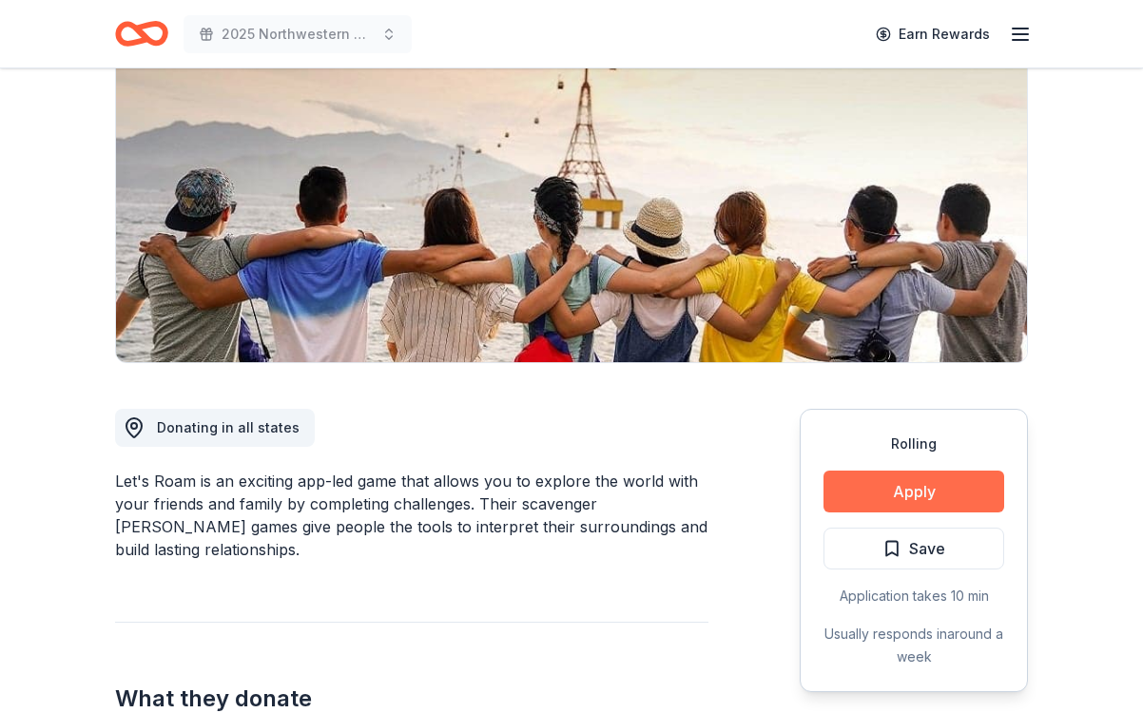
click at [875, 491] on button "Apply" at bounding box center [914, 492] width 181 height 42
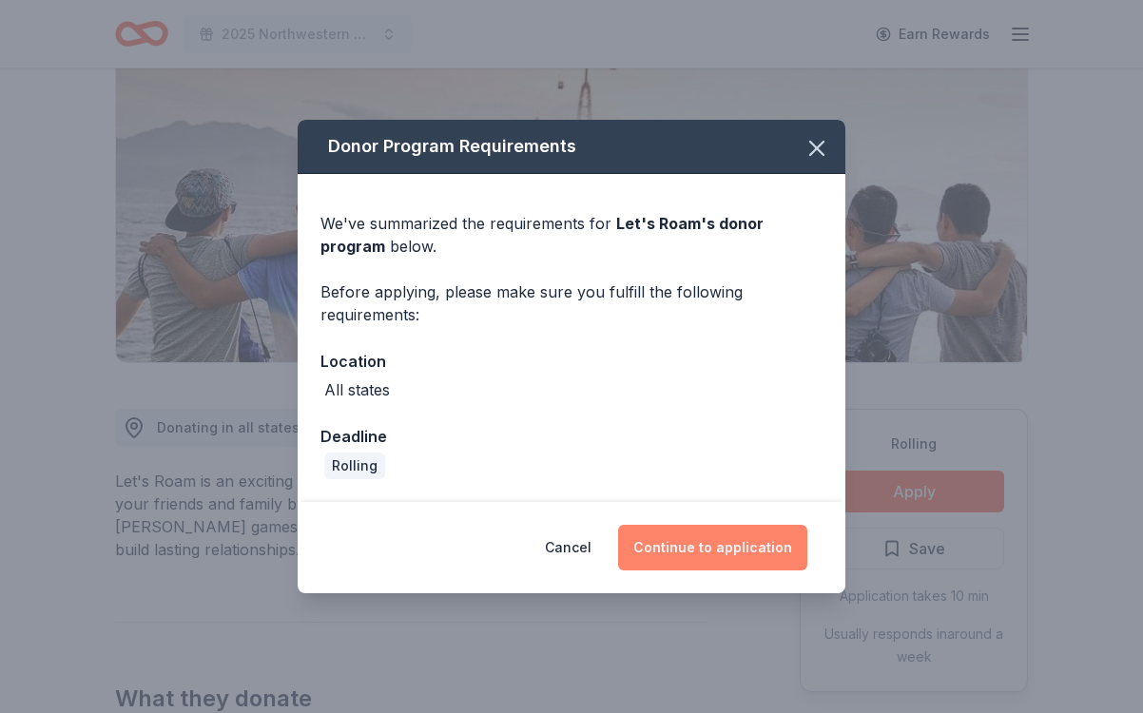
click at [709, 542] on button "Continue to application" at bounding box center [712, 548] width 189 height 46
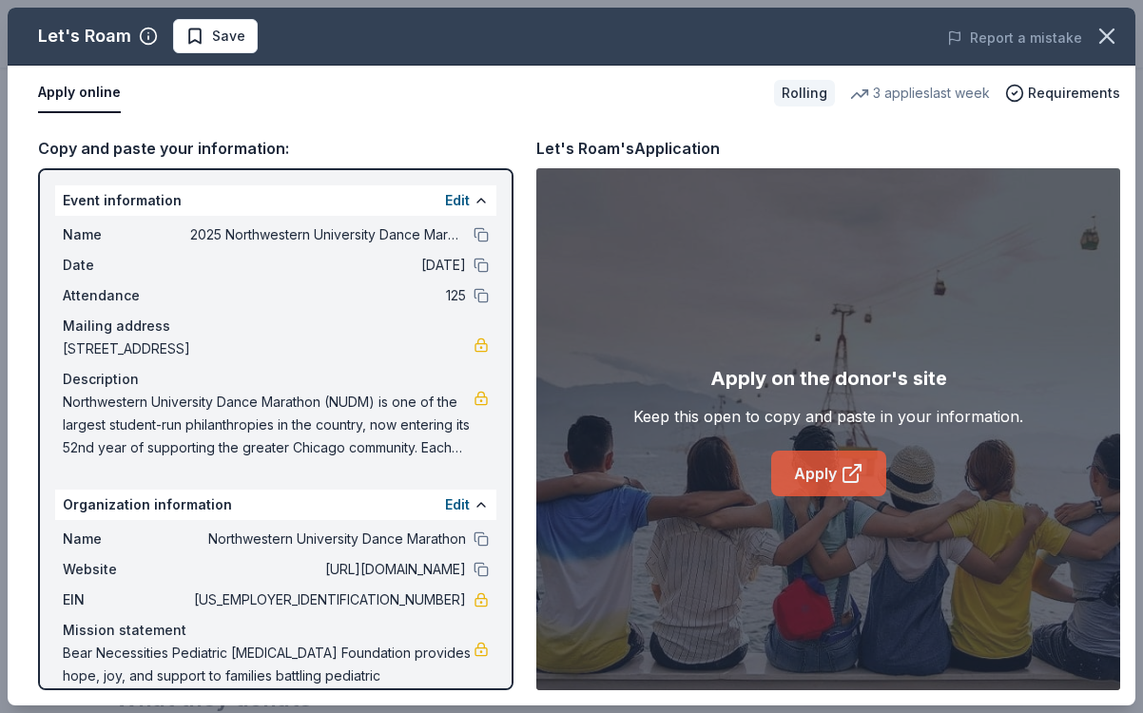
click at [823, 472] on link "Apply" at bounding box center [829, 474] width 115 height 46
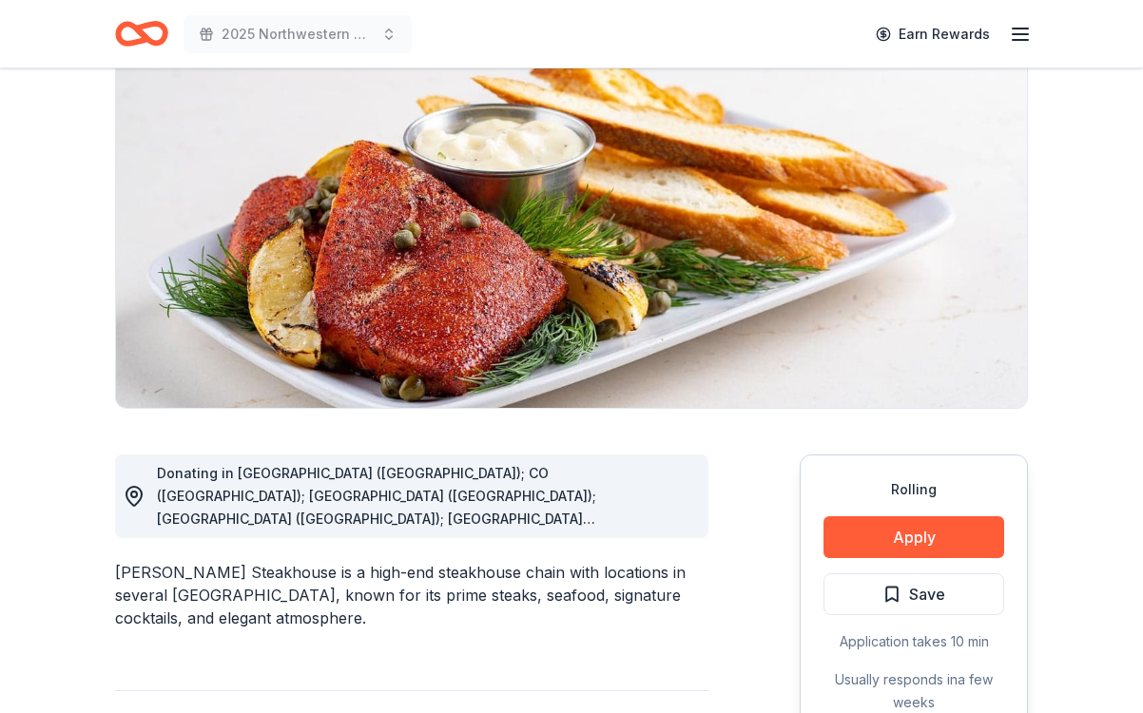
scroll to position [191, 0]
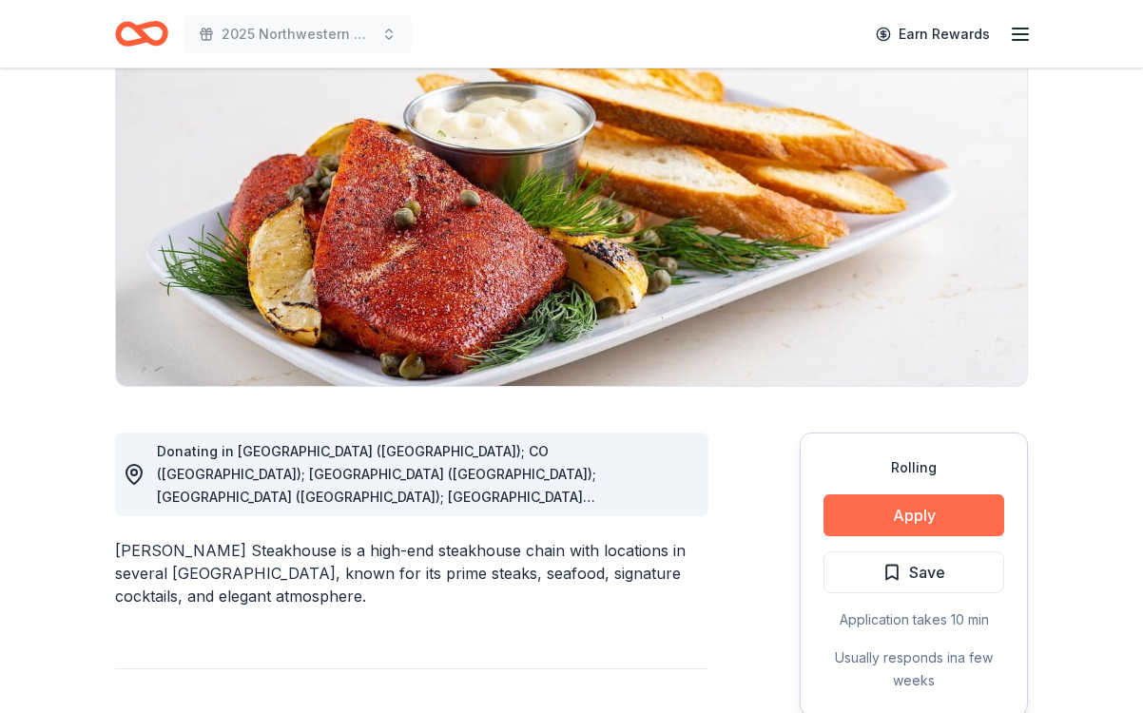
click at [877, 510] on button "Apply" at bounding box center [914, 516] width 181 height 42
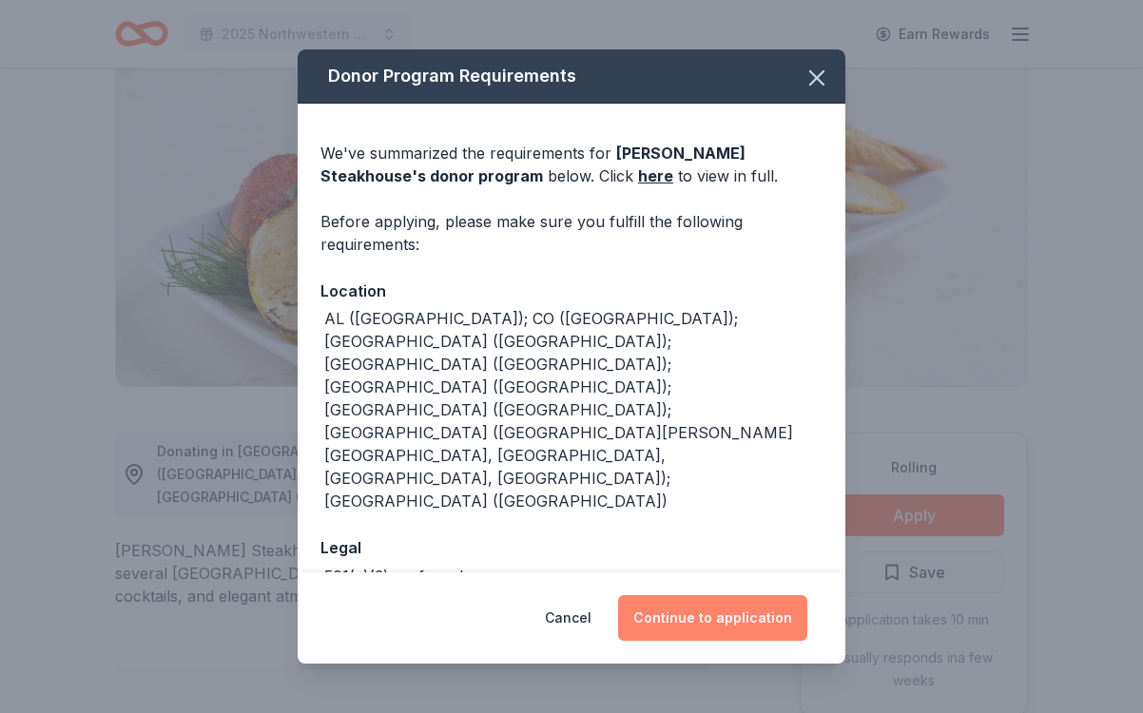
click at [733, 596] on button "Continue to application" at bounding box center [712, 619] width 189 height 46
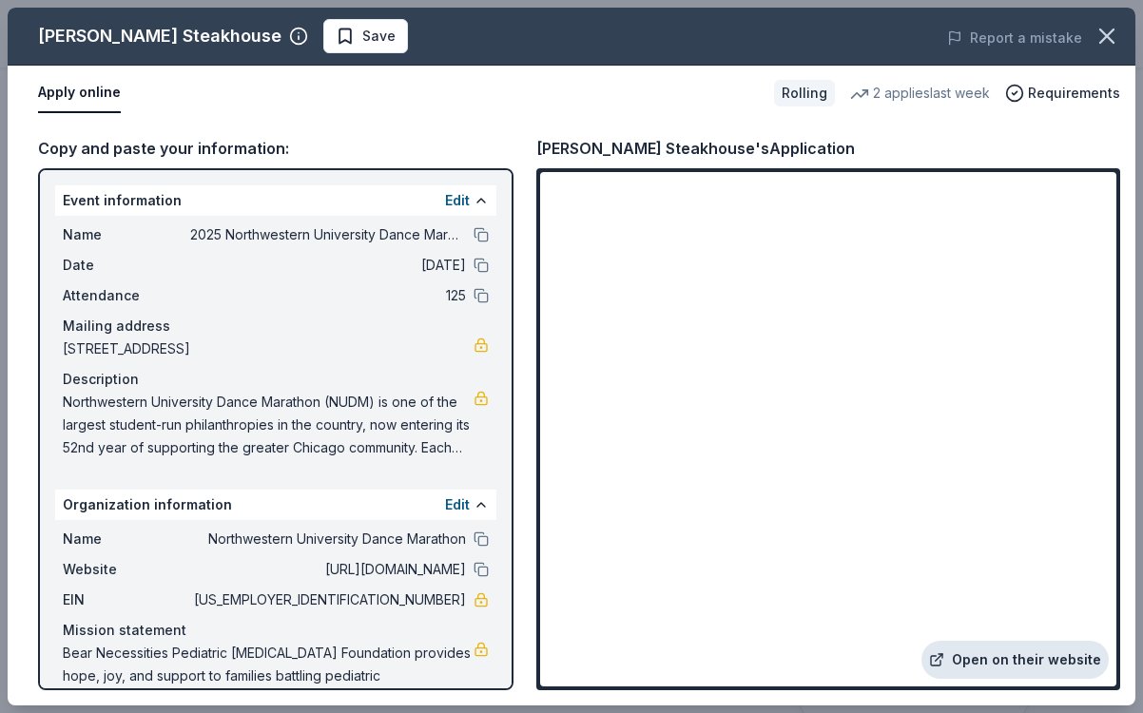
click at [991, 658] on link "Open on their website" at bounding box center [1015, 660] width 187 height 38
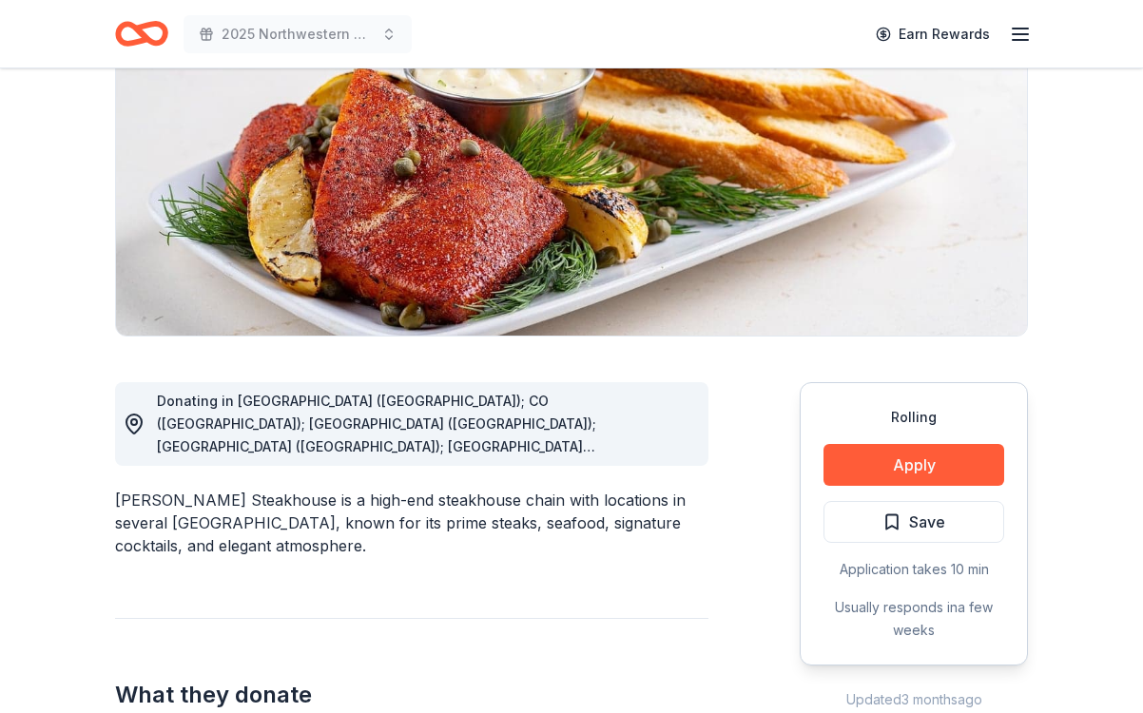
scroll to position [244, 0]
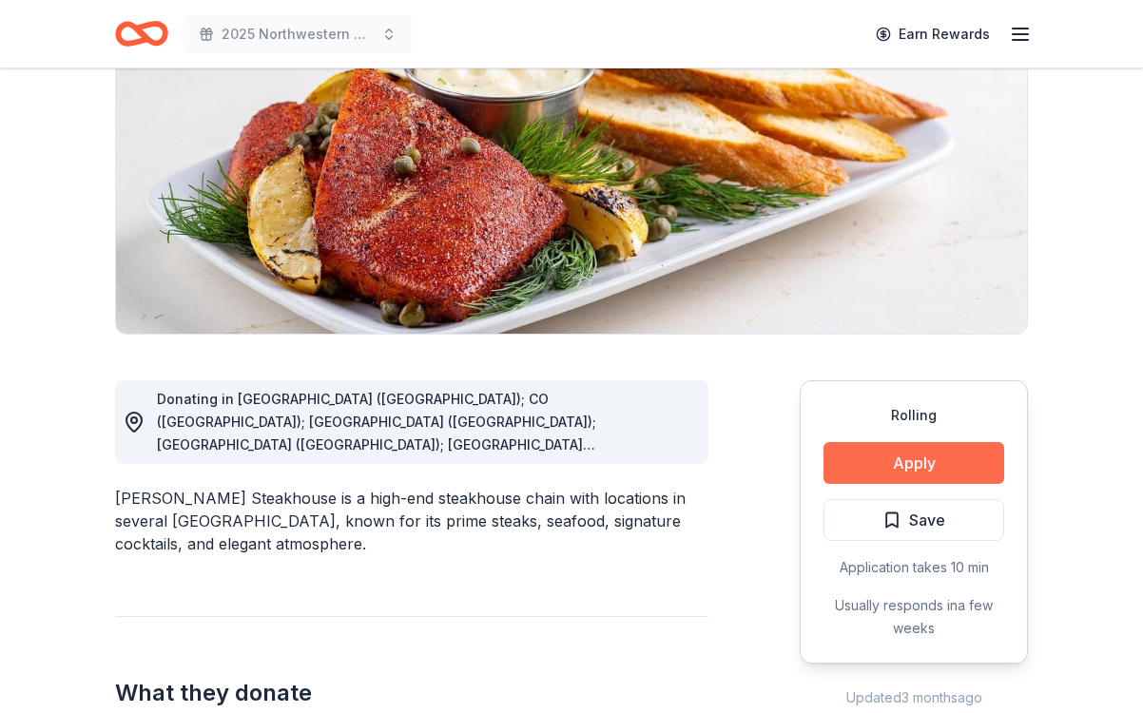
click at [876, 452] on button "Apply" at bounding box center [914, 463] width 181 height 42
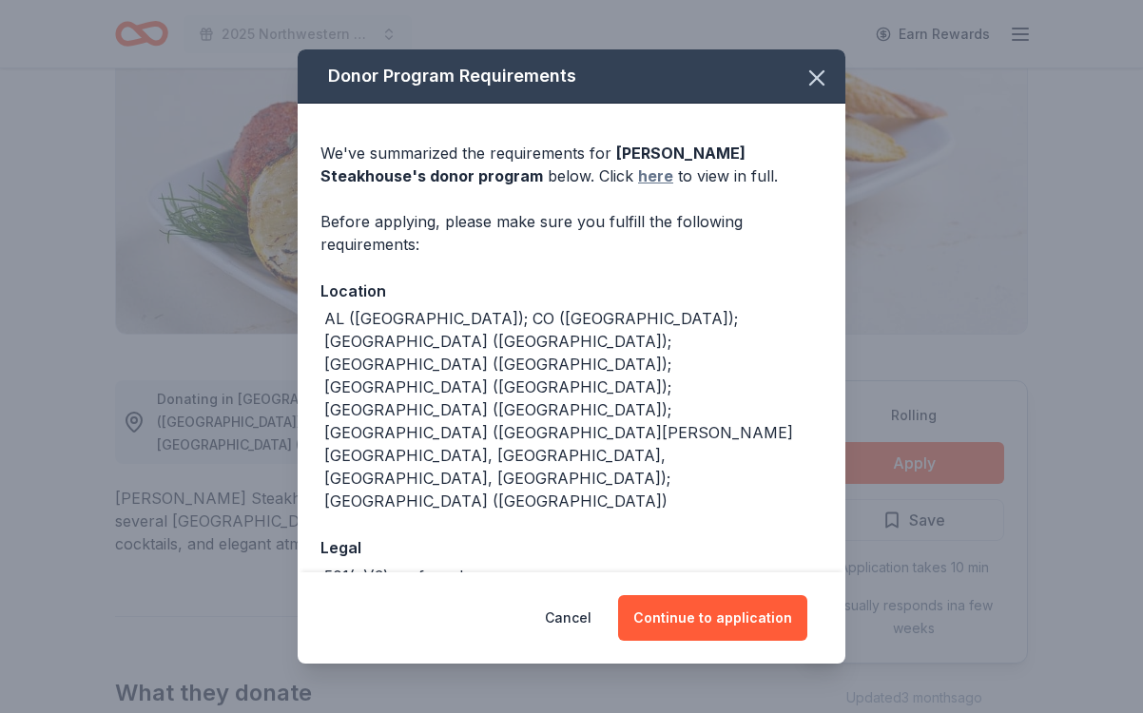
click at [638, 187] on link "here" at bounding box center [655, 176] width 35 height 23
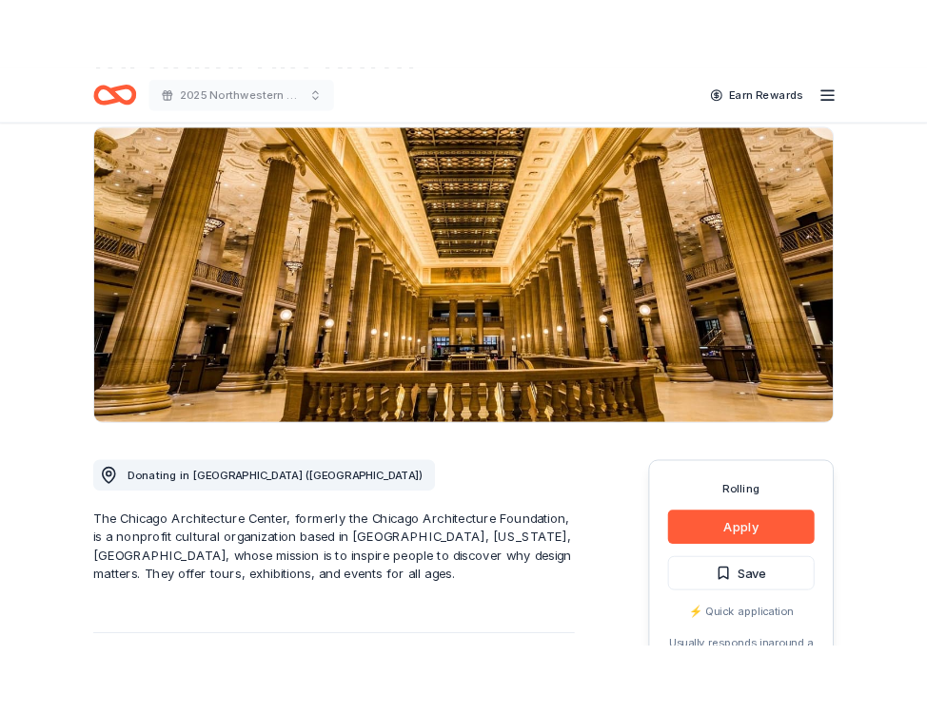
scroll to position [459, 0]
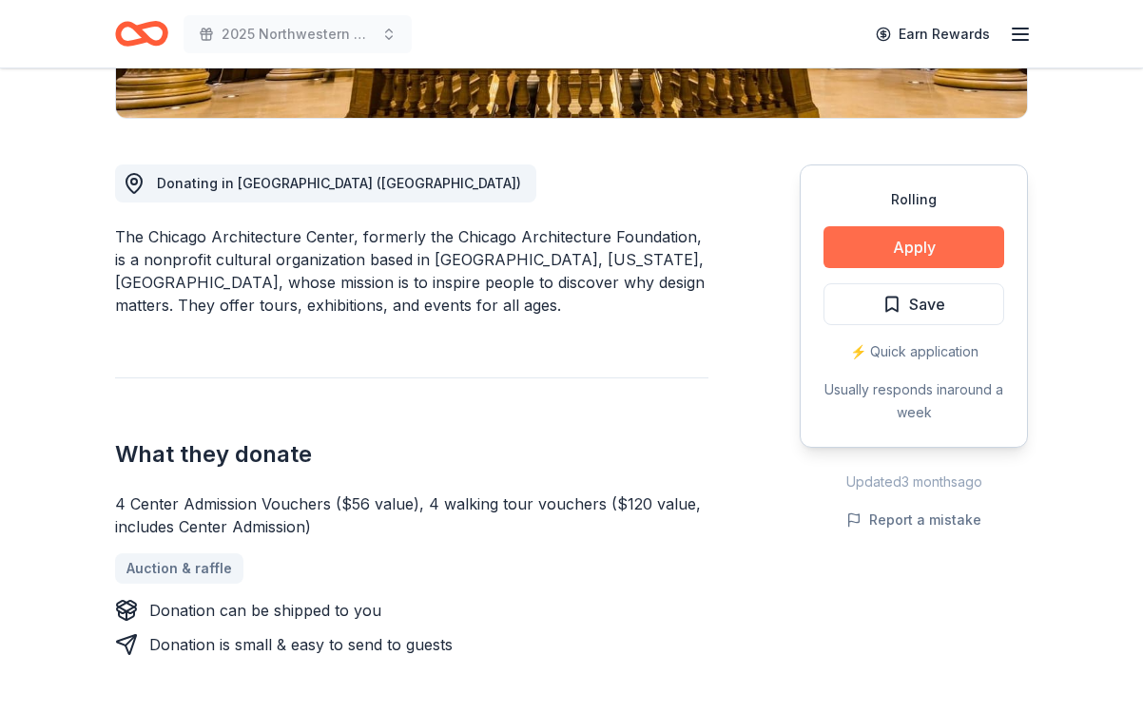
click at [889, 246] on button "Apply" at bounding box center [914, 247] width 181 height 42
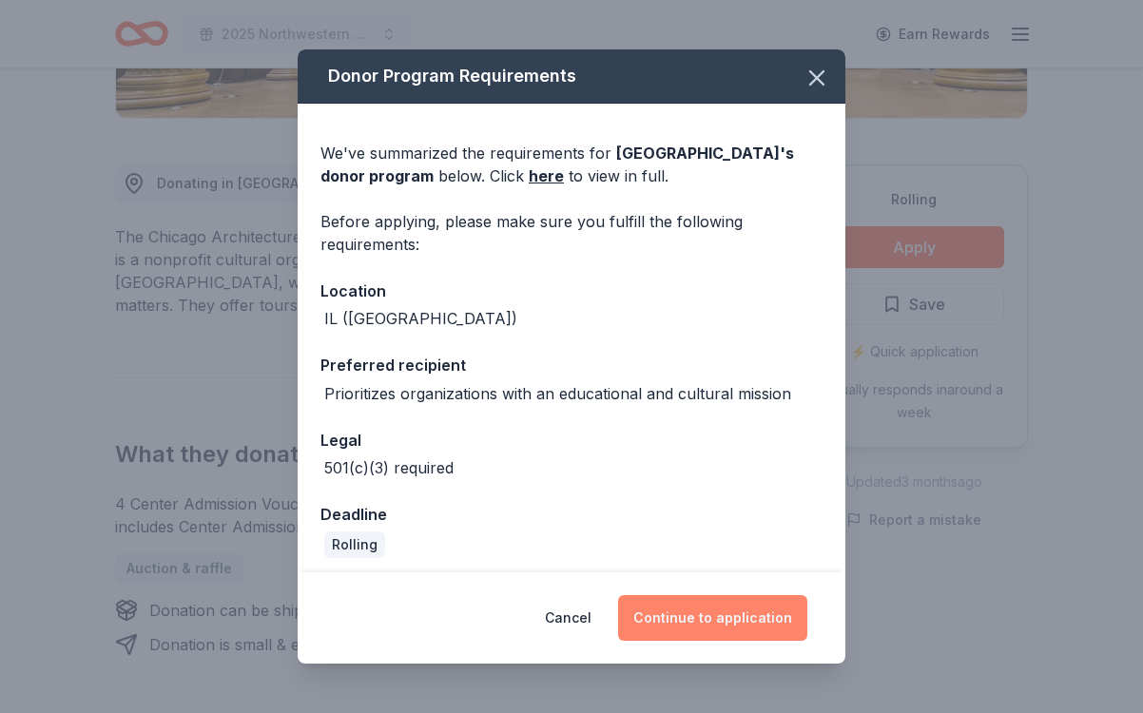
click at [688, 602] on button "Continue to application" at bounding box center [712, 619] width 189 height 46
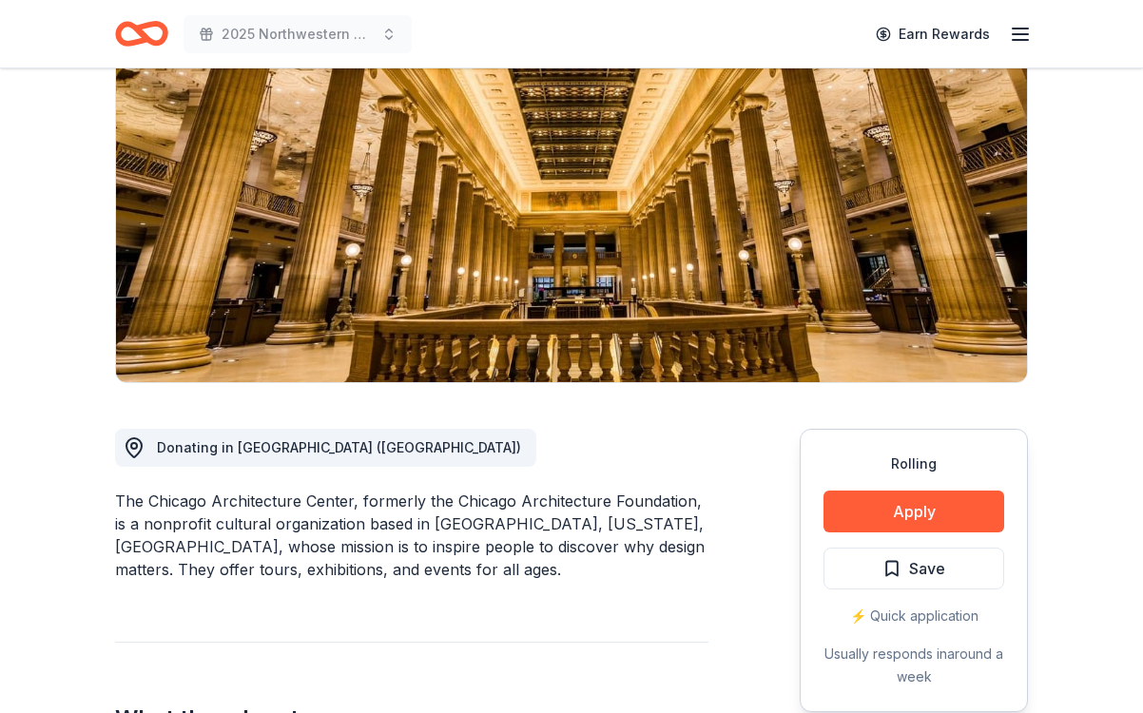
scroll to position [199, 0]
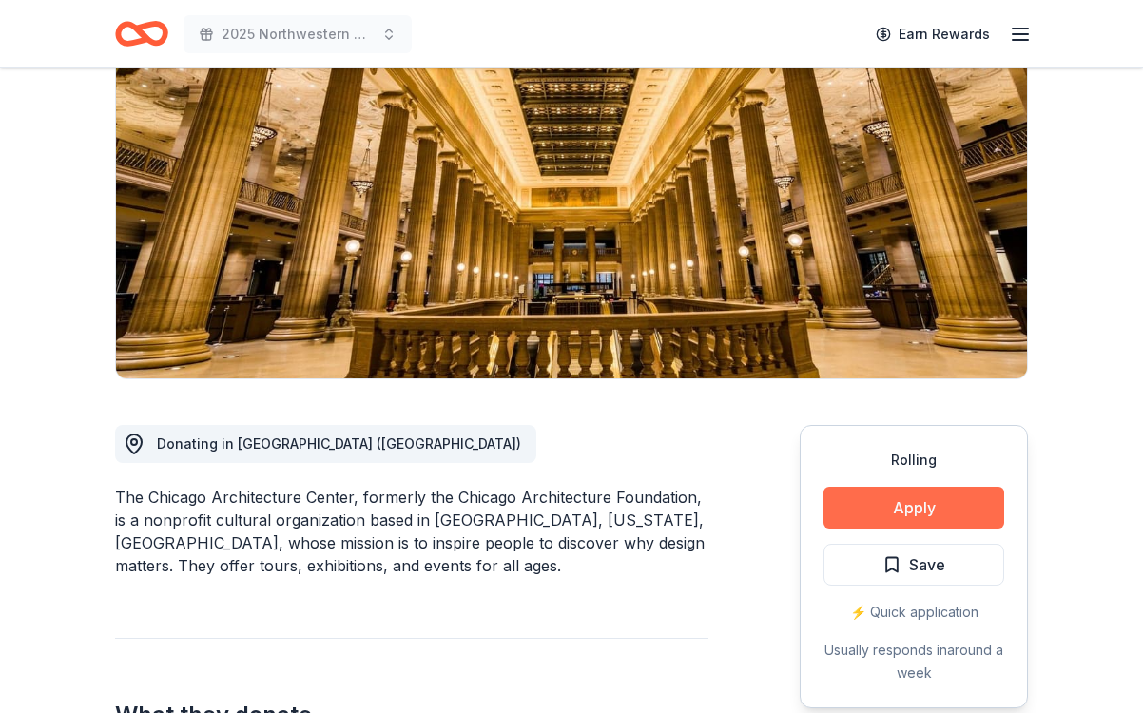
click at [933, 506] on button "Apply" at bounding box center [914, 508] width 181 height 42
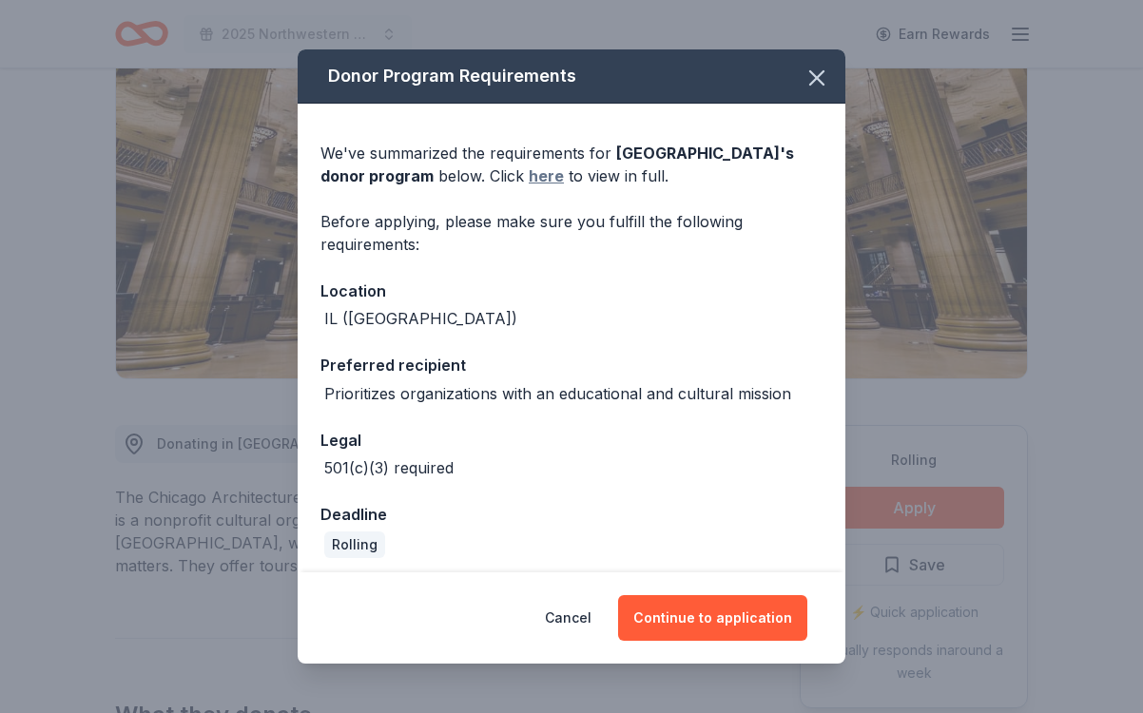
click at [564, 174] on link "here" at bounding box center [546, 176] width 35 height 23
click at [696, 611] on button "Continue to application" at bounding box center [712, 619] width 189 height 46
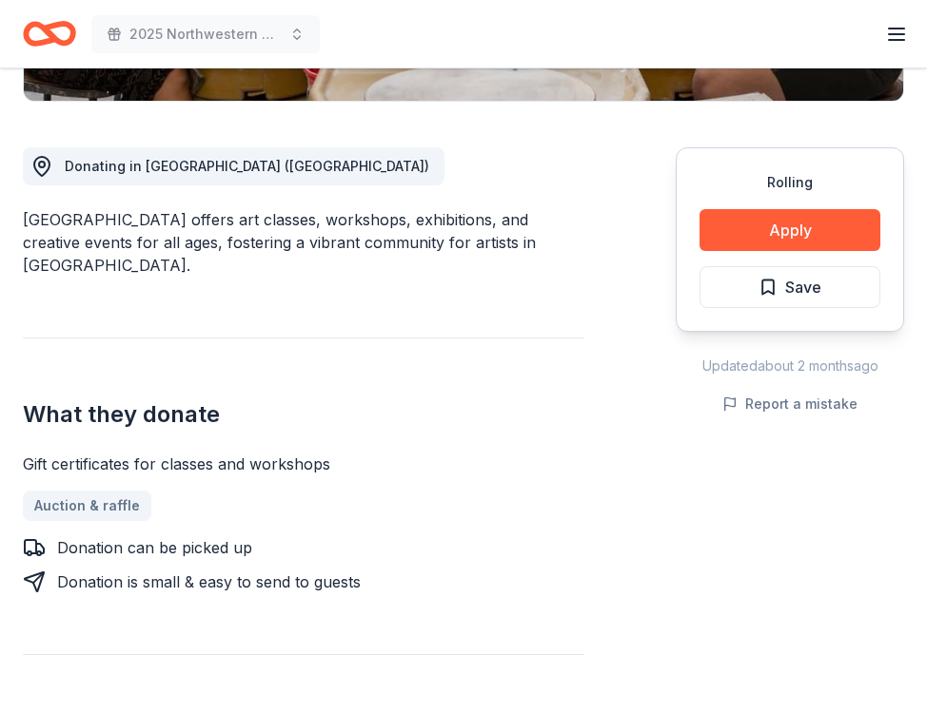
scroll to position [479, 0]
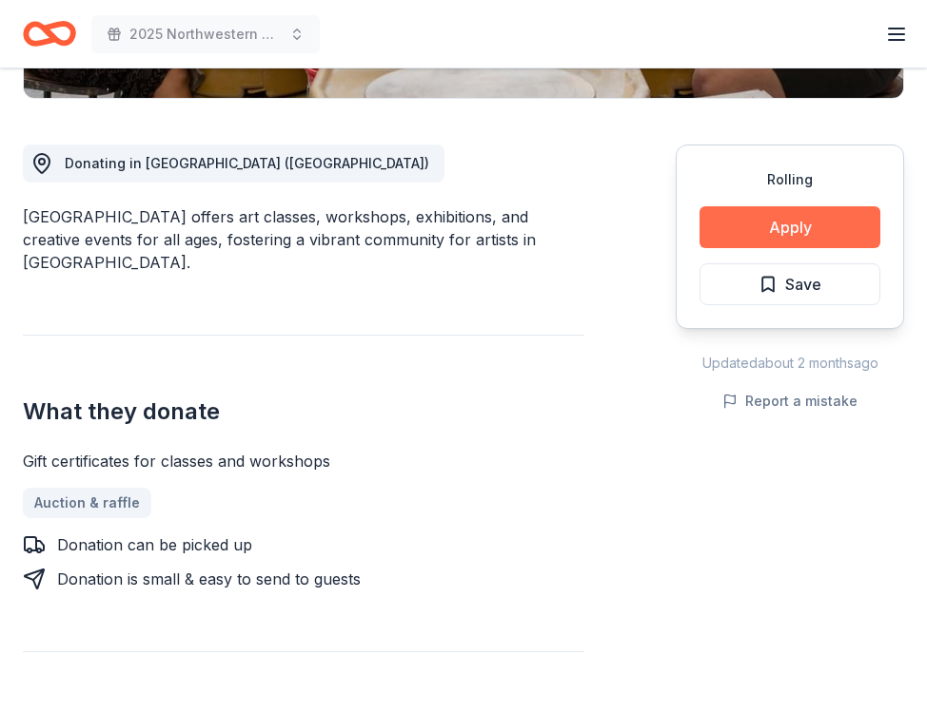
click at [746, 222] on button "Apply" at bounding box center [789, 227] width 181 height 42
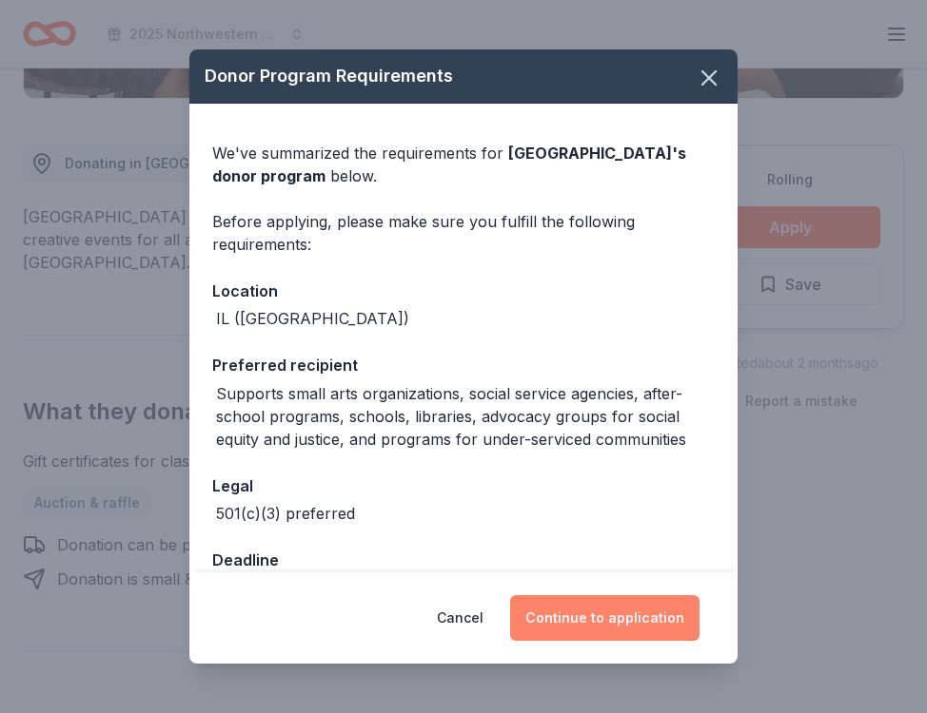
click at [597, 615] on button "Continue to application" at bounding box center [604, 619] width 189 height 46
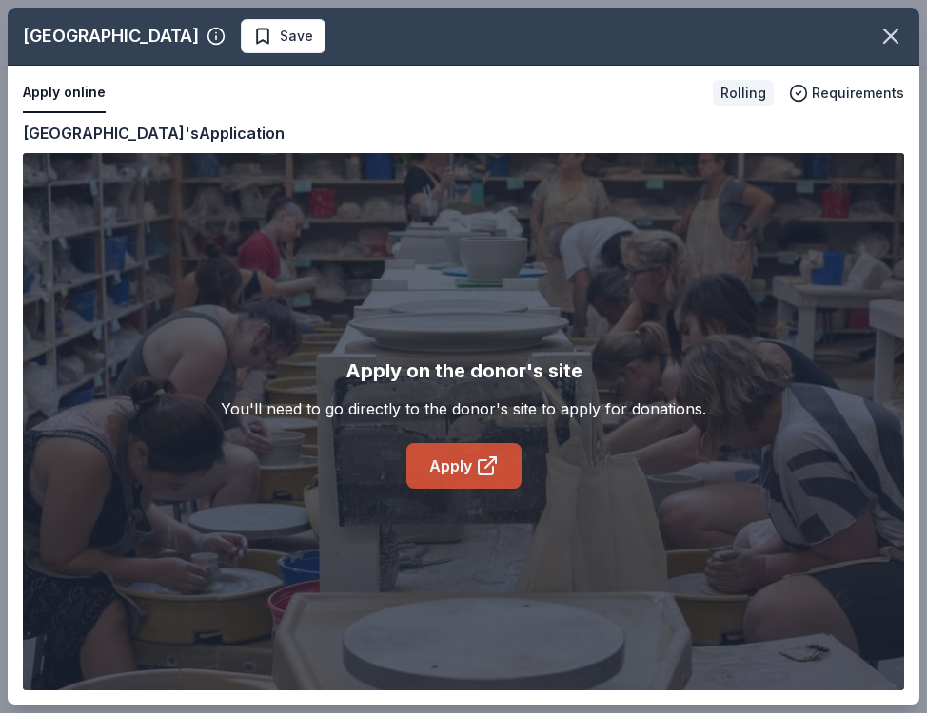
click at [456, 471] on link "Apply" at bounding box center [463, 466] width 115 height 46
click at [473, 465] on link "Apply" at bounding box center [463, 466] width 115 height 46
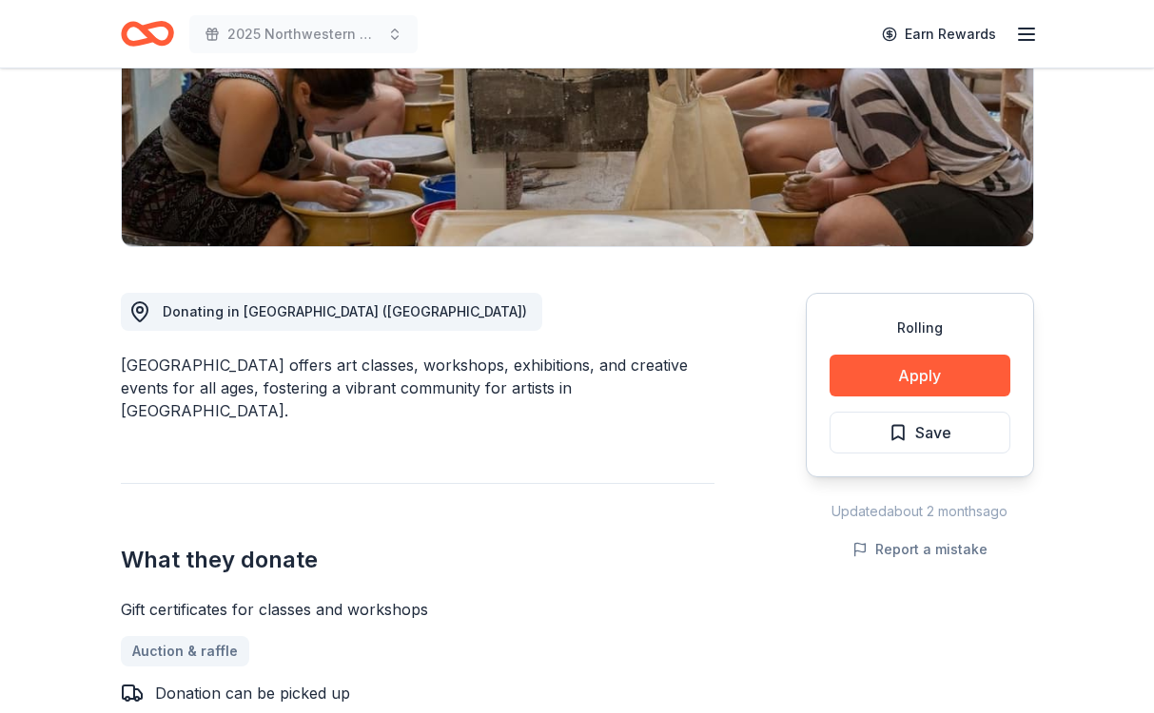
scroll to position [474, 0]
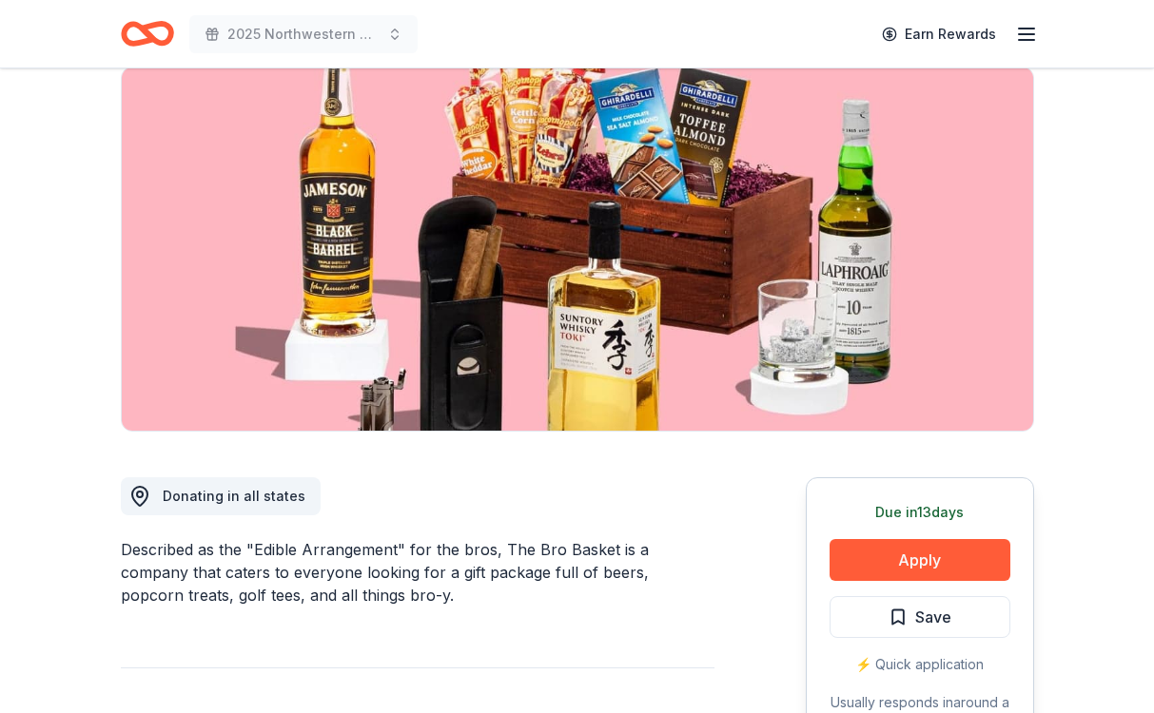
scroll to position [136, 0]
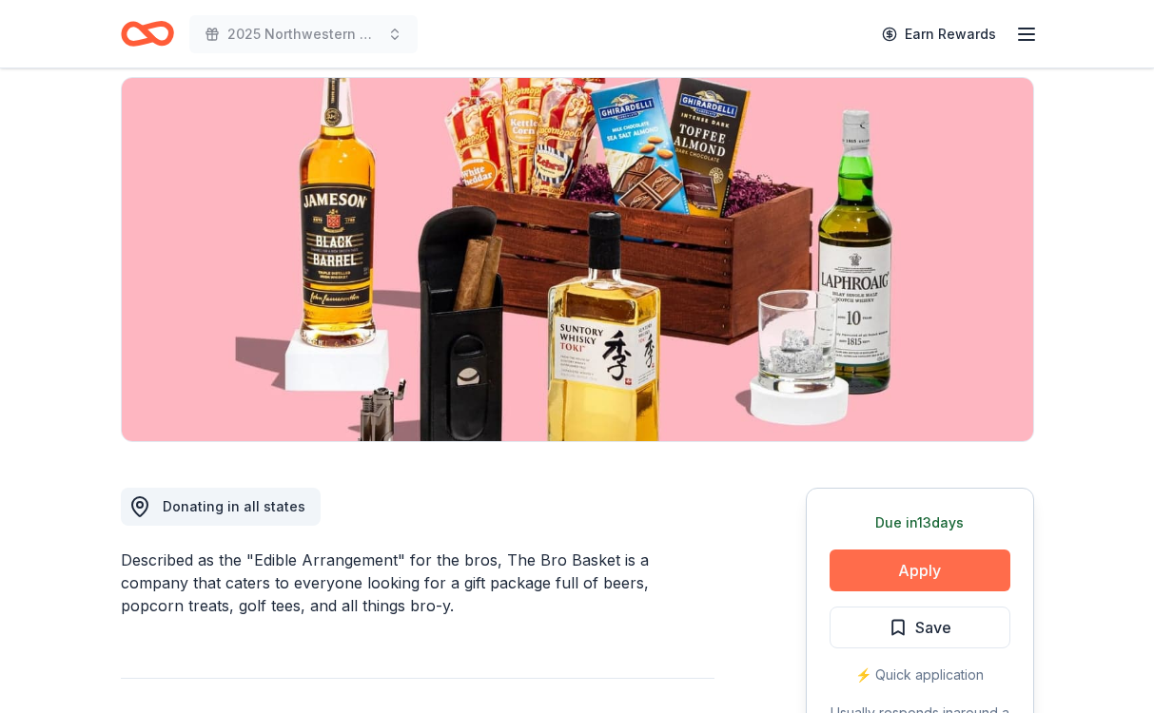
click at [900, 561] on button "Apply" at bounding box center [920, 571] width 181 height 42
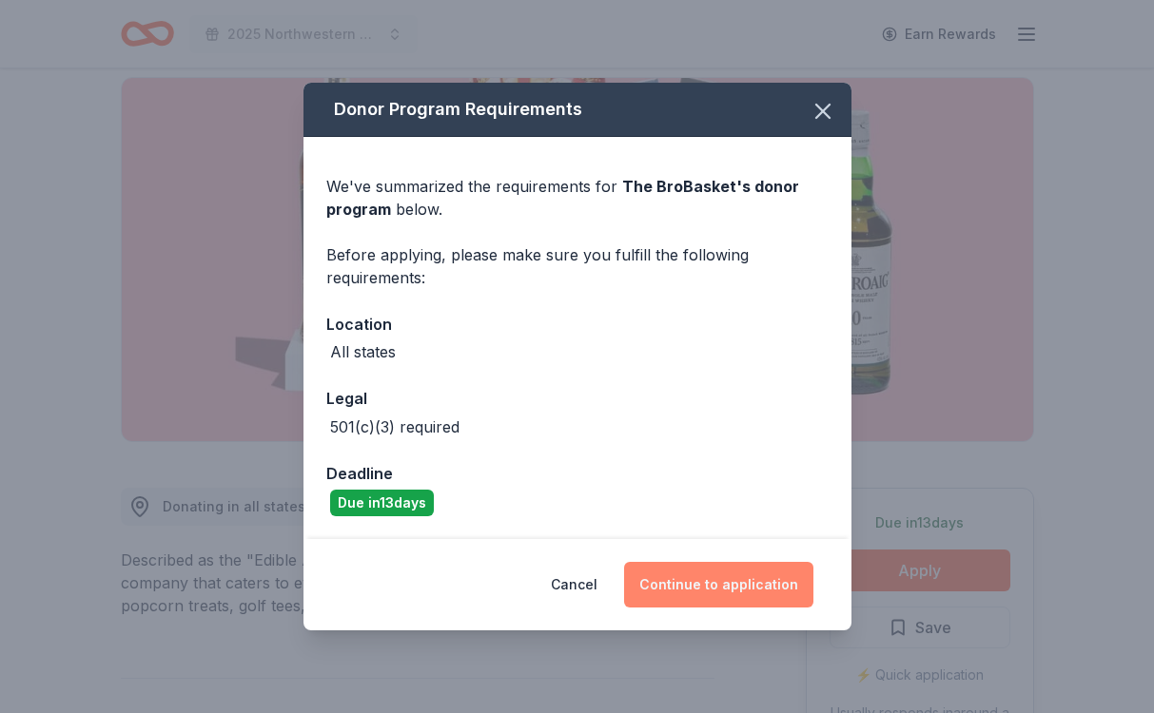
click at [694, 579] on button "Continue to application" at bounding box center [718, 585] width 189 height 46
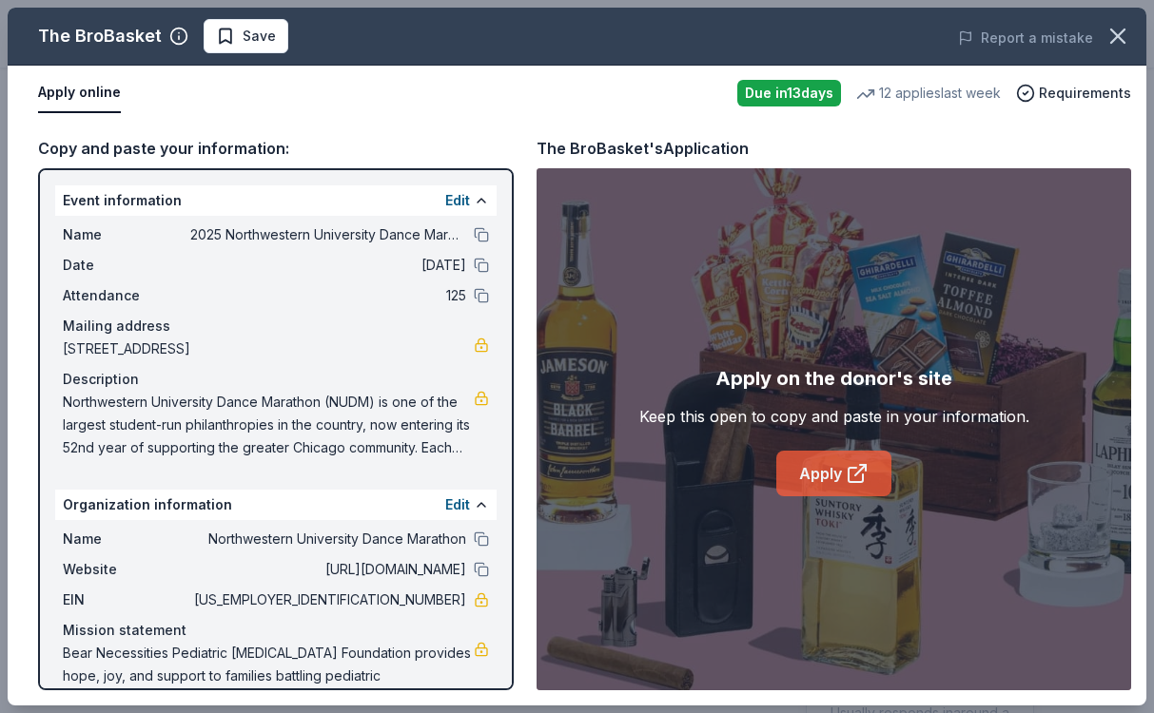
click at [824, 482] on link "Apply" at bounding box center [833, 474] width 115 height 46
click at [243, 48] on button "Save" at bounding box center [246, 36] width 85 height 34
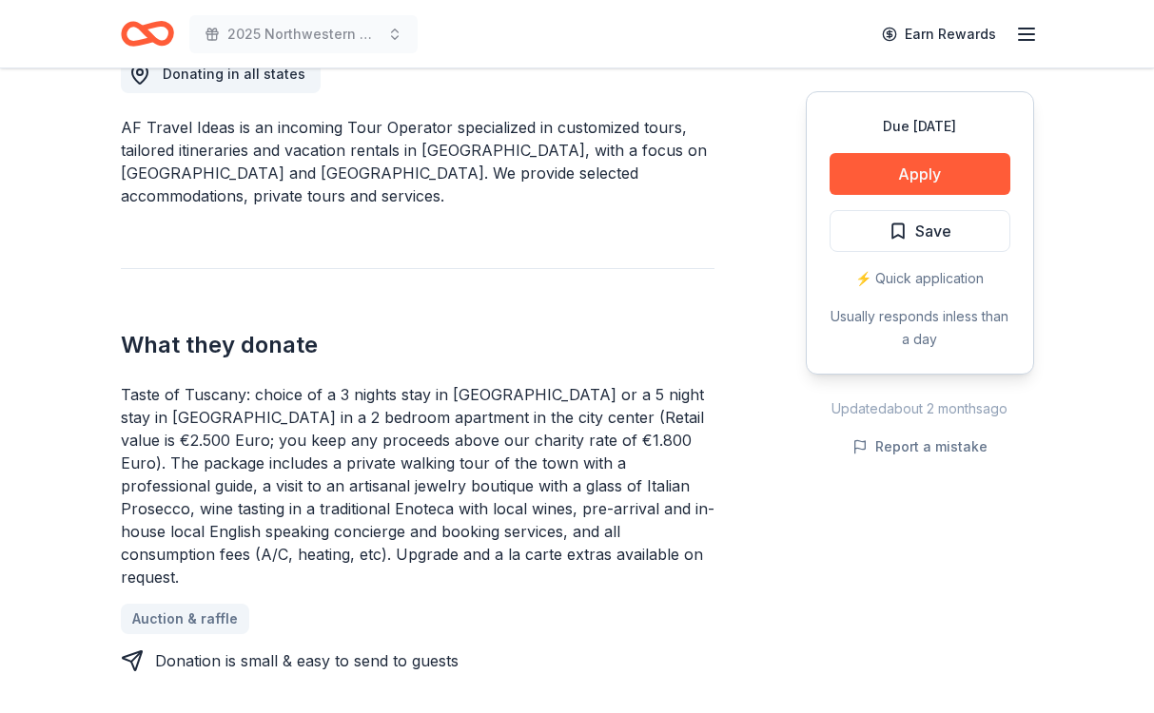
scroll to position [570, 0]
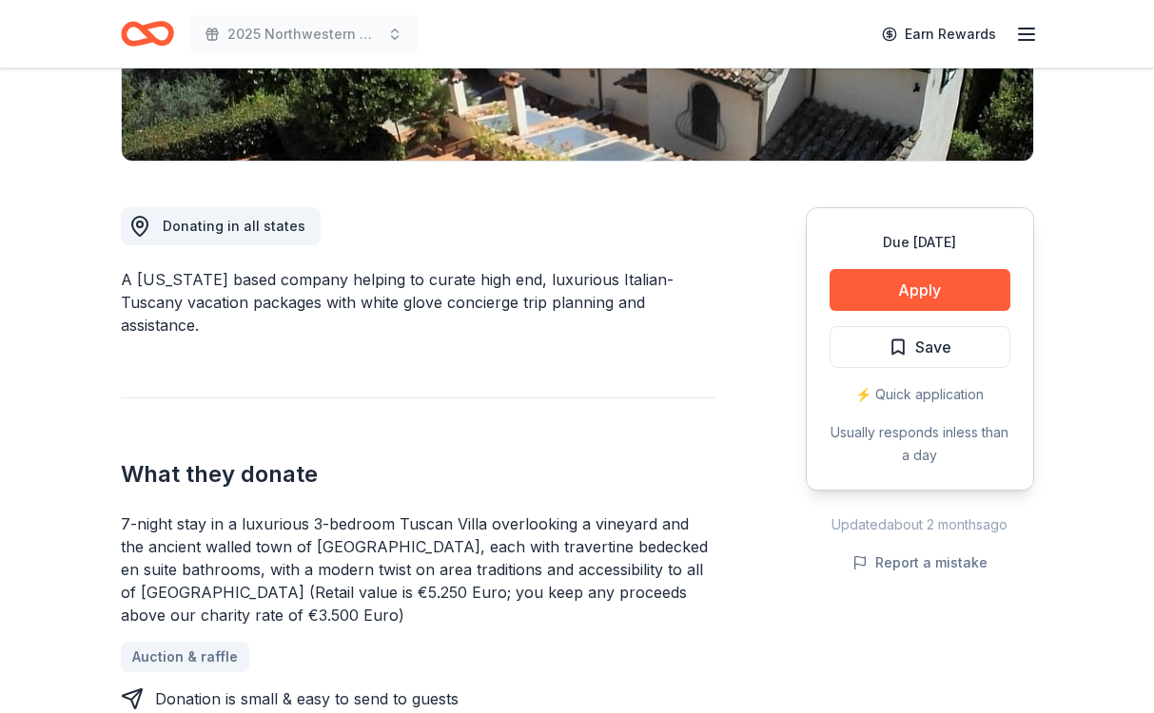
scroll to position [420, 0]
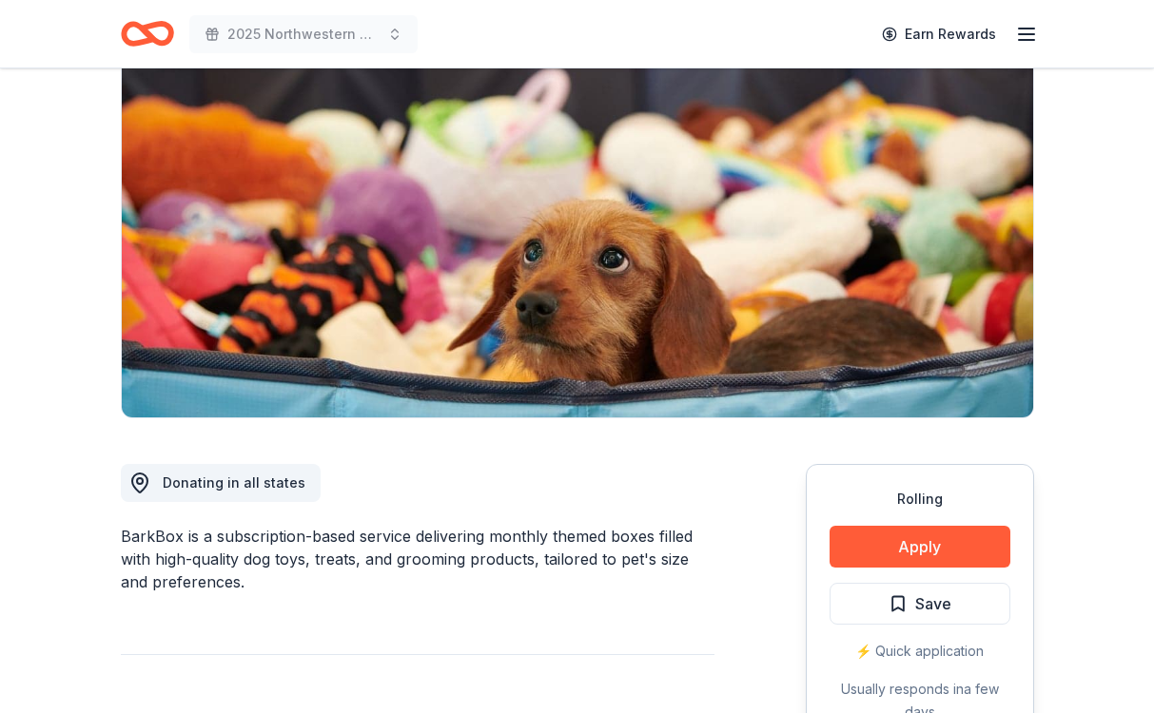
scroll to position [239, 0]
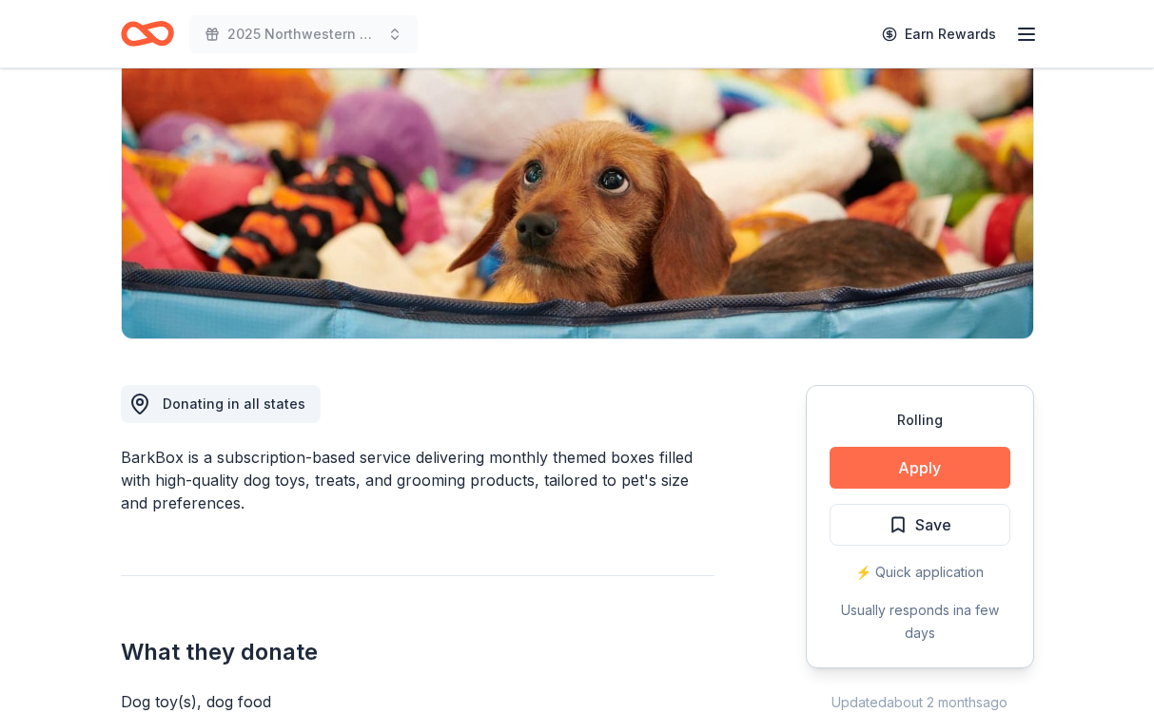
click at [896, 473] on button "Apply" at bounding box center [920, 468] width 181 height 42
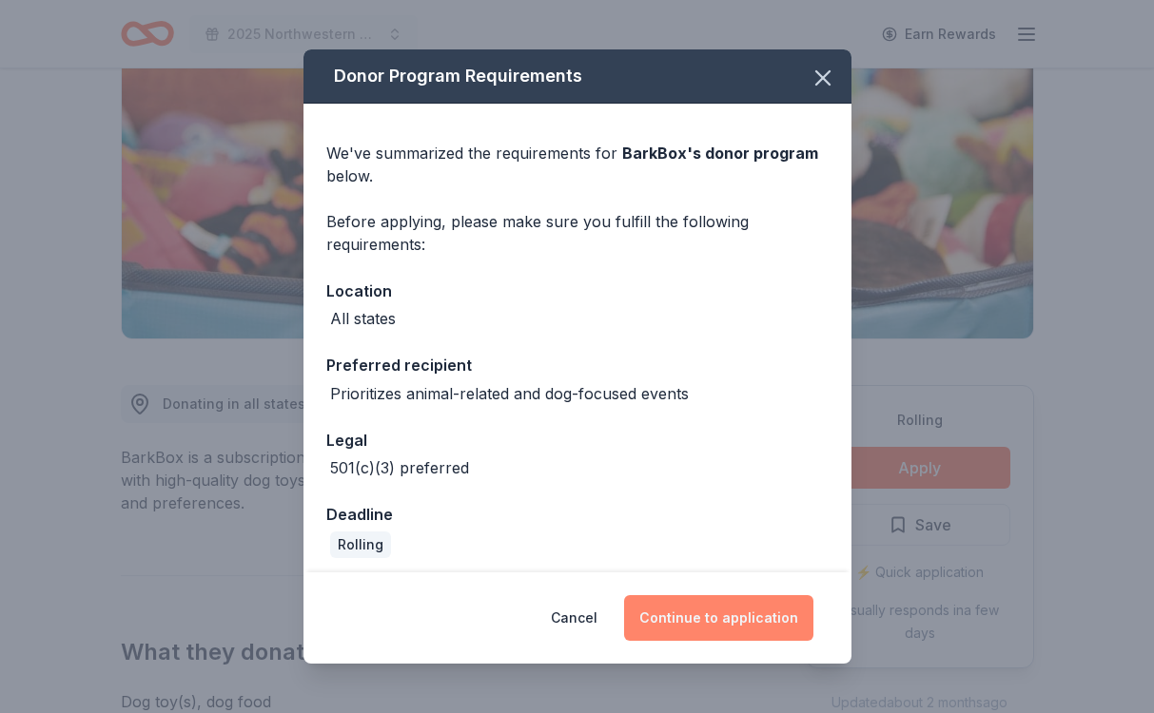
click at [682, 630] on button "Continue to application" at bounding box center [718, 619] width 189 height 46
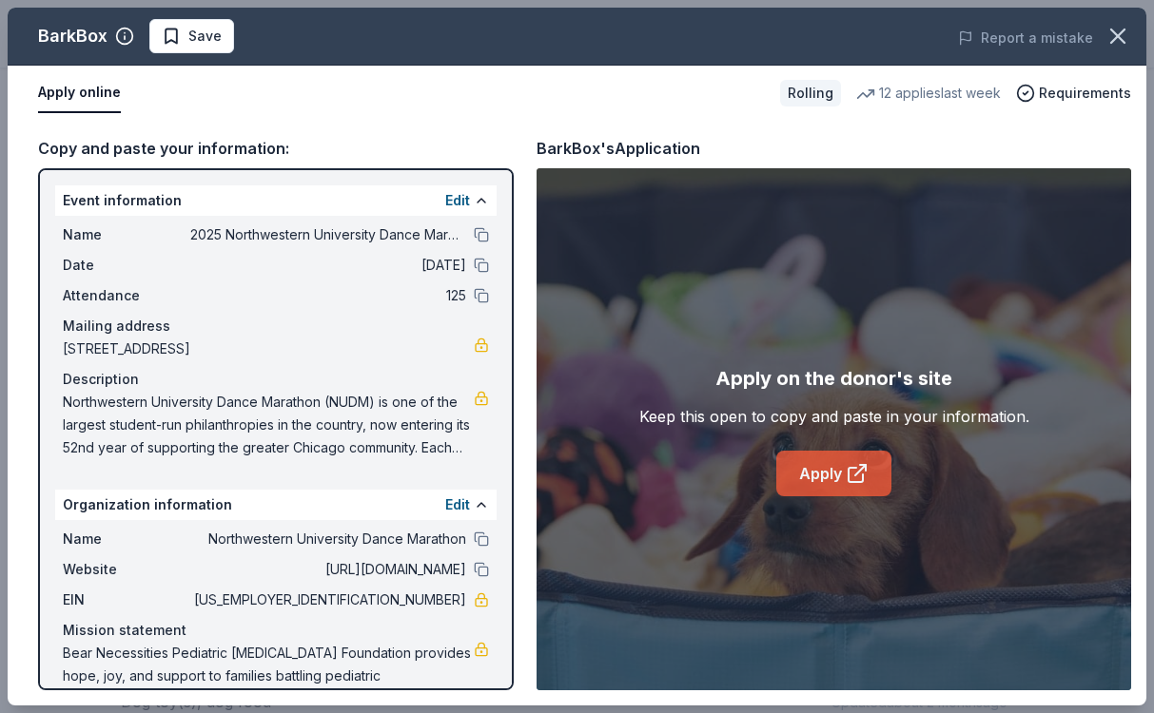
click at [823, 470] on link "Apply" at bounding box center [833, 474] width 115 height 46
click at [200, 46] on span "Save" at bounding box center [204, 36] width 33 height 23
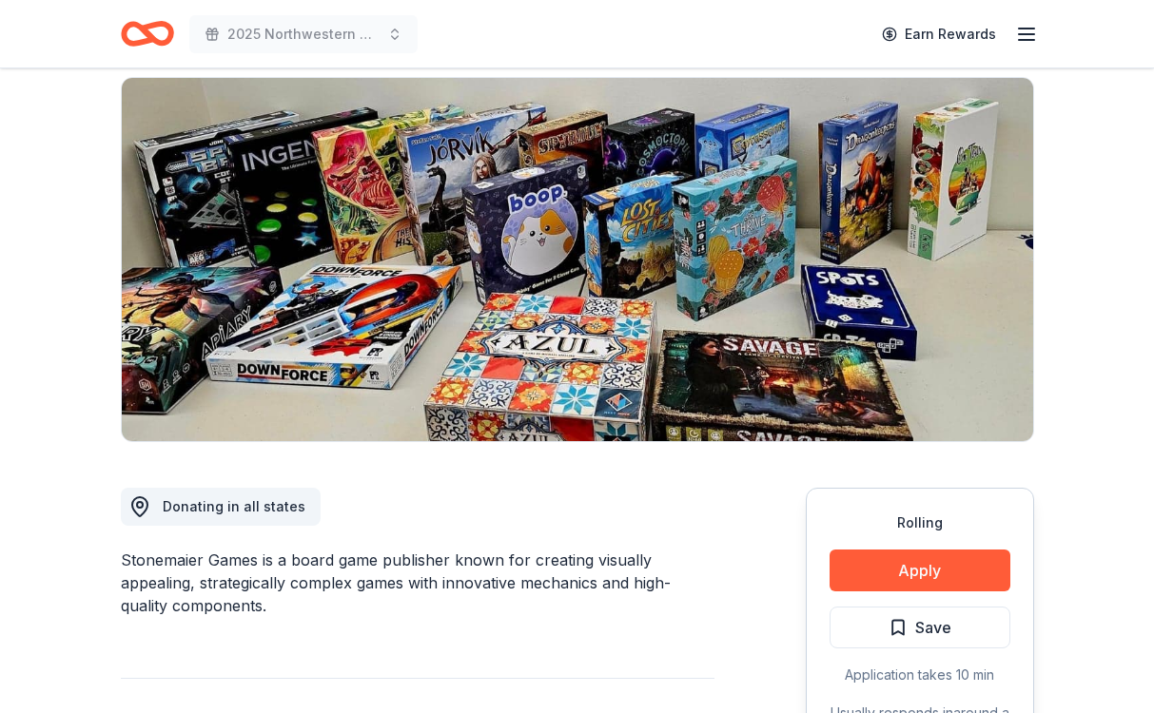
scroll to position [178, 0]
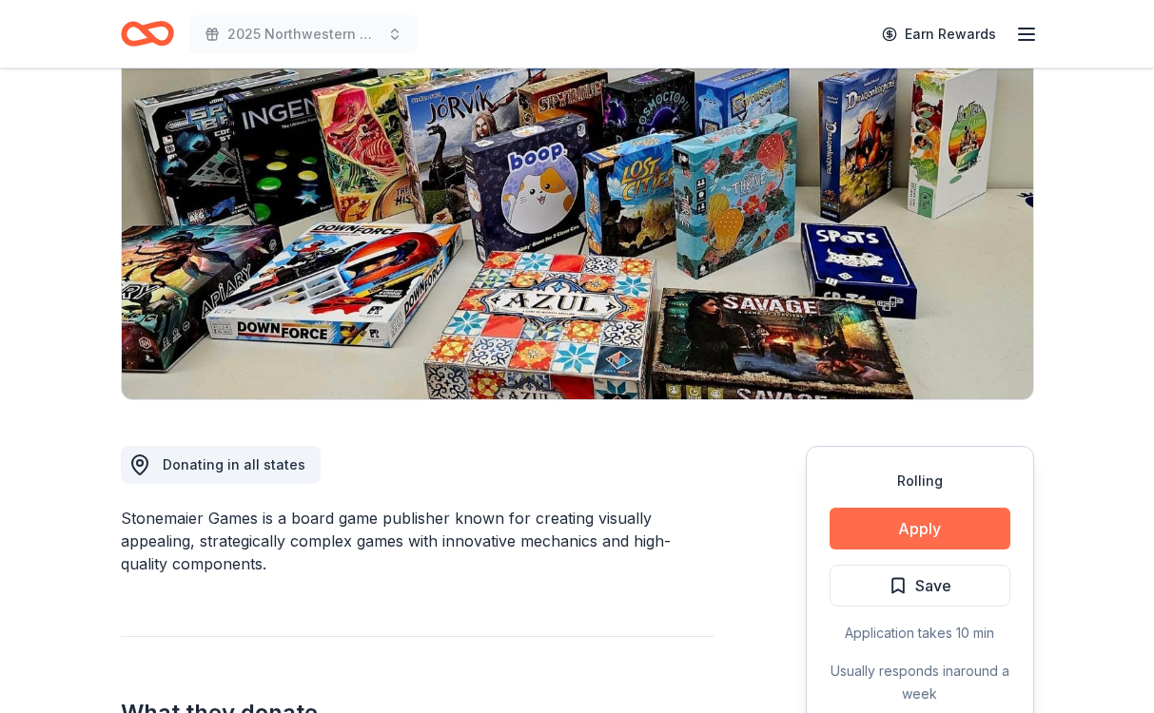
click at [893, 537] on button "Apply" at bounding box center [920, 529] width 181 height 42
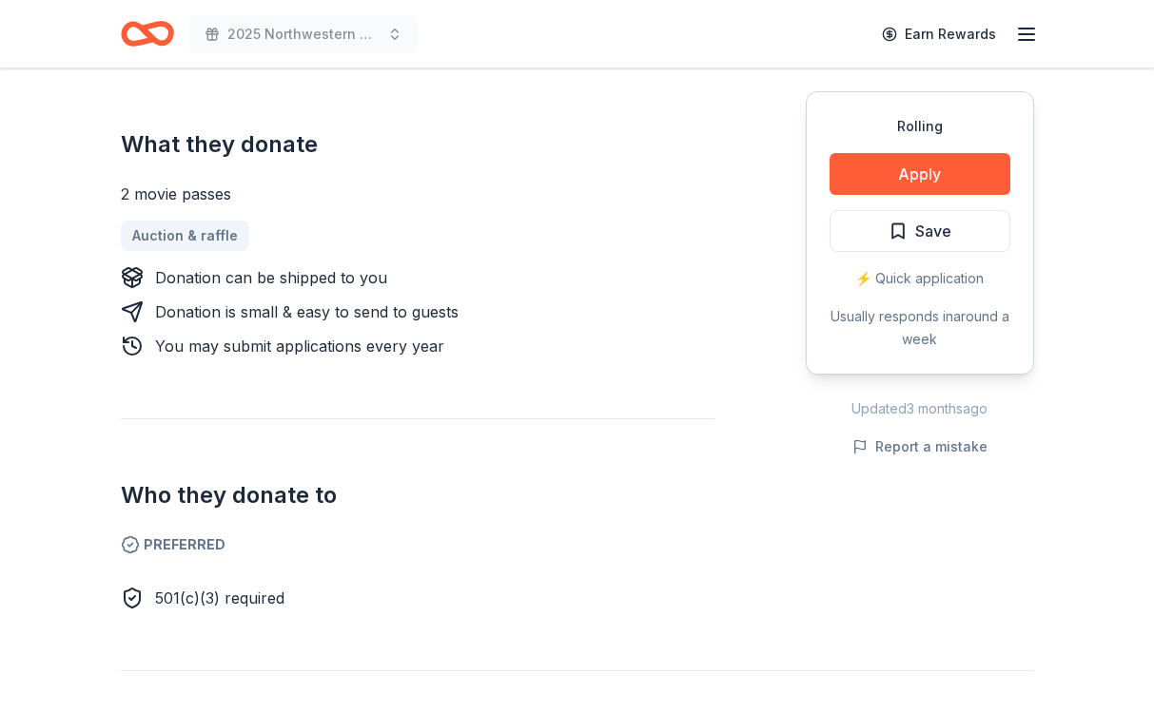
scroll to position [809, 0]
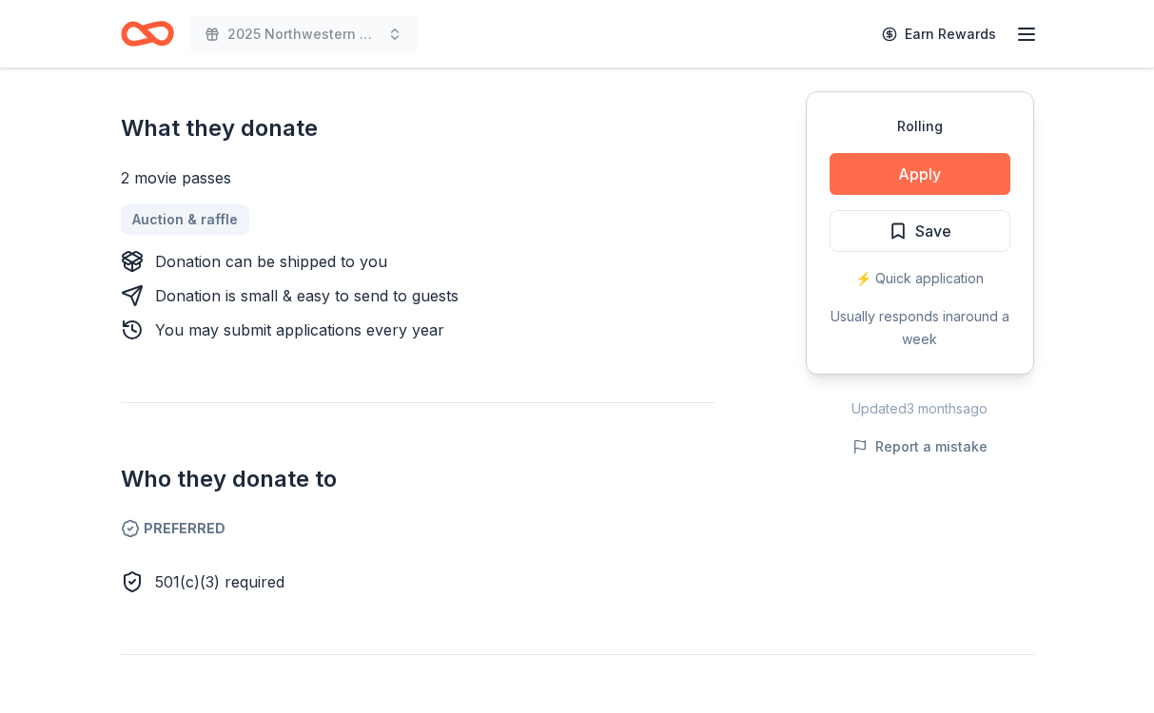
click at [883, 169] on button "Apply" at bounding box center [920, 174] width 181 height 42
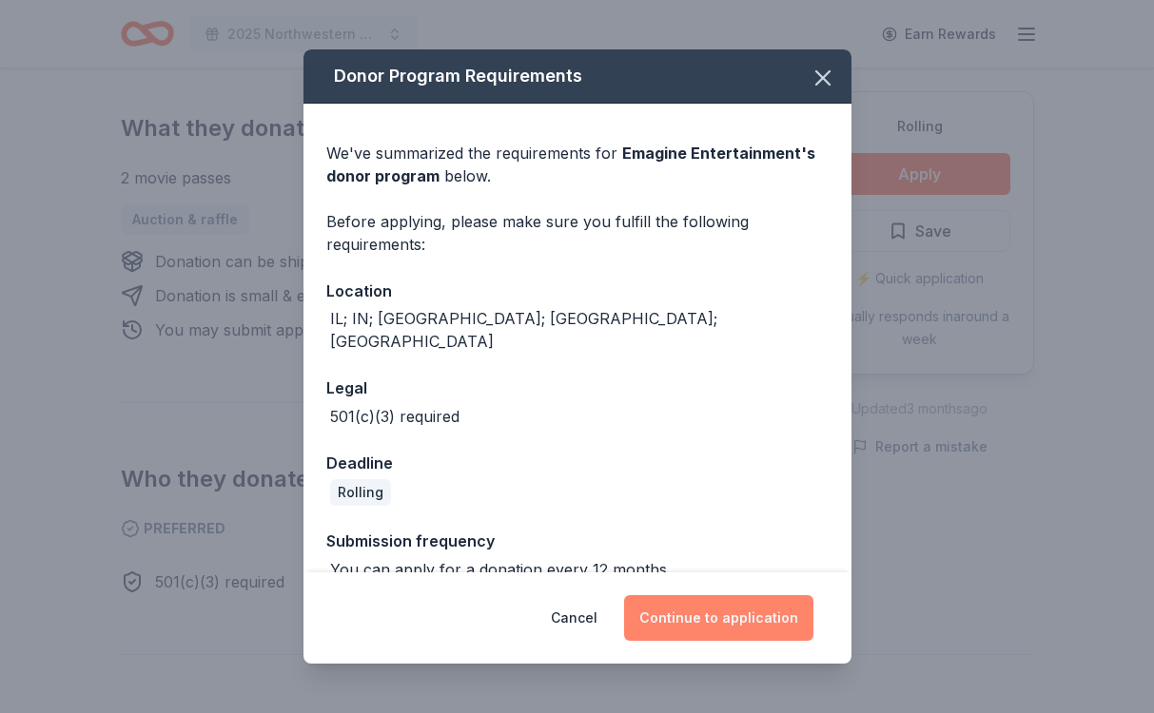
click at [695, 615] on button "Continue to application" at bounding box center [718, 619] width 189 height 46
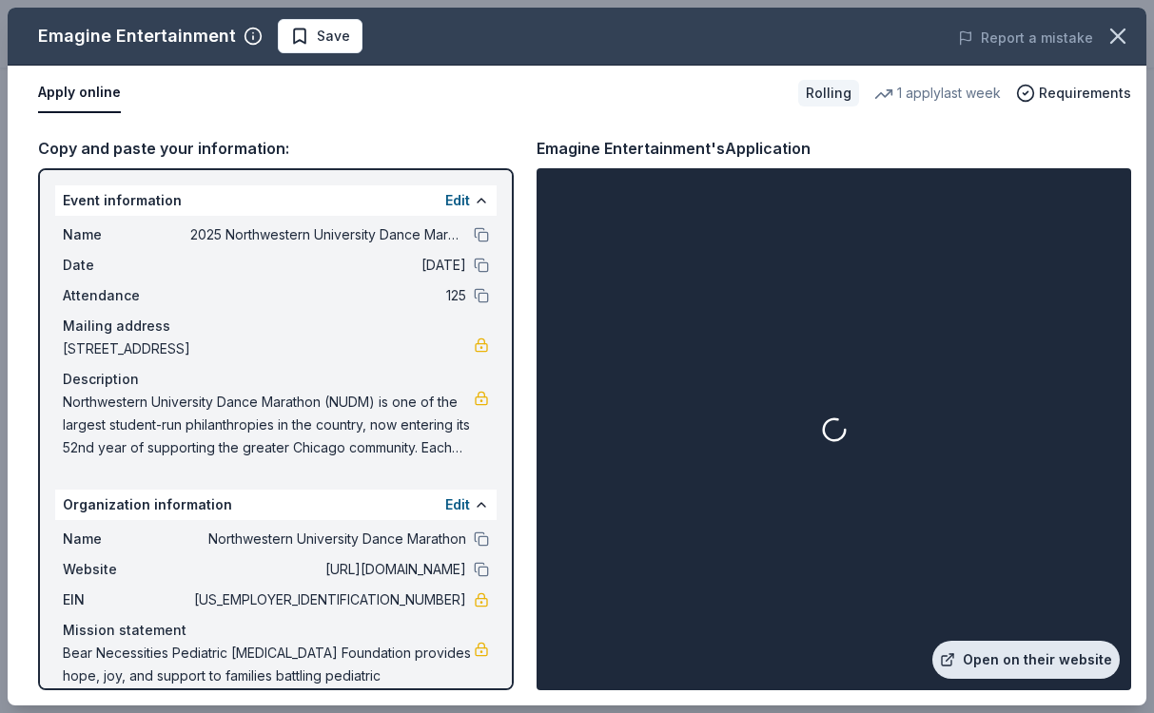
click at [983, 654] on link "Open on their website" at bounding box center [1025, 660] width 187 height 38
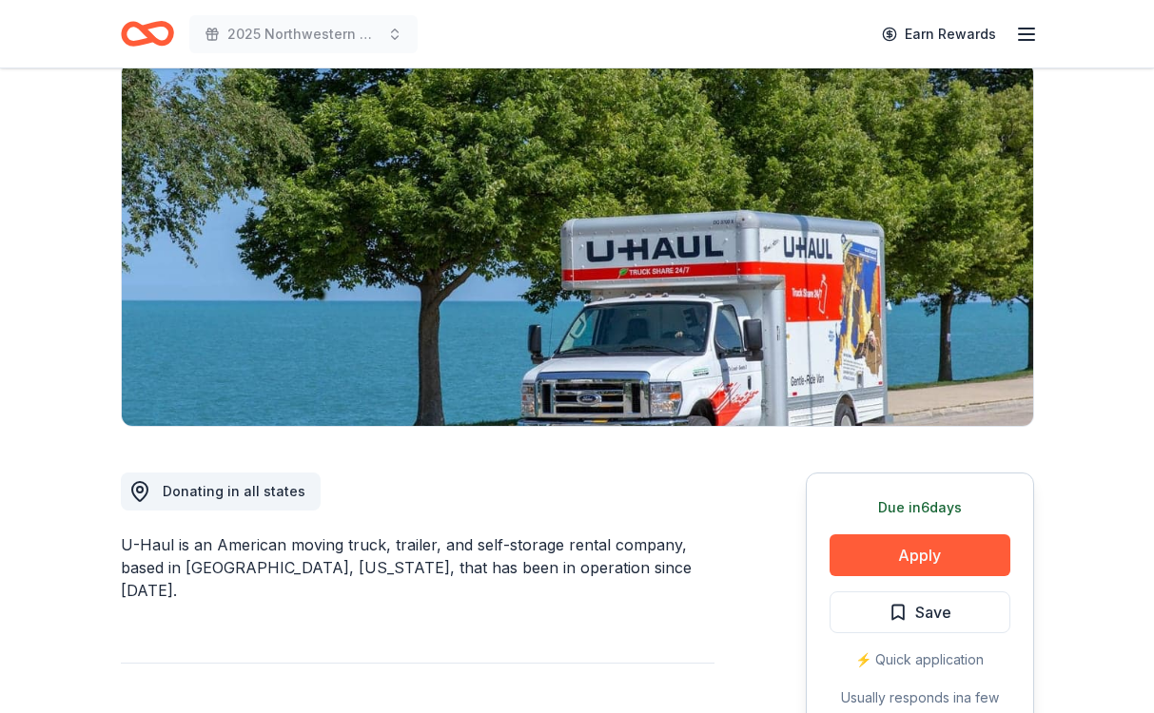
scroll to position [168, 0]
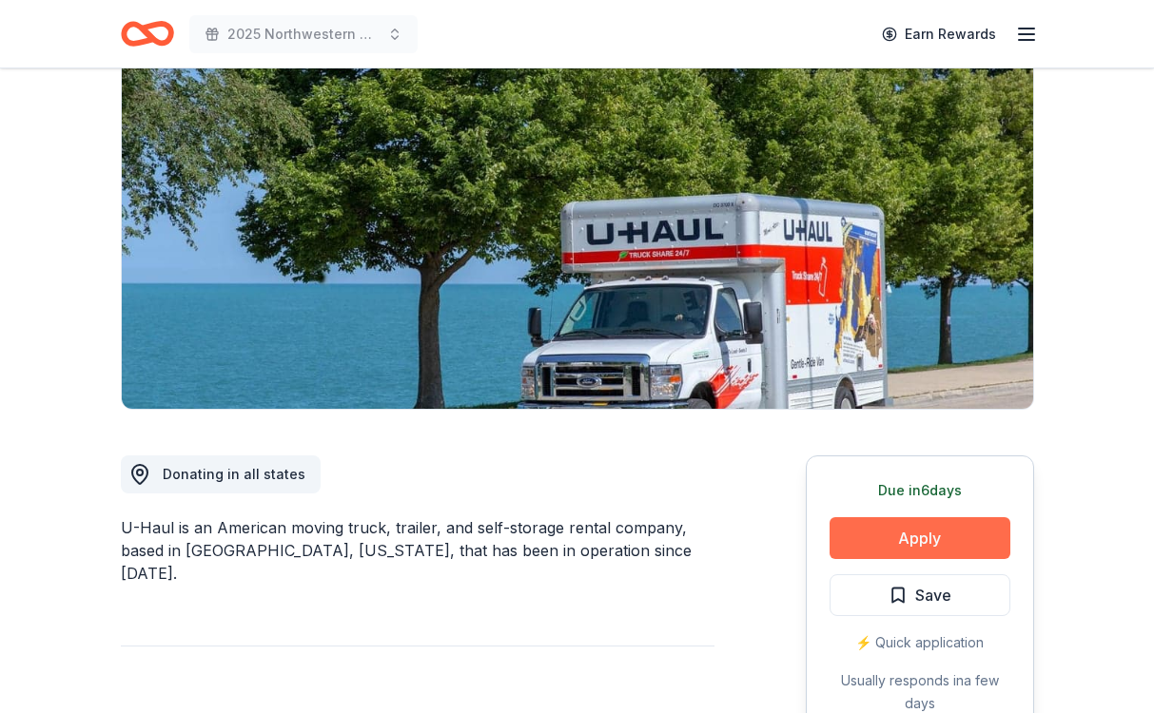
click at [881, 533] on button "Apply" at bounding box center [920, 539] width 181 height 42
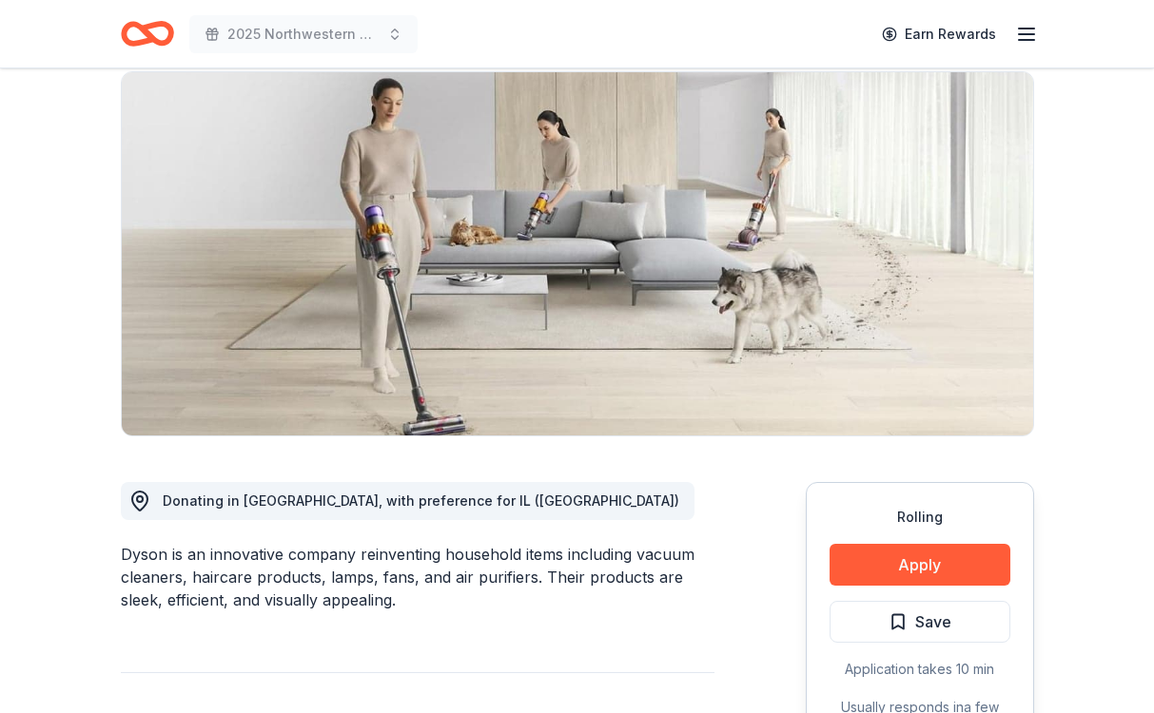
scroll to position [201, 0]
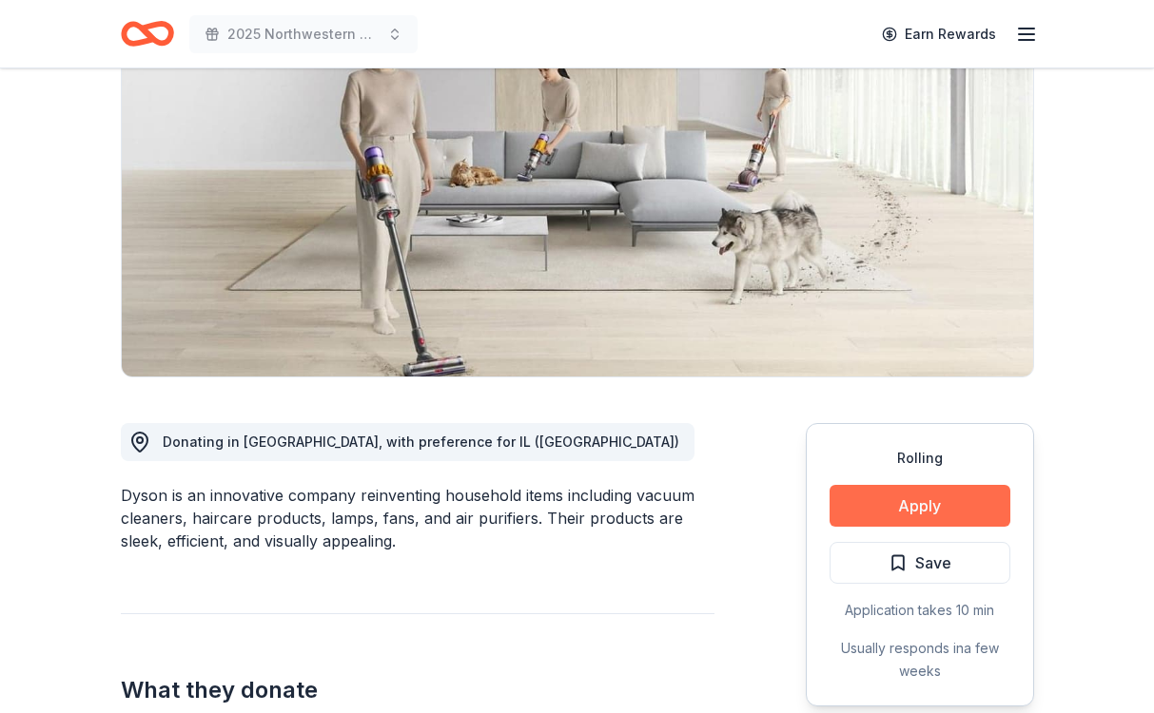
click at [889, 512] on button "Apply" at bounding box center [920, 506] width 181 height 42
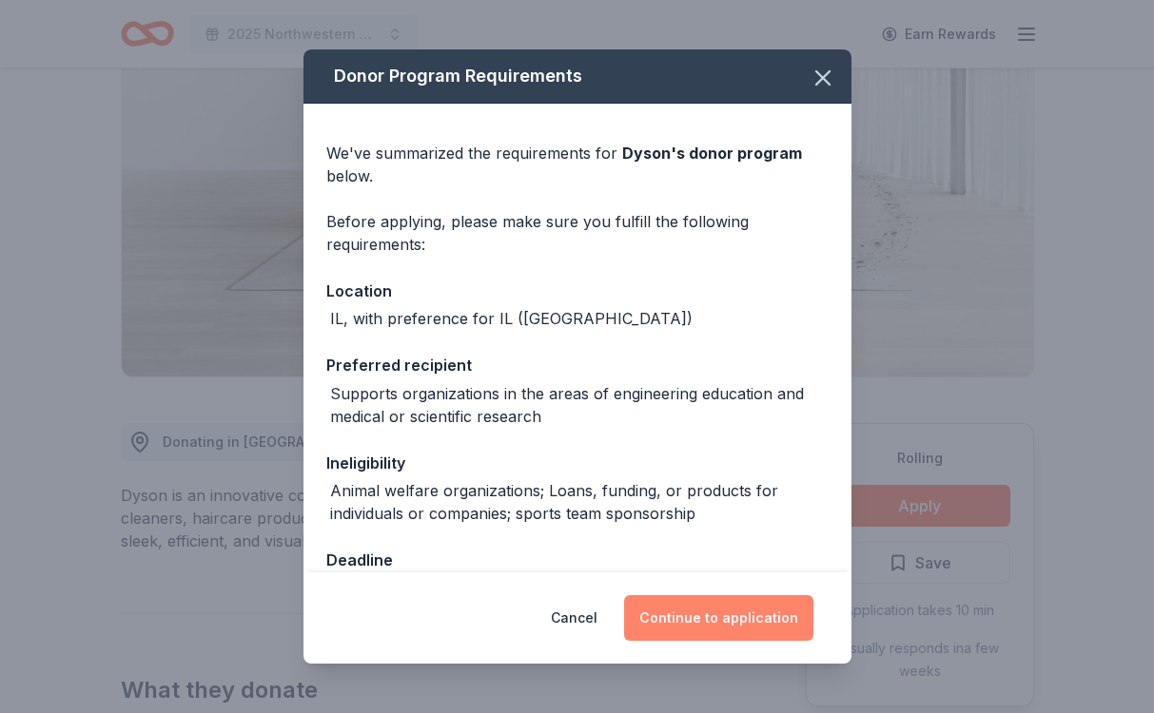
click at [741, 624] on button "Continue to application" at bounding box center [718, 619] width 189 height 46
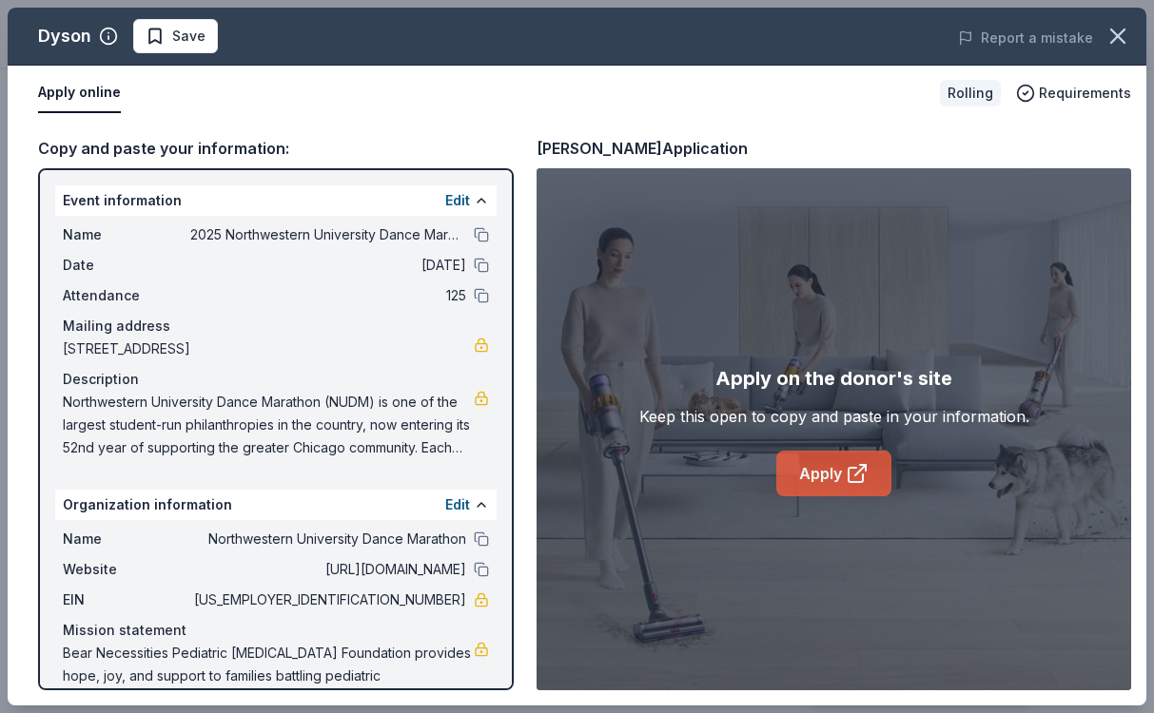
click at [811, 464] on link "Apply" at bounding box center [833, 474] width 115 height 46
click at [178, 39] on span "Save" at bounding box center [188, 36] width 33 height 23
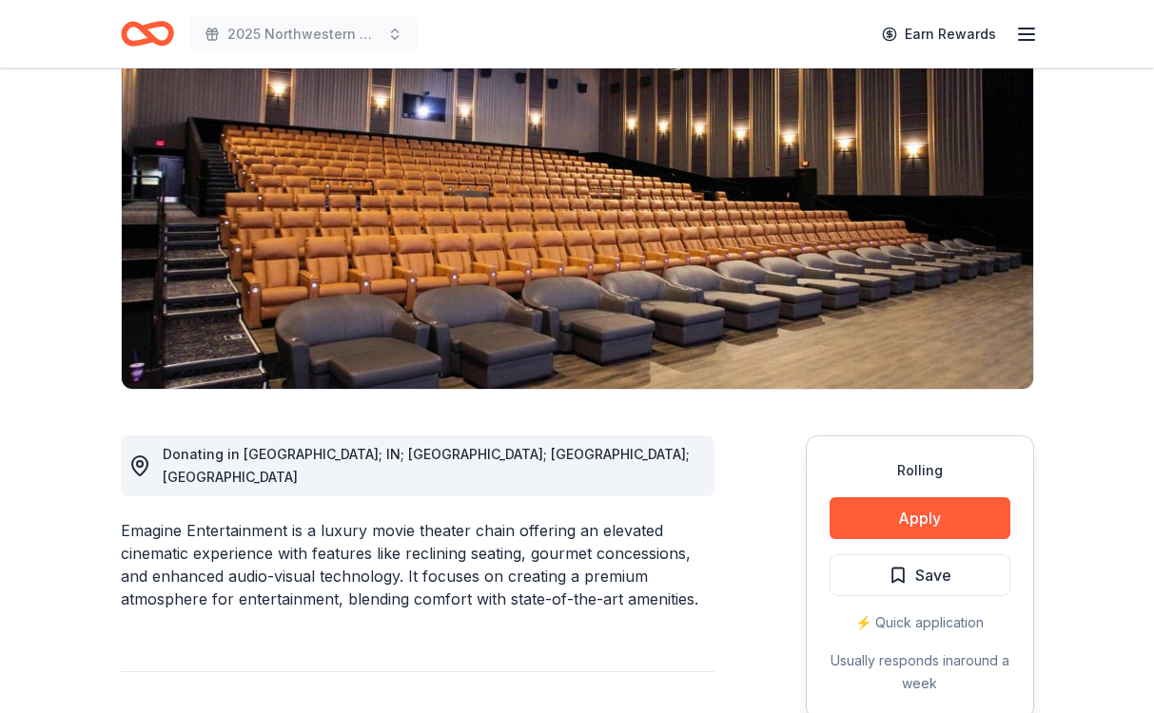
scroll to position [187, 0]
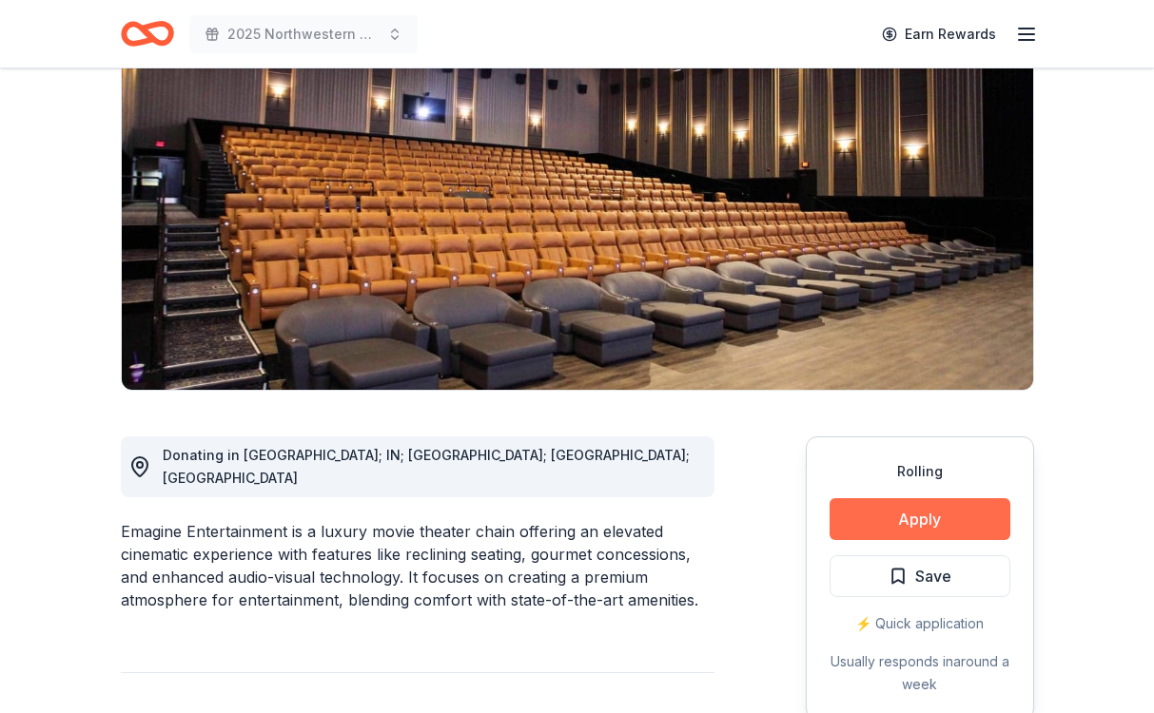
click at [876, 517] on button "Apply" at bounding box center [920, 519] width 181 height 42
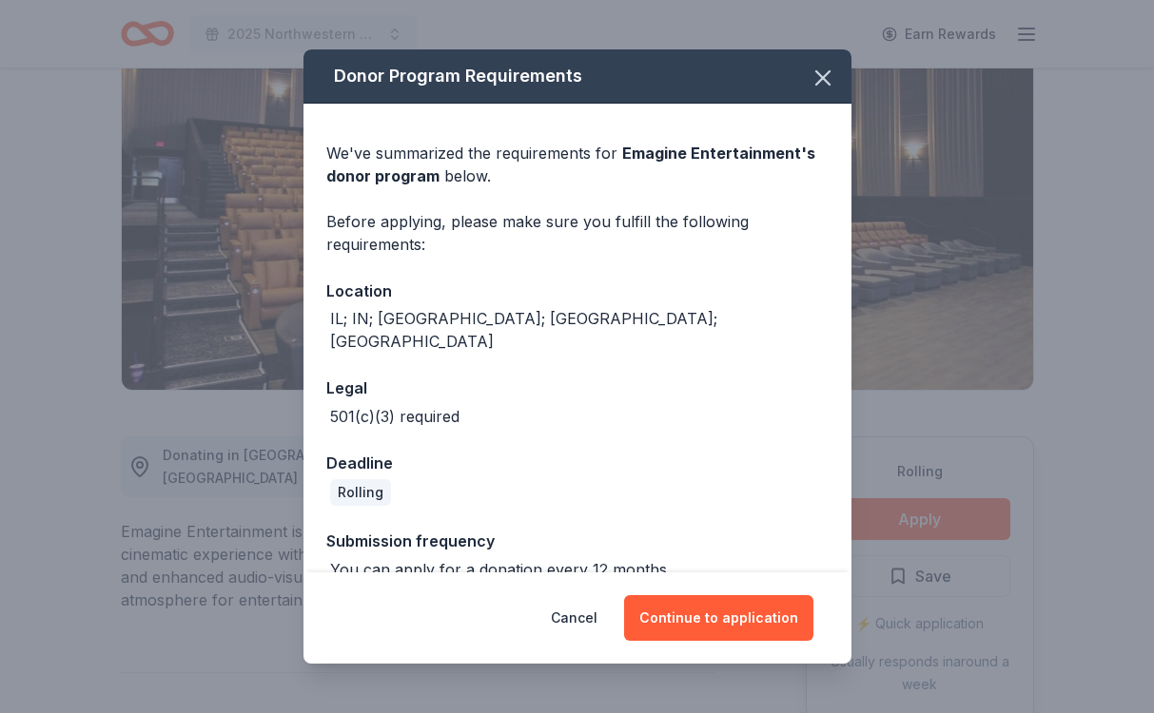
scroll to position [8, 0]
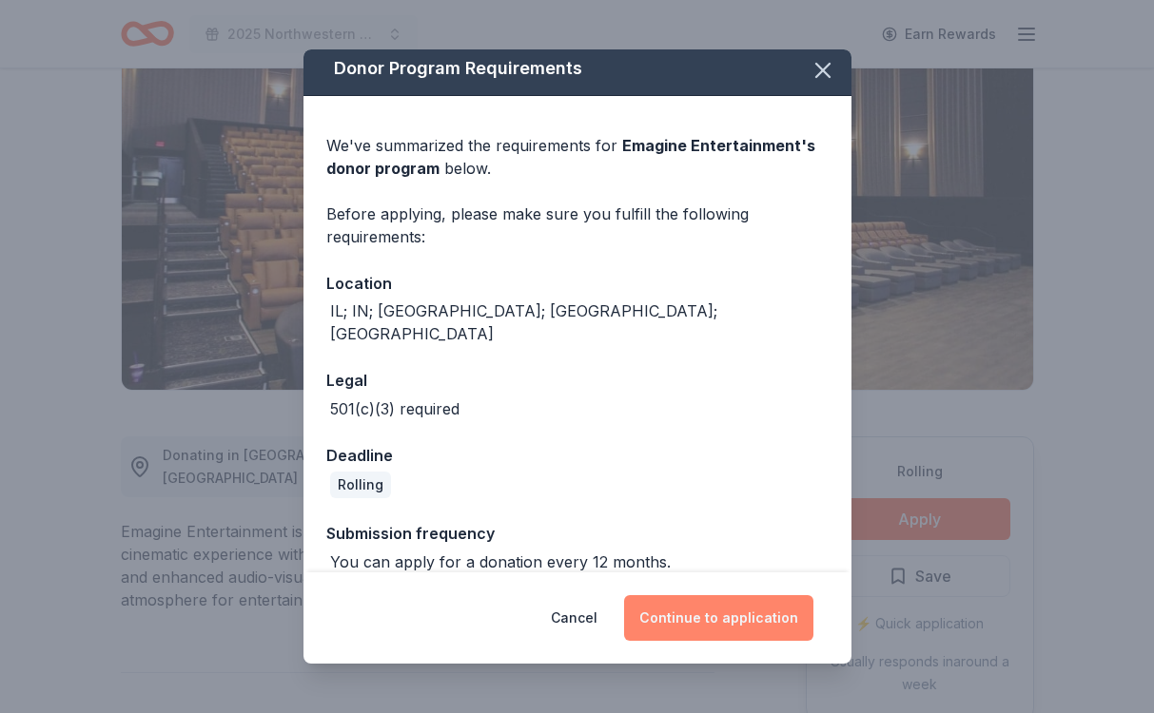
click at [663, 627] on button "Continue to application" at bounding box center [718, 619] width 189 height 46
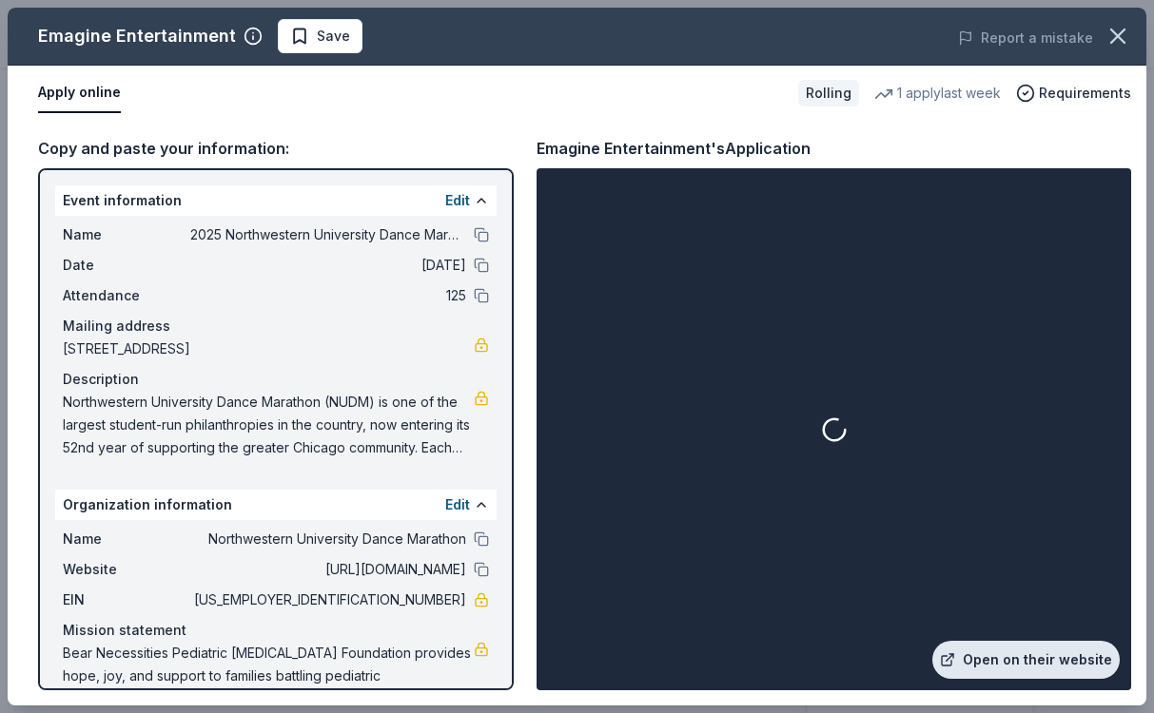
click at [983, 659] on link "Open on their website" at bounding box center [1025, 660] width 187 height 38
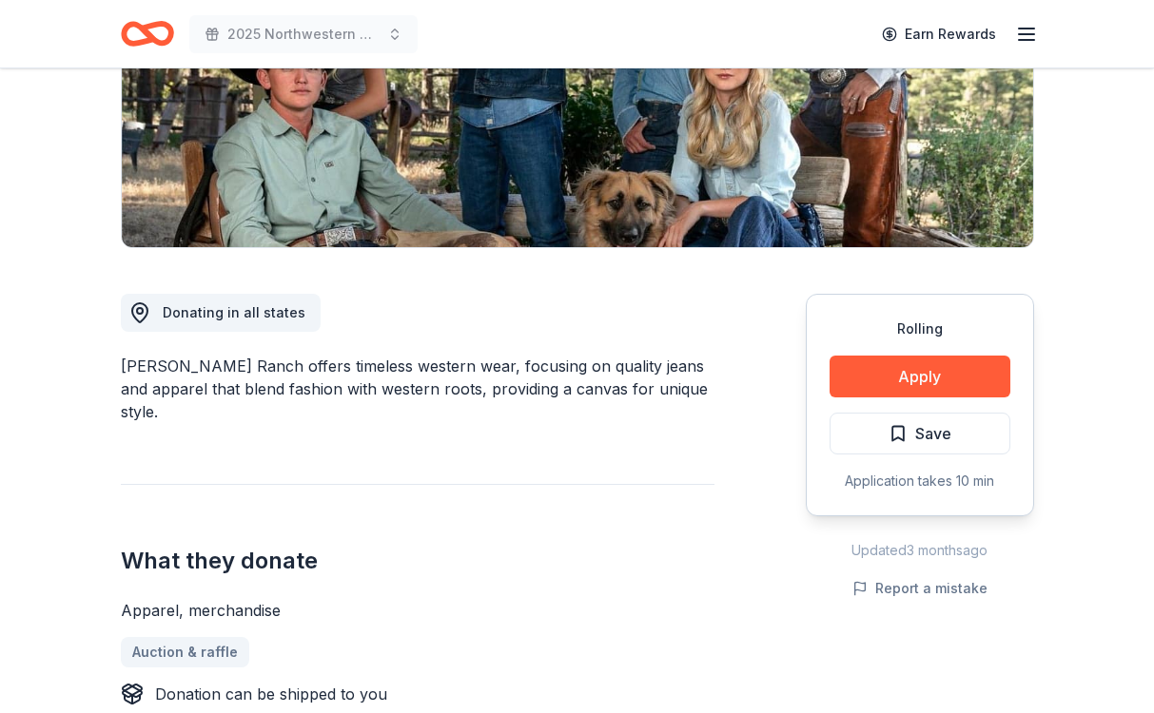
scroll to position [361, 0]
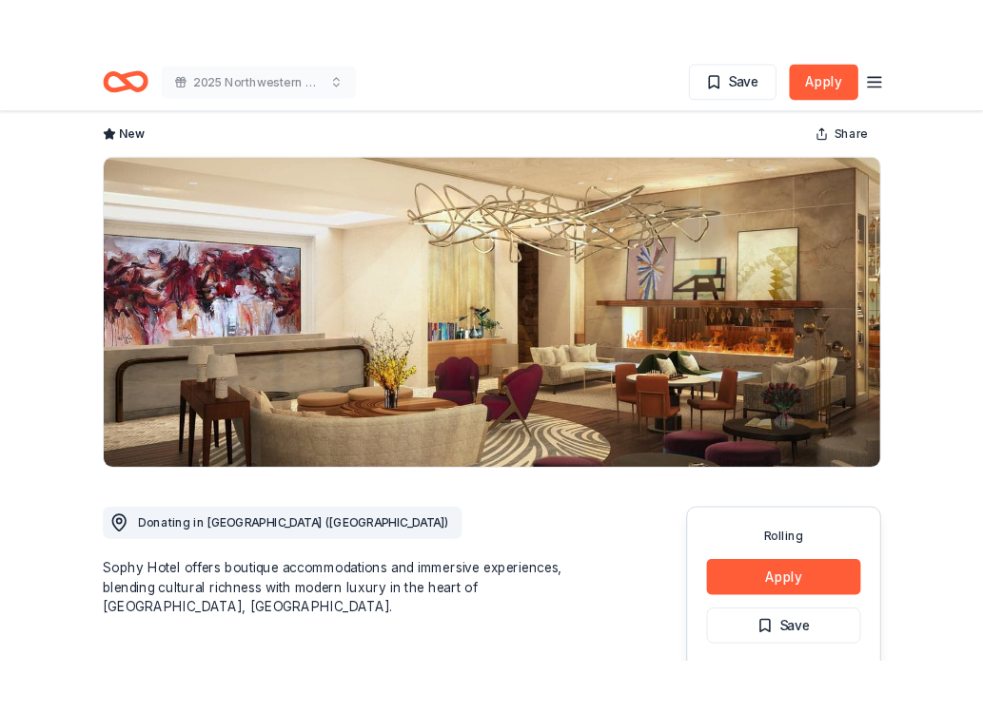
scroll to position [274, 0]
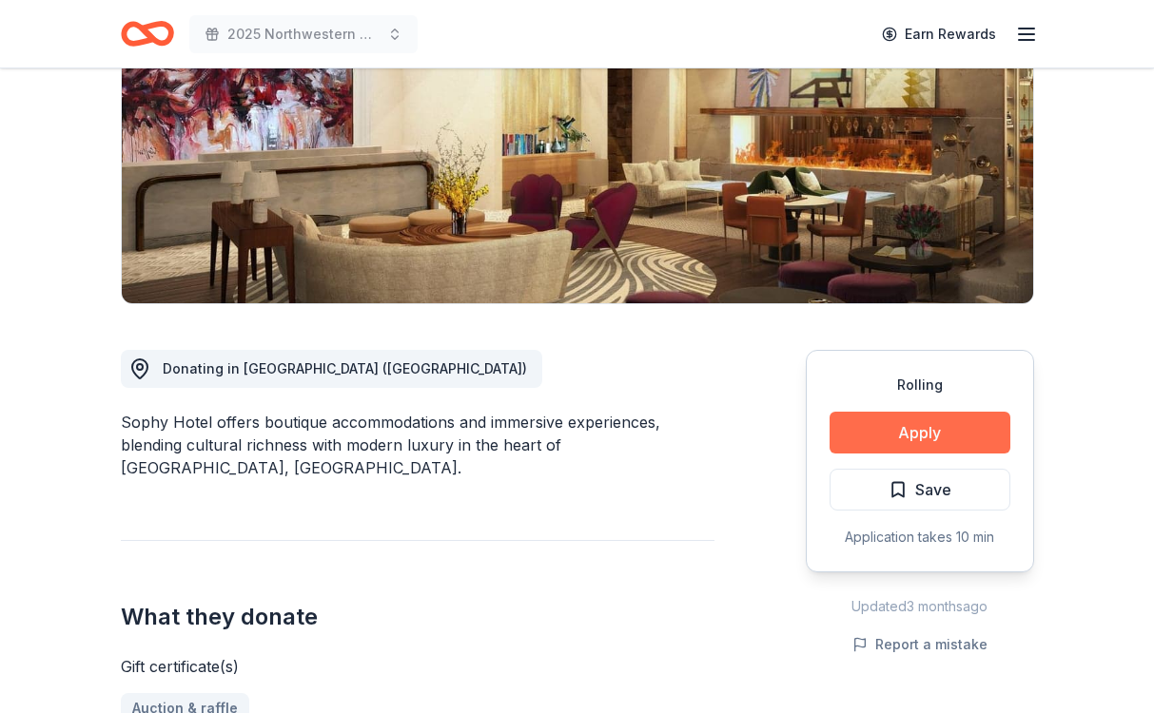
click at [941, 422] on button "Apply" at bounding box center [920, 433] width 181 height 42
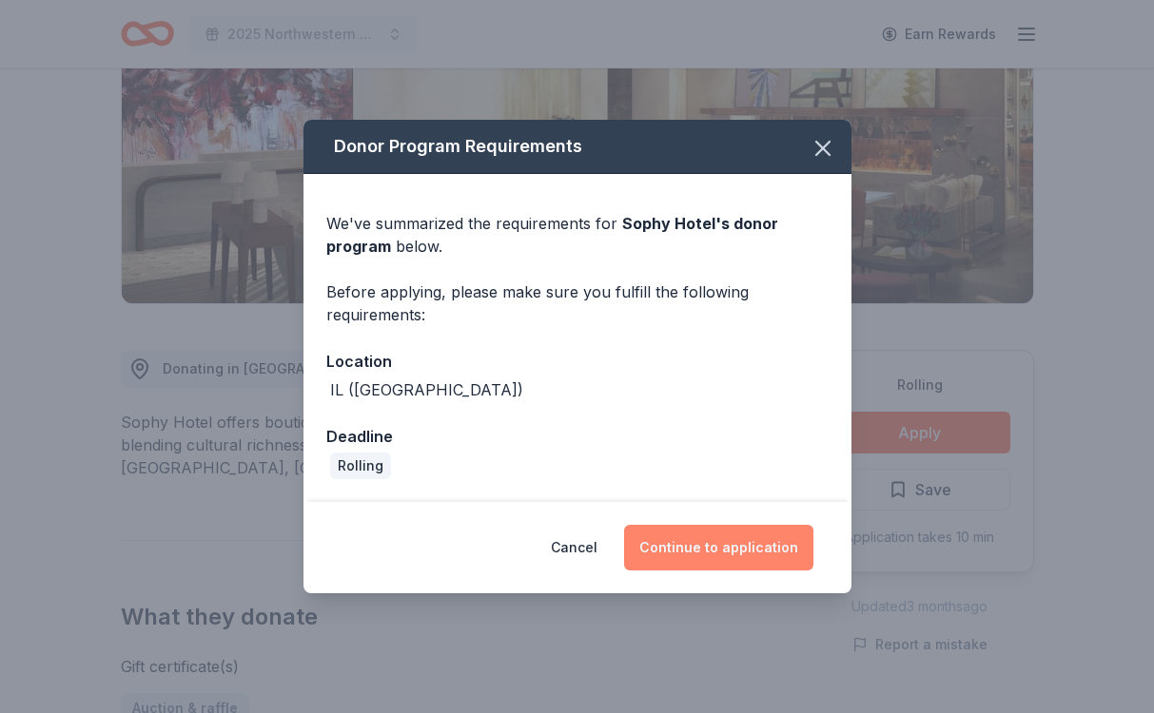
click at [693, 559] on button "Continue to application" at bounding box center [718, 548] width 189 height 46
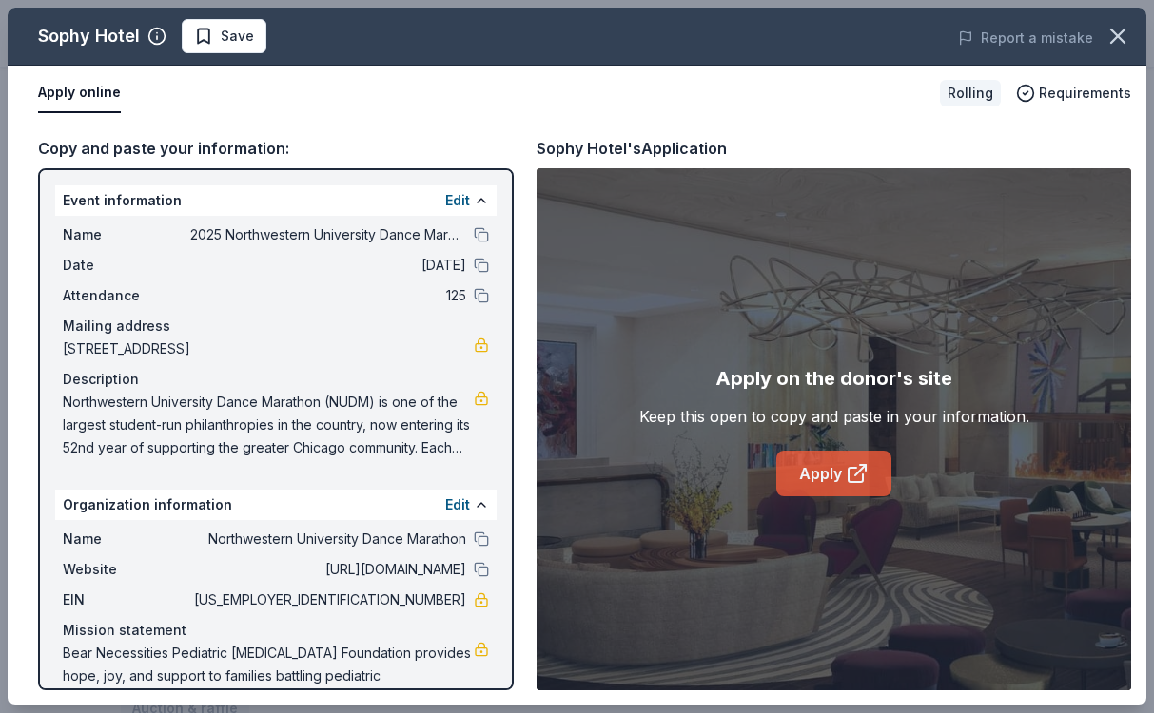
click at [821, 464] on link "Apply" at bounding box center [833, 474] width 115 height 46
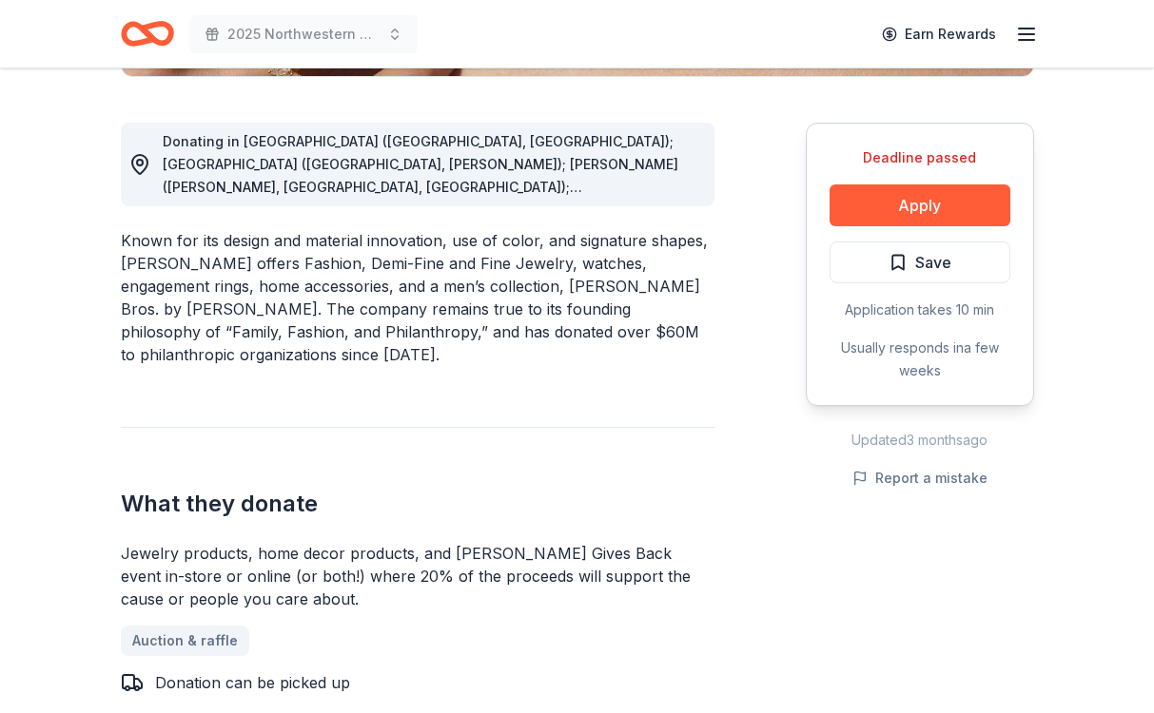
scroll to position [517, 0]
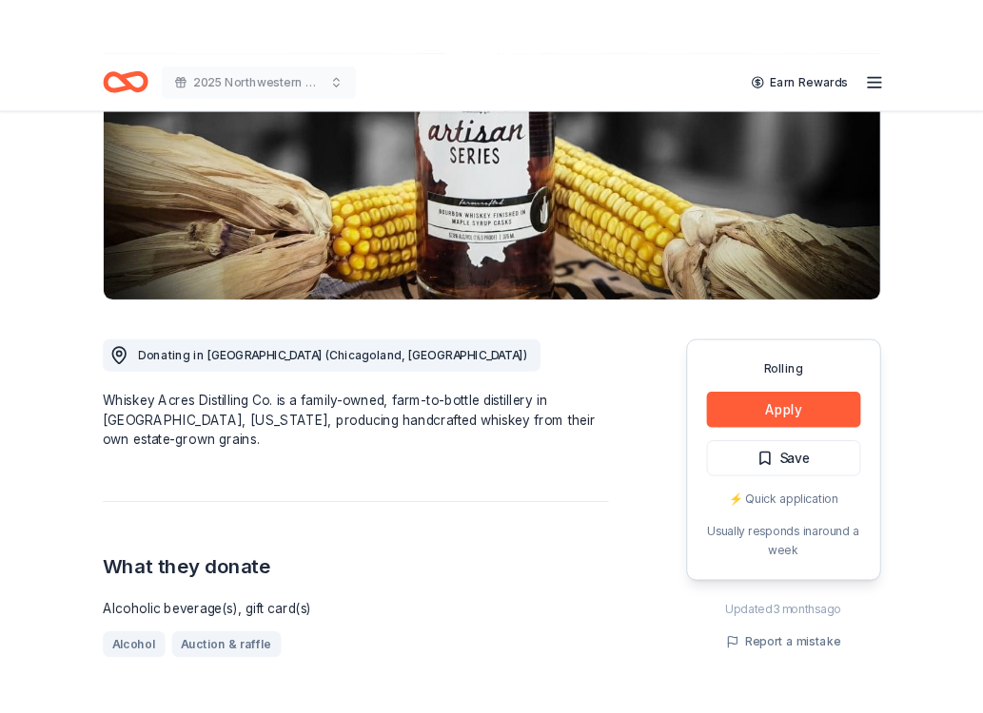
scroll to position [492, 0]
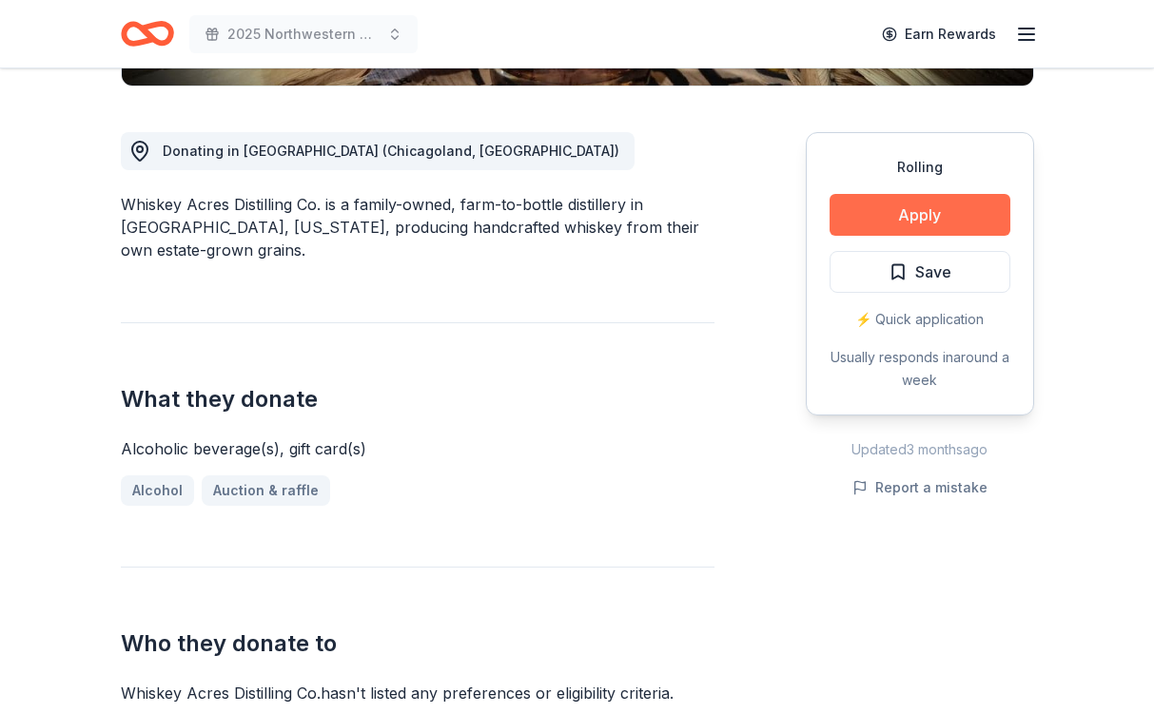
click at [929, 205] on button "Apply" at bounding box center [920, 215] width 181 height 42
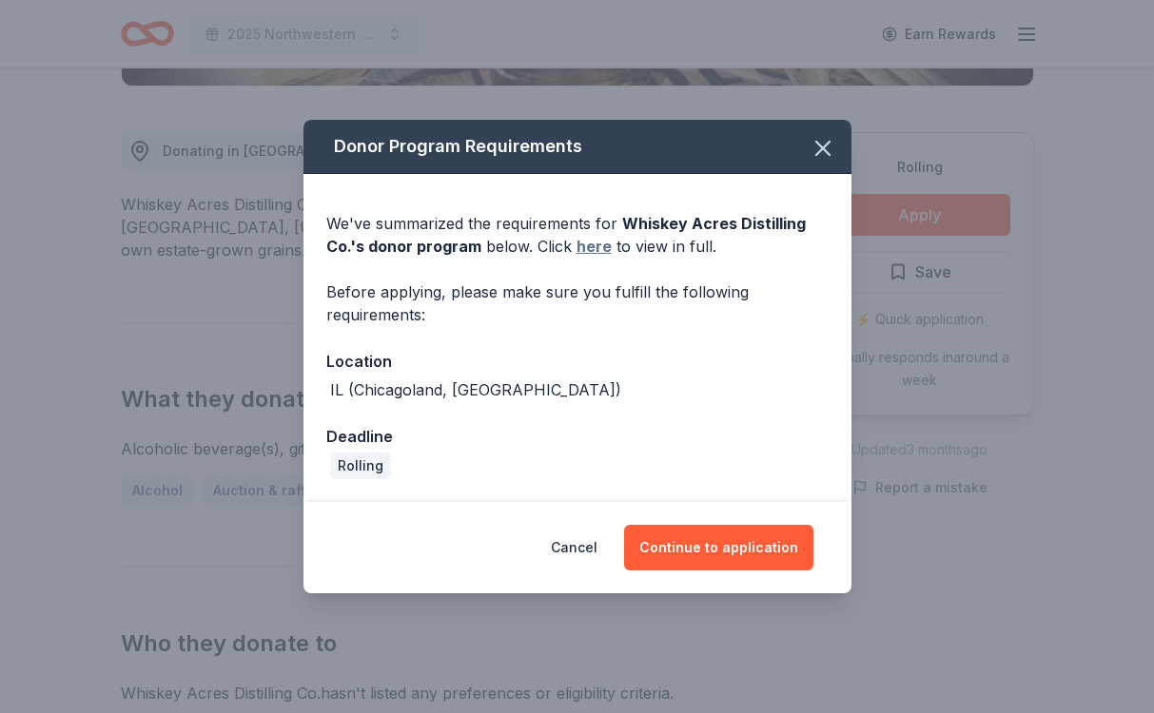
click at [594, 249] on link "here" at bounding box center [593, 246] width 35 height 23
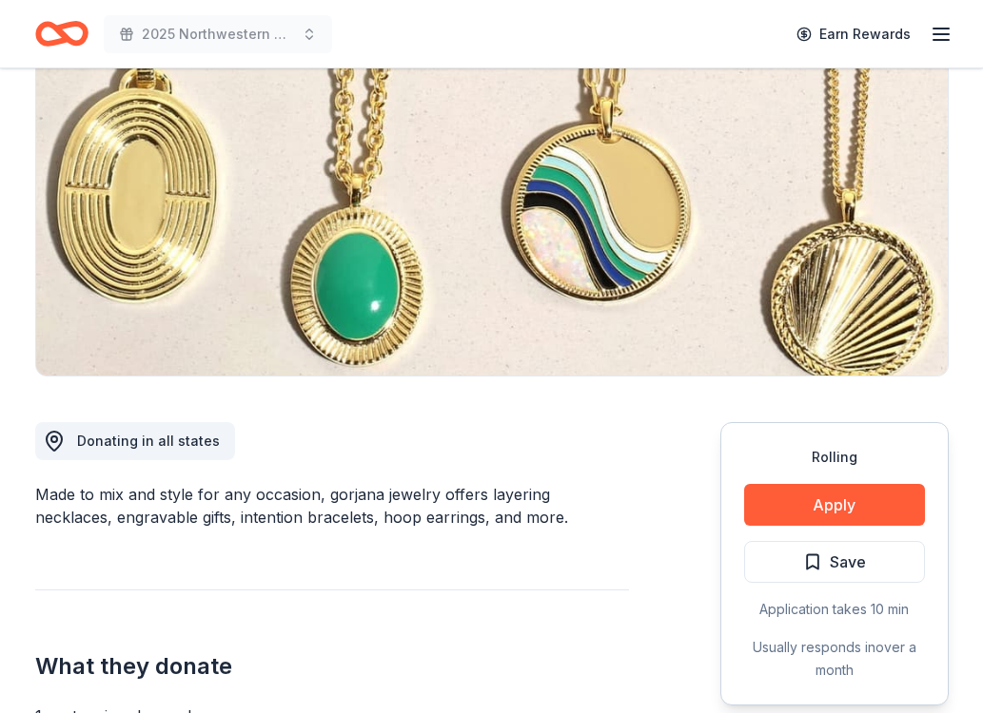
scroll to position [203, 0]
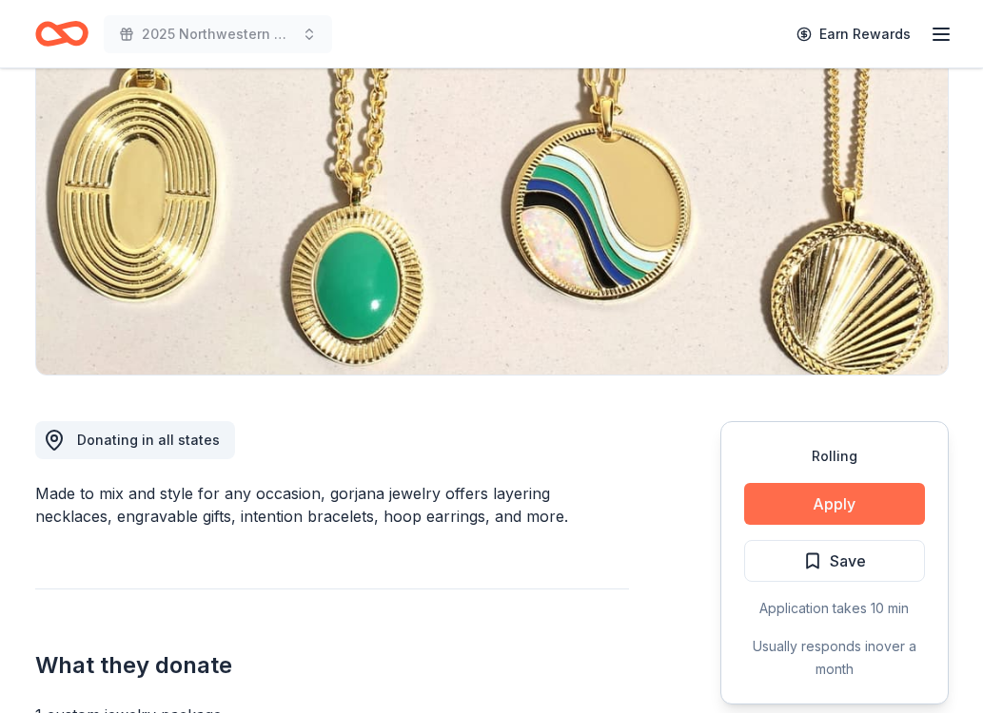
click at [850, 500] on button "Apply" at bounding box center [834, 504] width 181 height 42
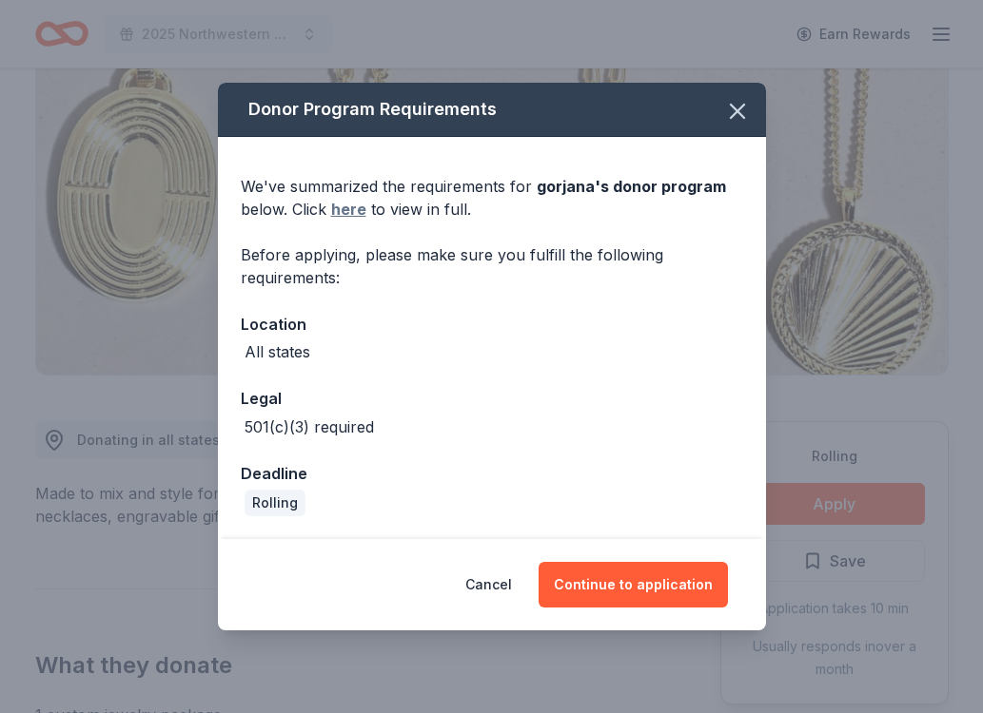
click at [358, 214] on link "here" at bounding box center [348, 209] width 35 height 23
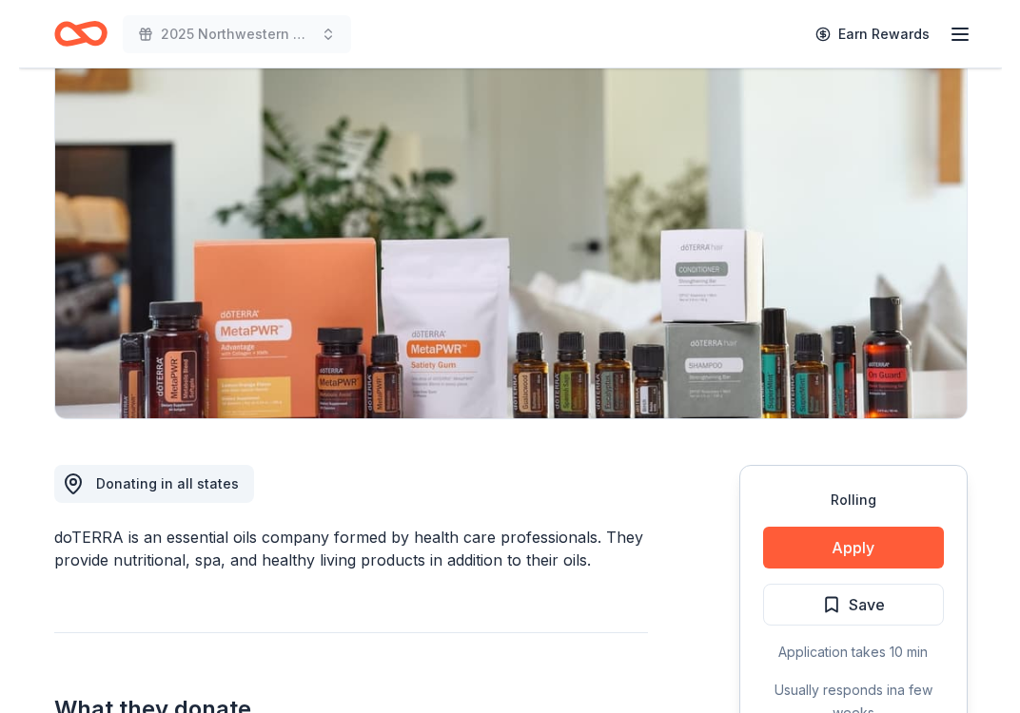
scroll to position [160, 0]
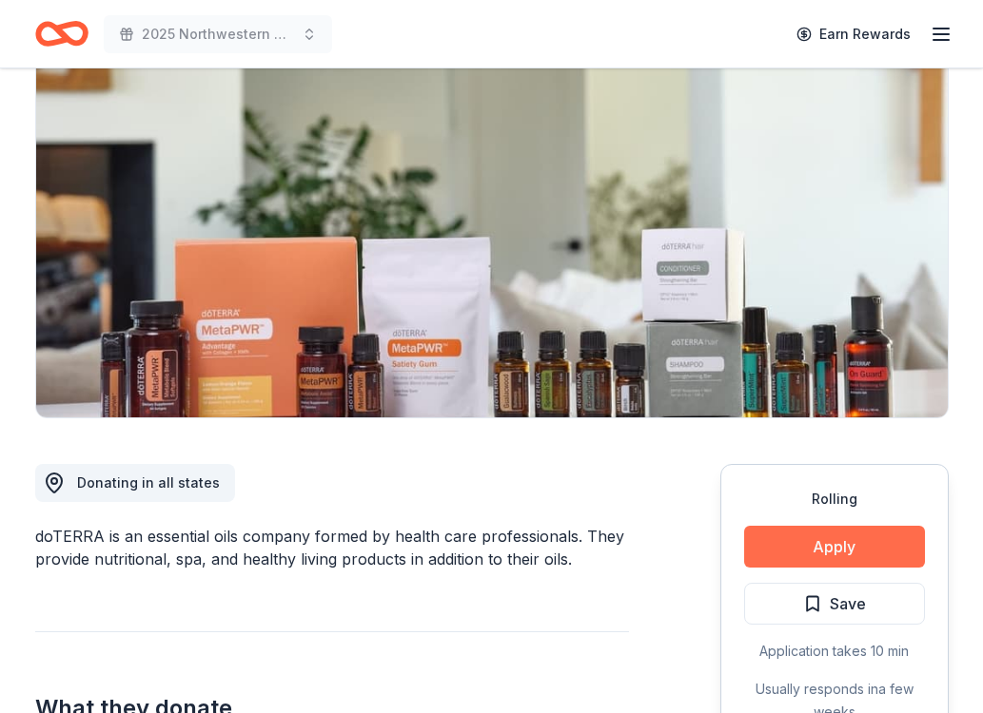
click at [803, 550] on button "Apply" at bounding box center [834, 547] width 181 height 42
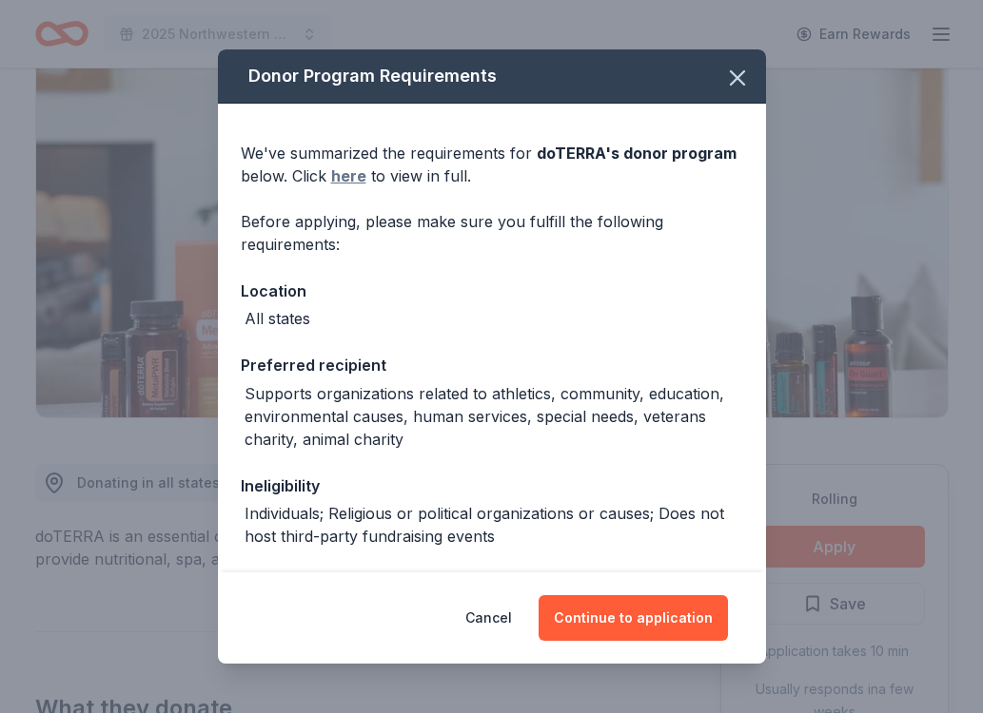
click at [347, 176] on link "here" at bounding box center [348, 176] width 35 height 23
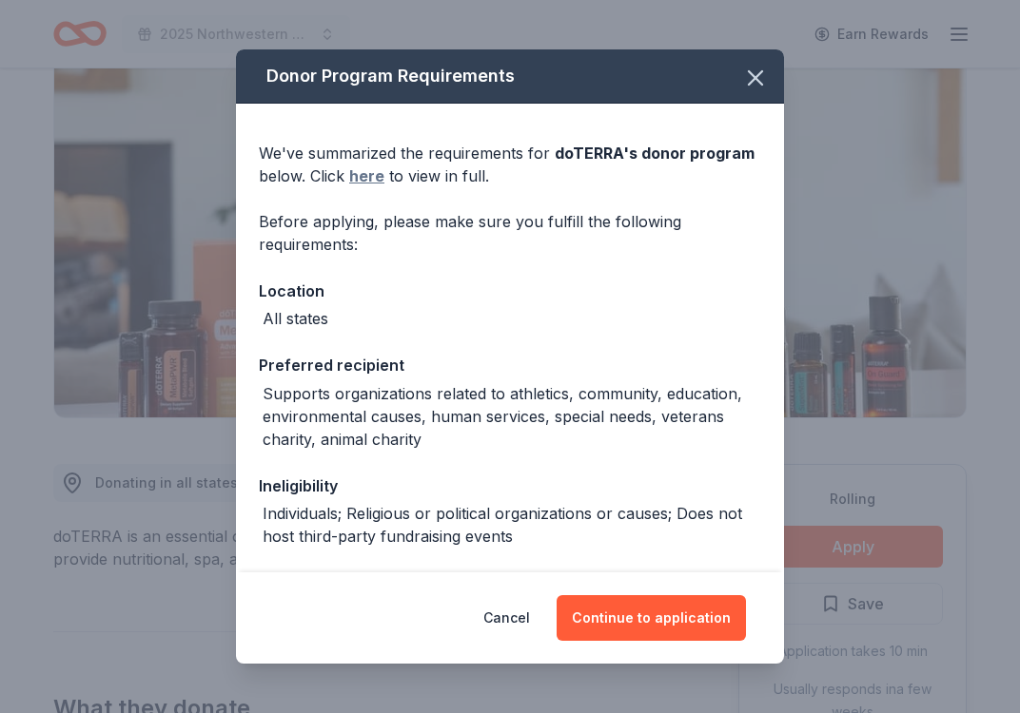
click at [376, 175] on link "here" at bounding box center [366, 176] width 35 height 23
click at [761, 84] on icon "button" at bounding box center [755, 77] width 13 height 13
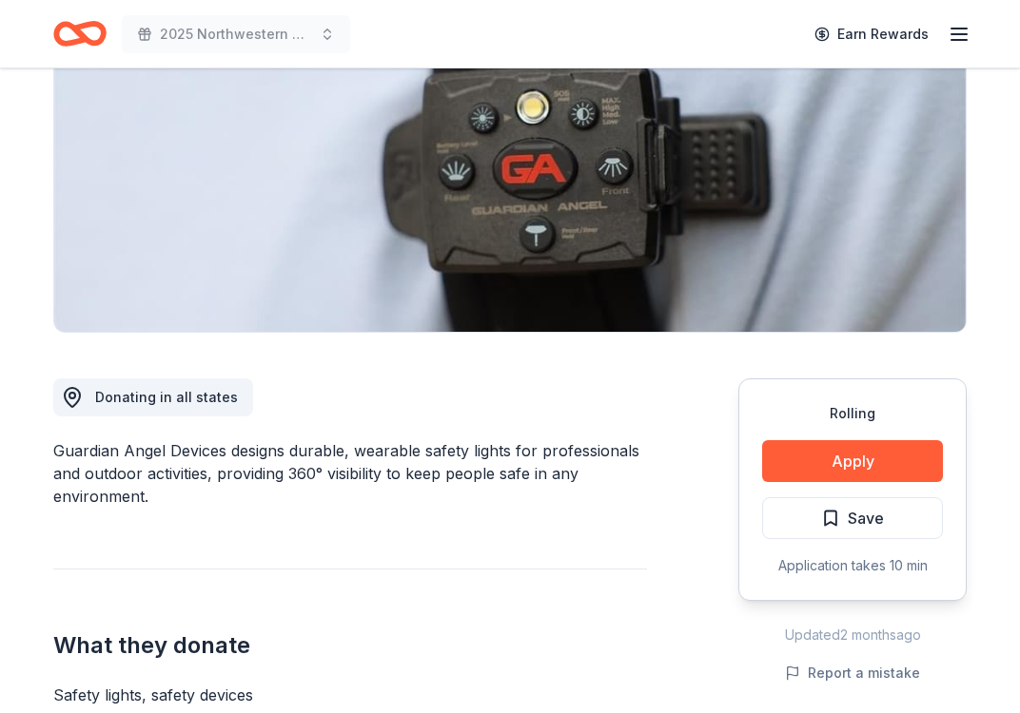
scroll to position [270, 0]
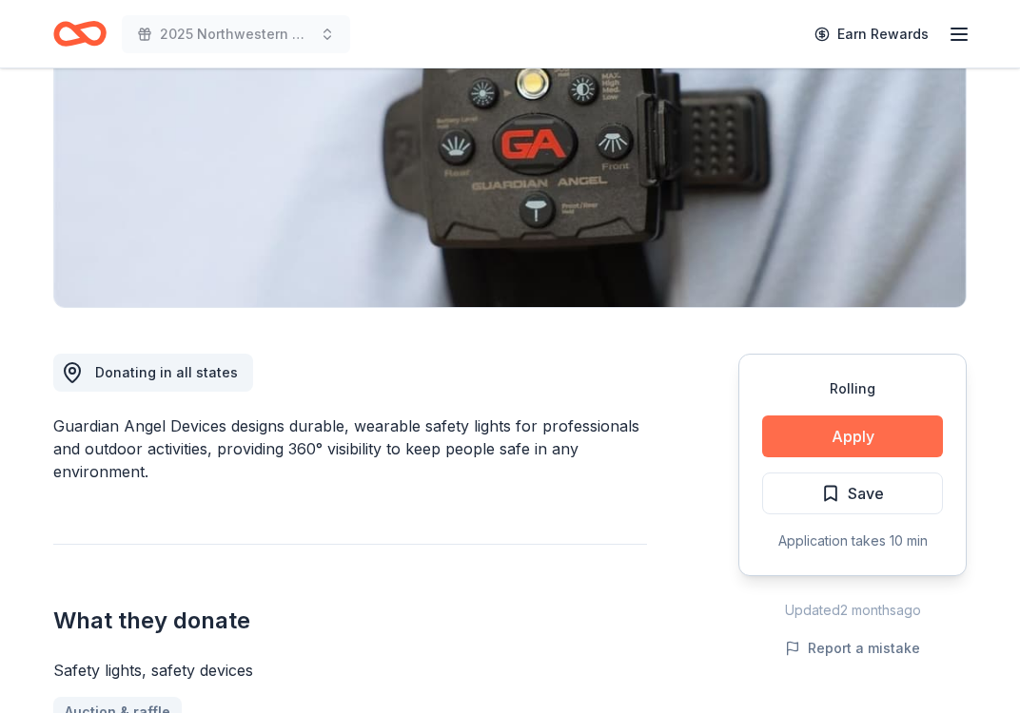
click at [879, 429] on button "Apply" at bounding box center [852, 437] width 181 height 42
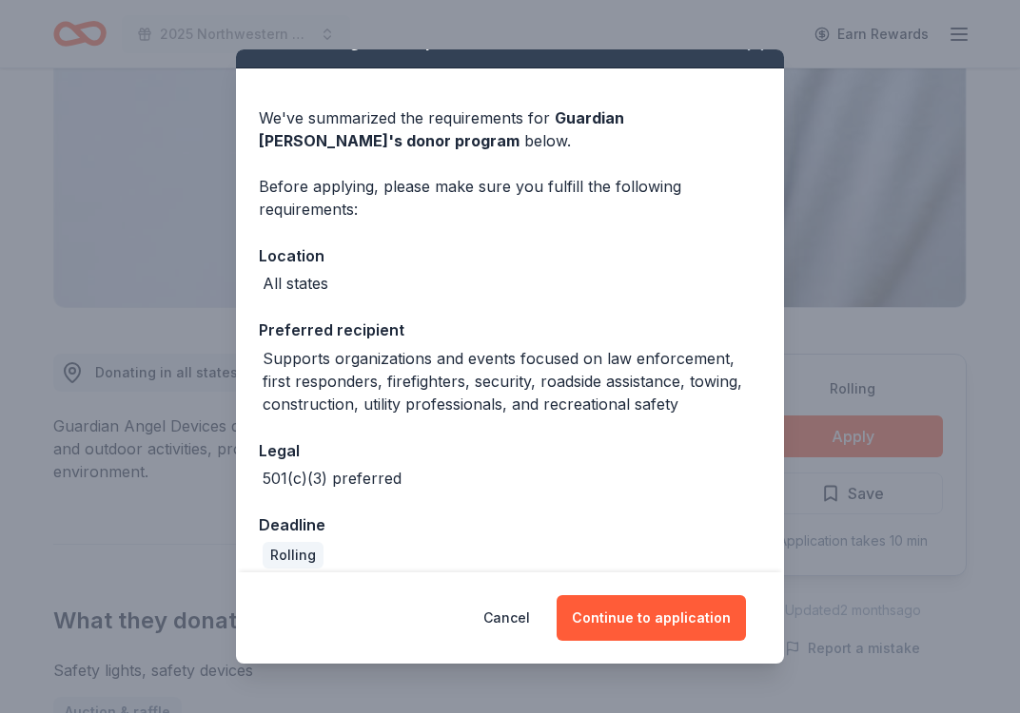
scroll to position [34, 0]
click at [753, 51] on icon "button" at bounding box center [755, 43] width 27 height 27
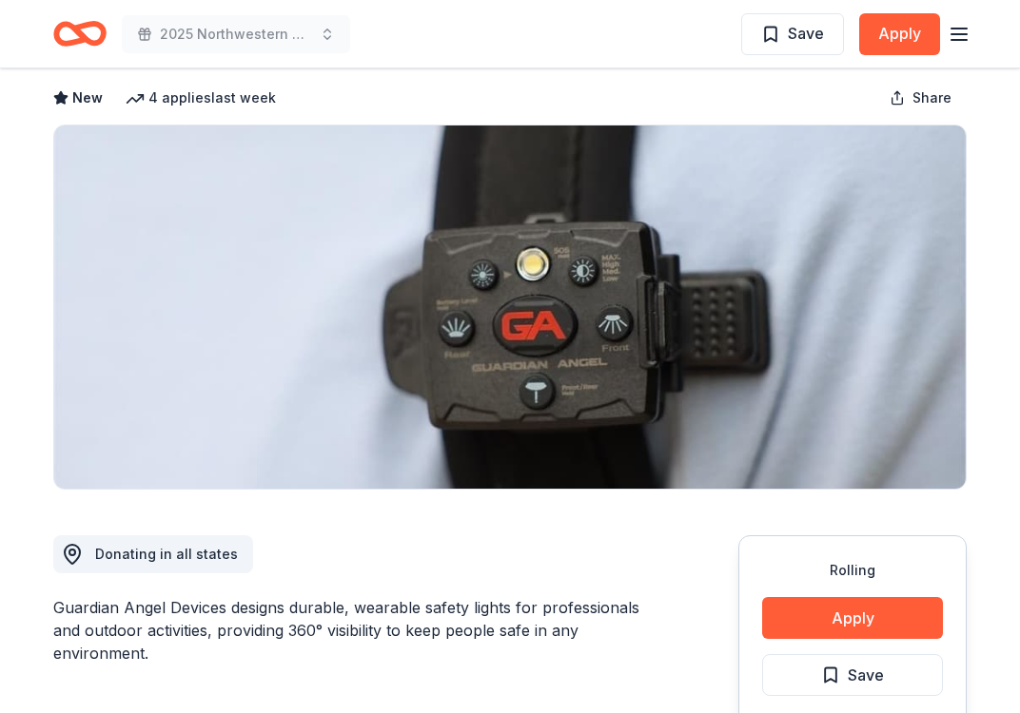
scroll to position [0, 0]
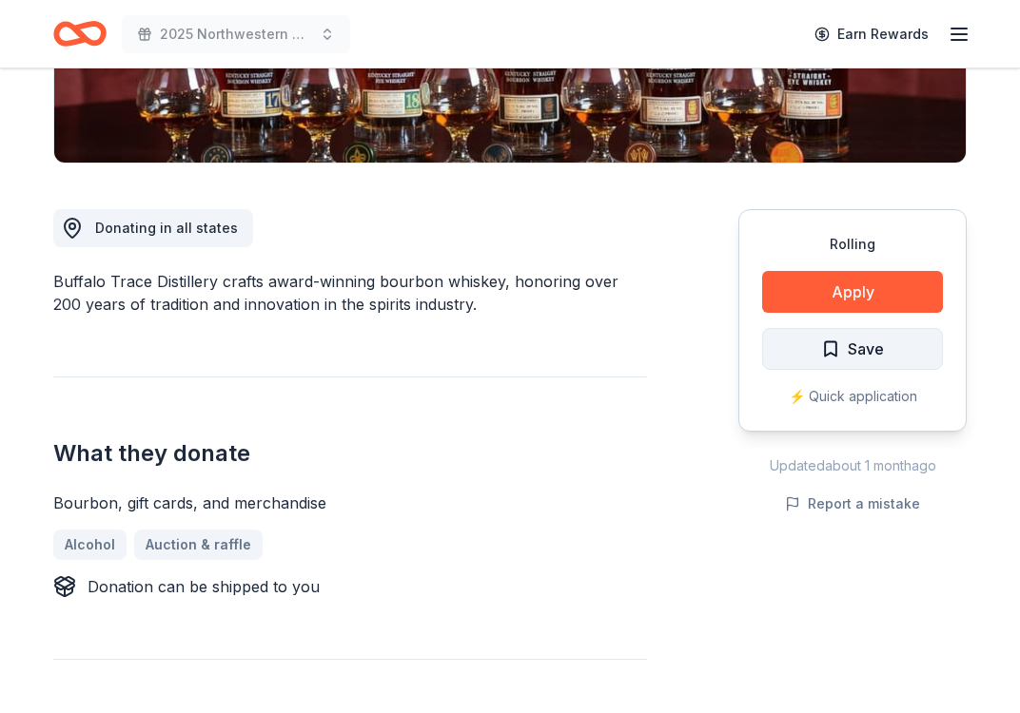
scroll to position [434, 0]
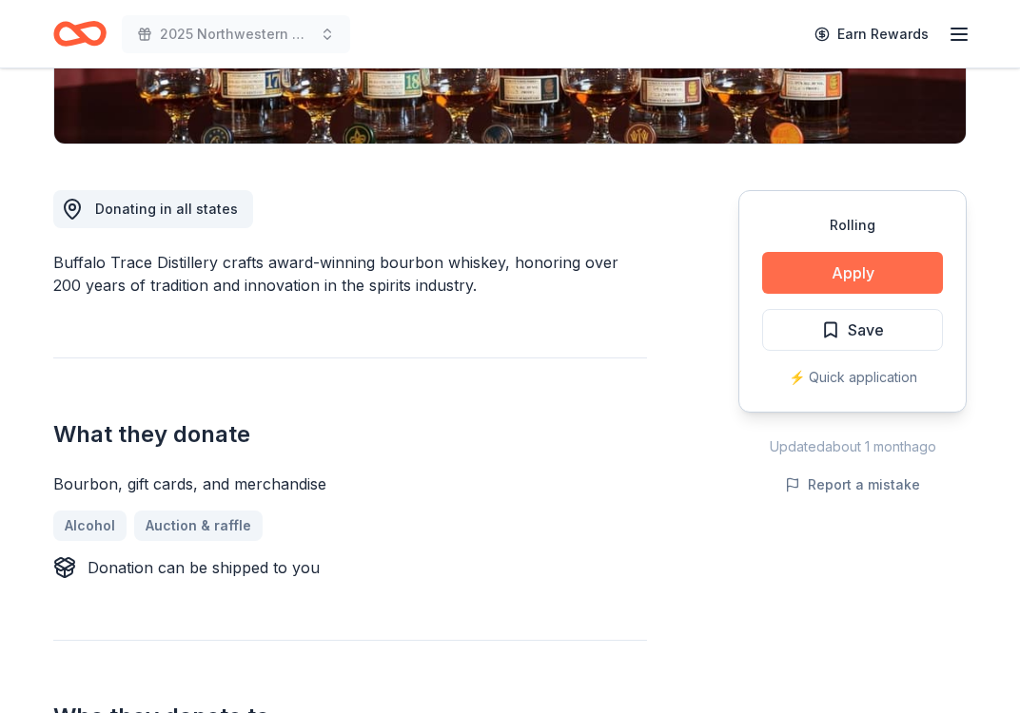
click at [839, 267] on button "Apply" at bounding box center [852, 273] width 181 height 42
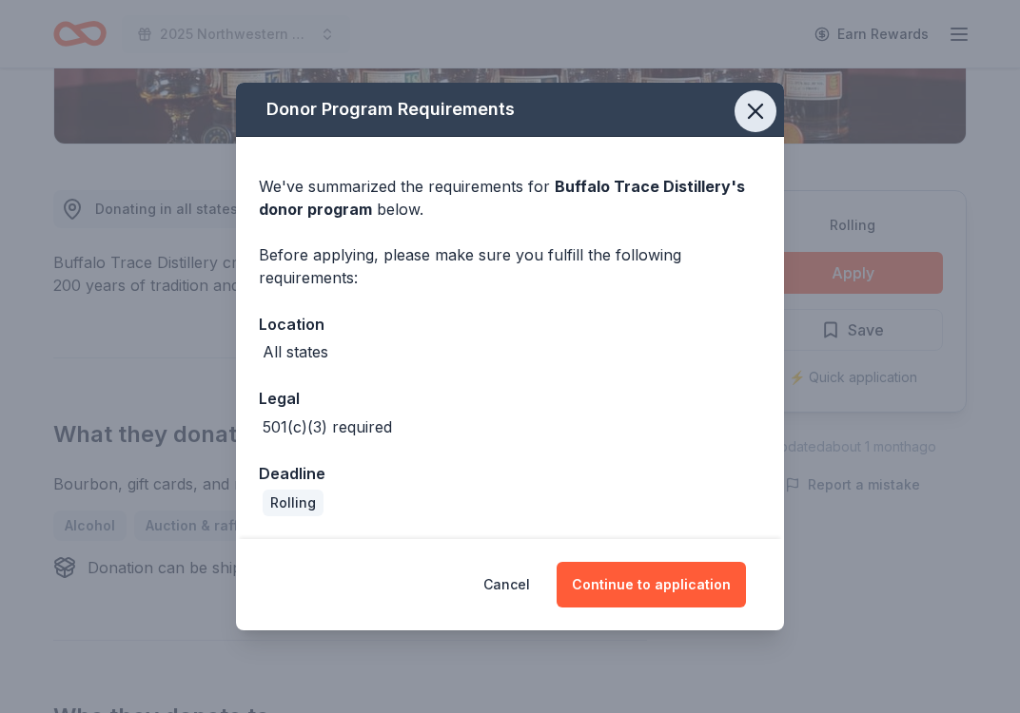
click at [757, 117] on icon "button" at bounding box center [755, 111] width 27 height 27
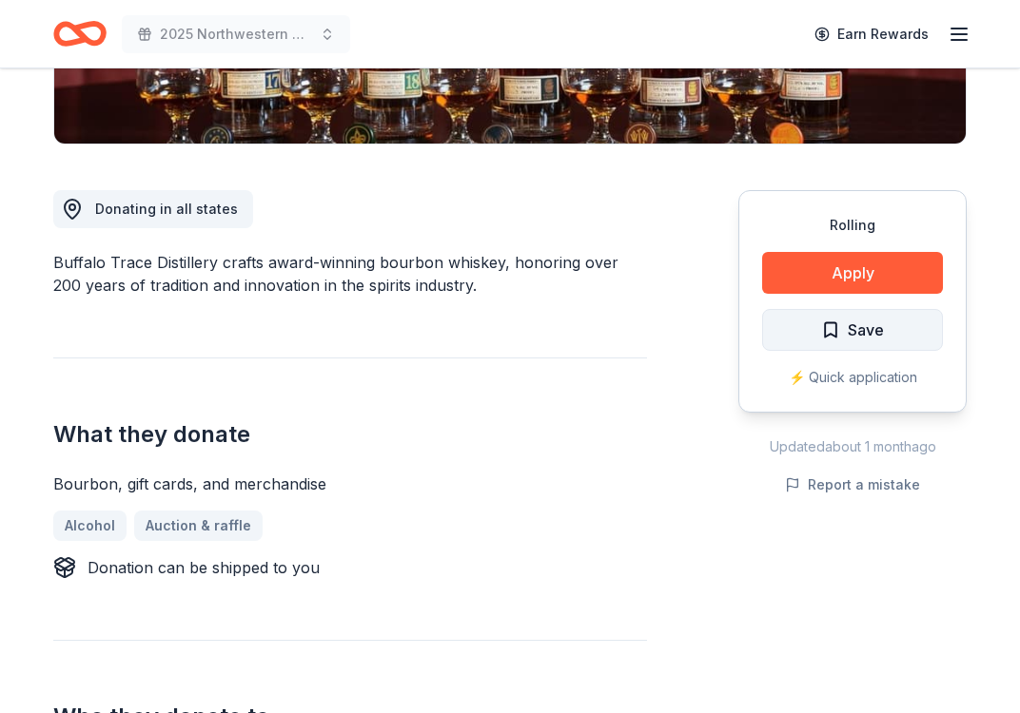
click at [862, 339] on span "Save" at bounding box center [866, 330] width 36 height 25
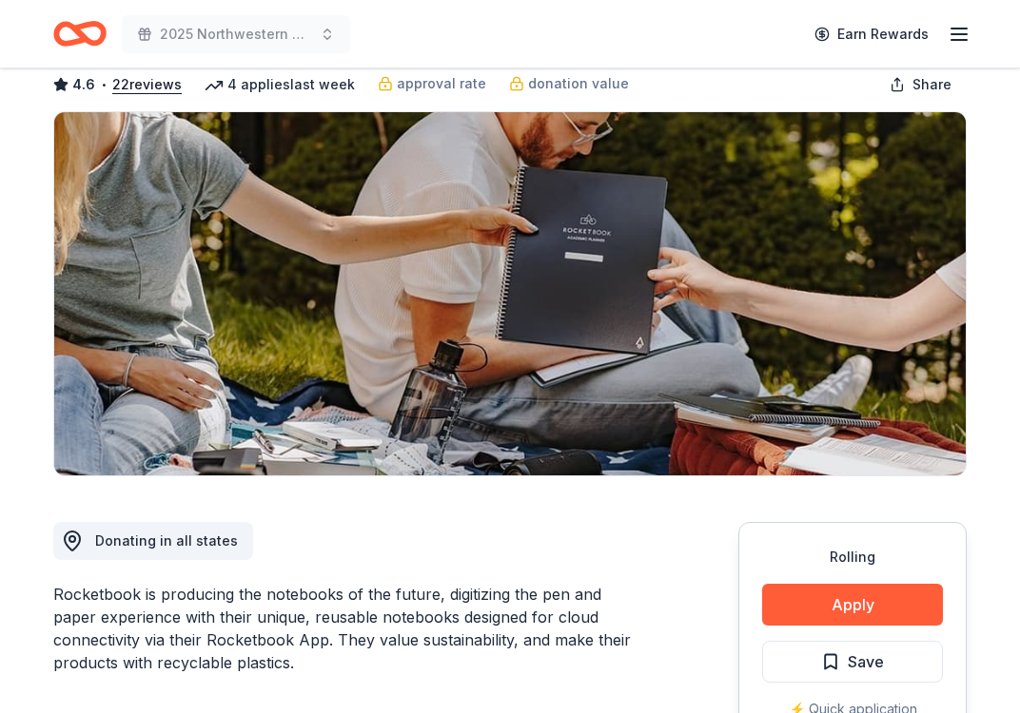
scroll to position [101, 0]
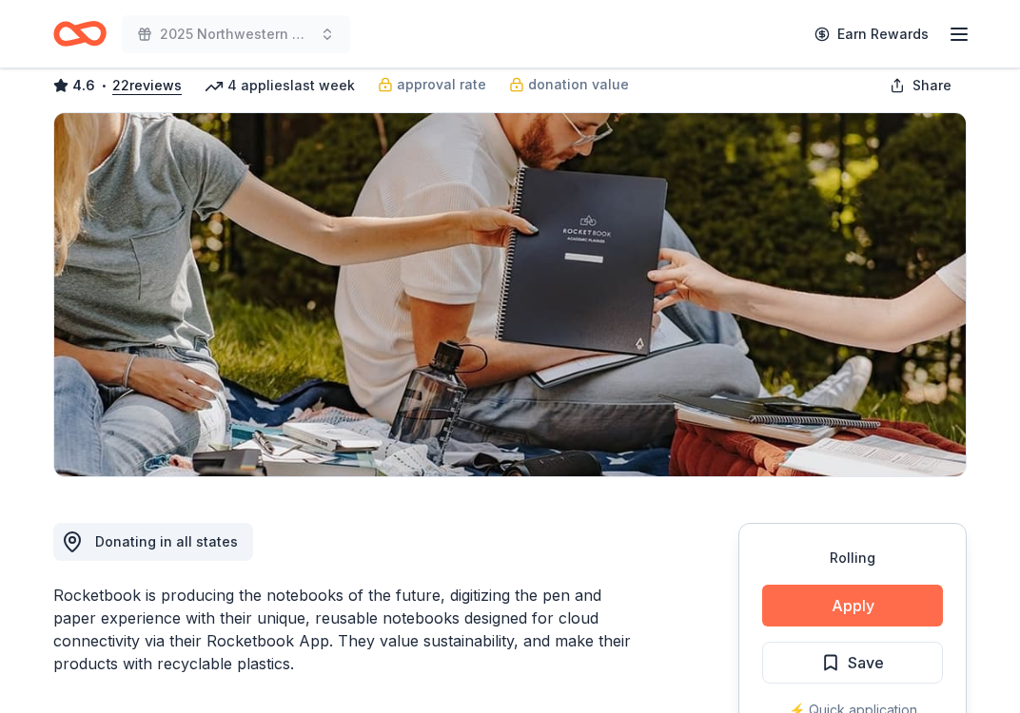
click at [833, 605] on button "Apply" at bounding box center [852, 606] width 181 height 42
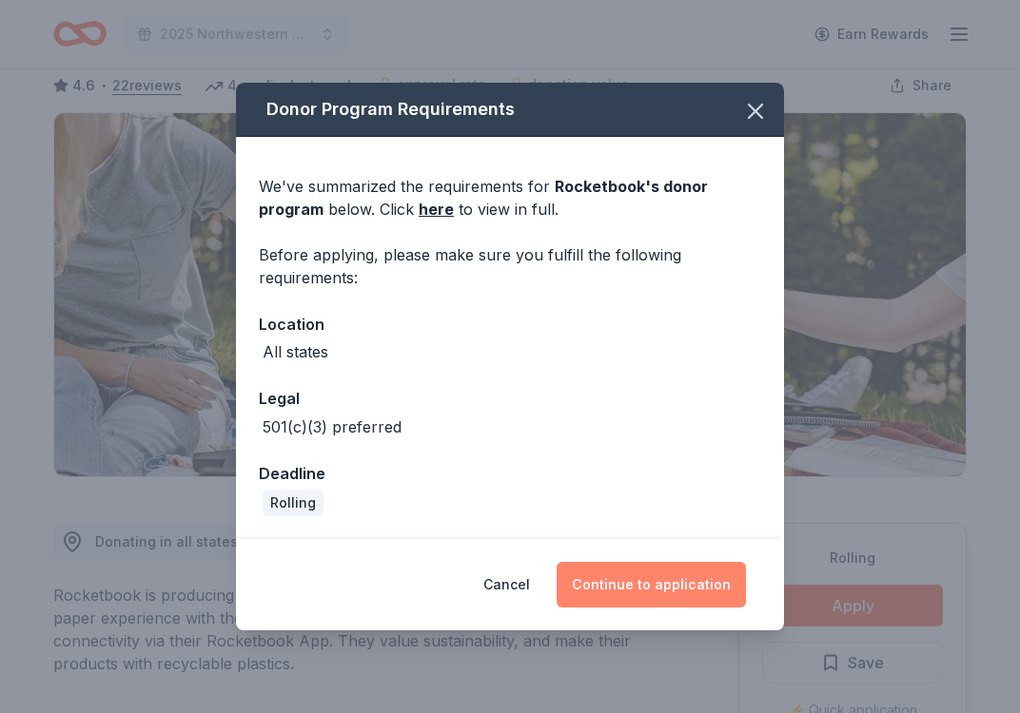
click at [646, 583] on button "Continue to application" at bounding box center [651, 585] width 189 height 46
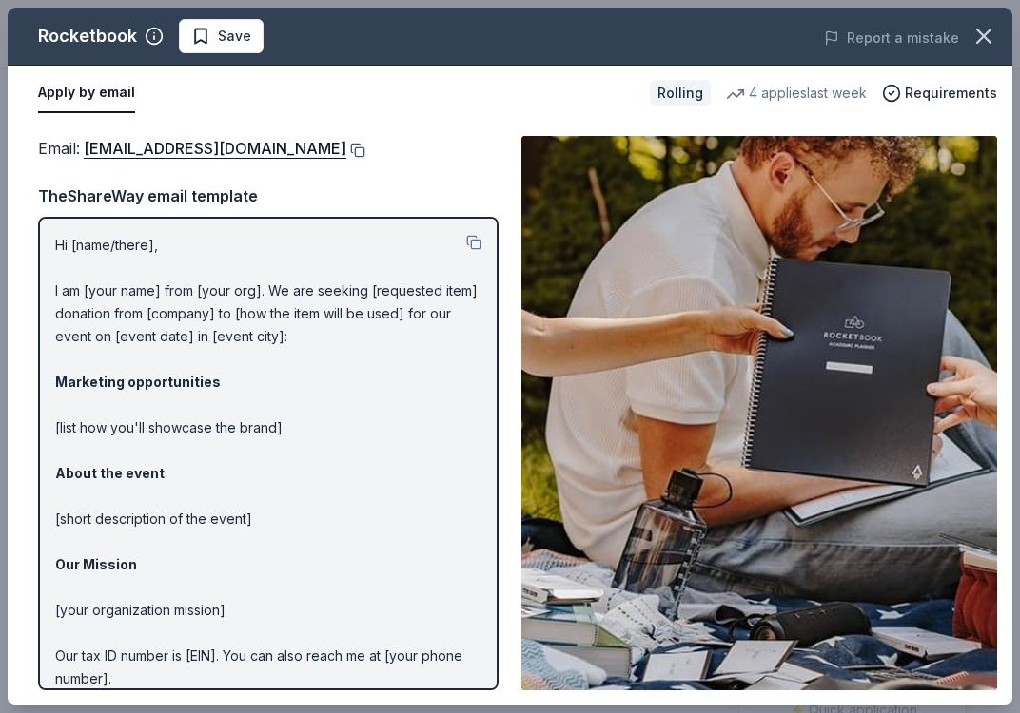
click at [365, 146] on button at bounding box center [355, 150] width 19 height 15
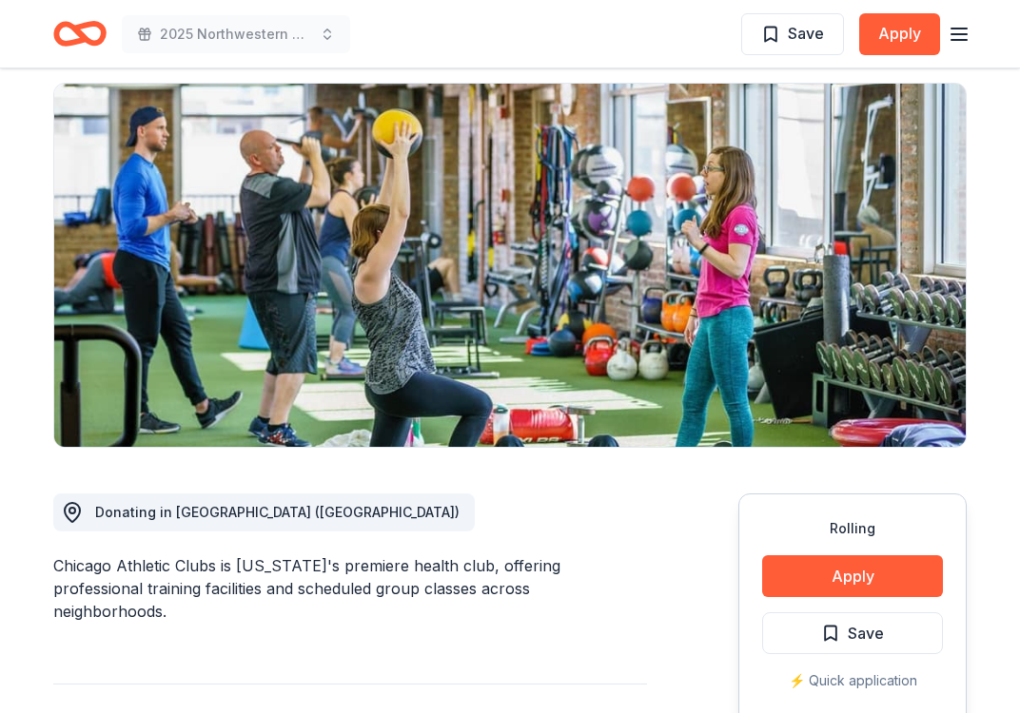
scroll to position [192, 0]
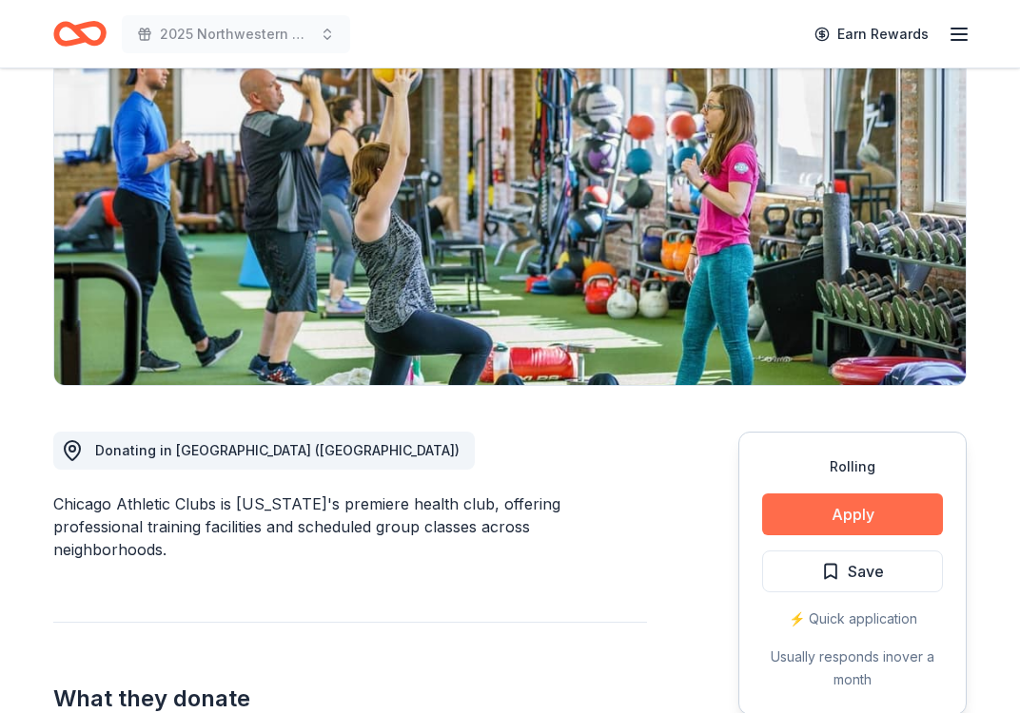
click at [828, 527] on button "Apply" at bounding box center [852, 515] width 181 height 42
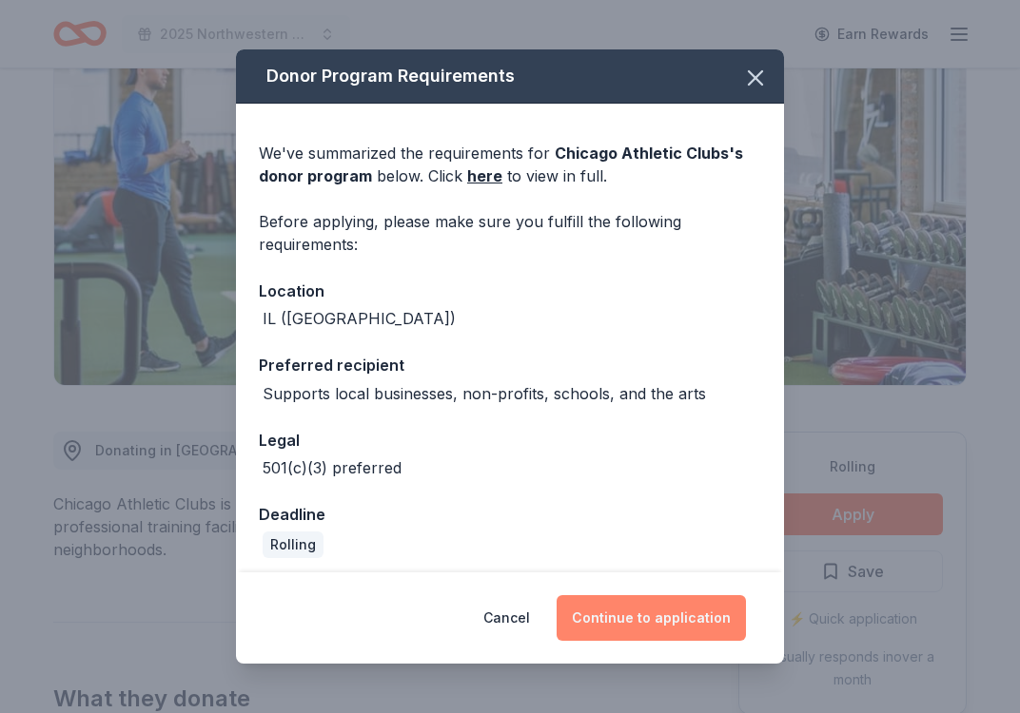
click at [661, 617] on button "Continue to application" at bounding box center [651, 619] width 189 height 46
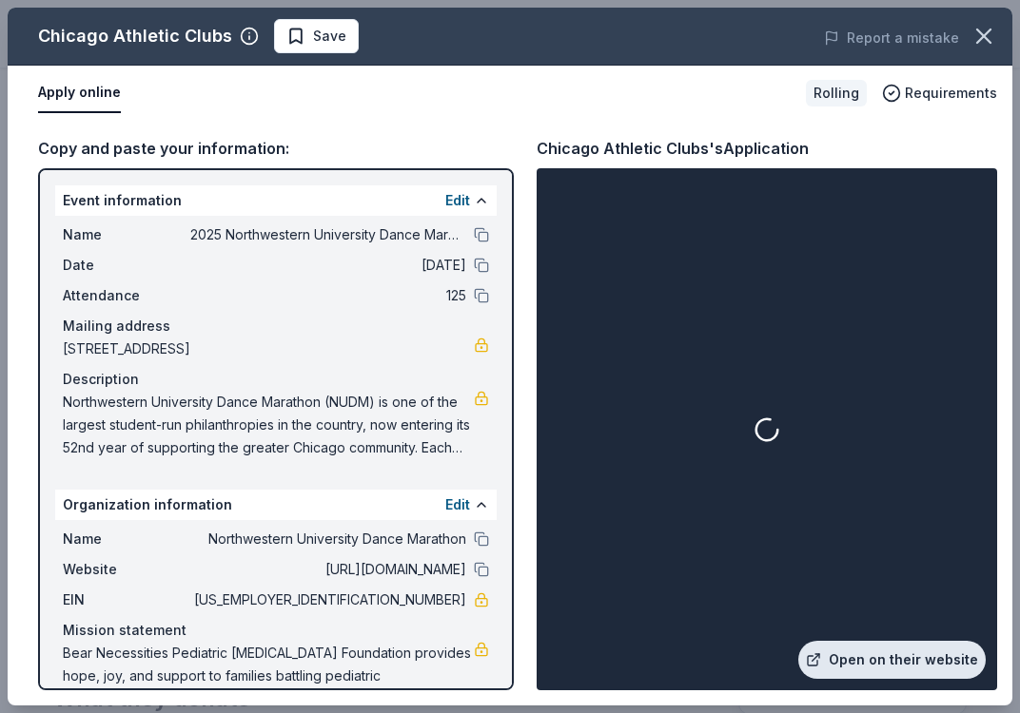
click at [853, 655] on link "Open on their website" at bounding box center [891, 660] width 187 height 38
click at [981, 29] on icon "button" at bounding box center [983, 36] width 27 height 27
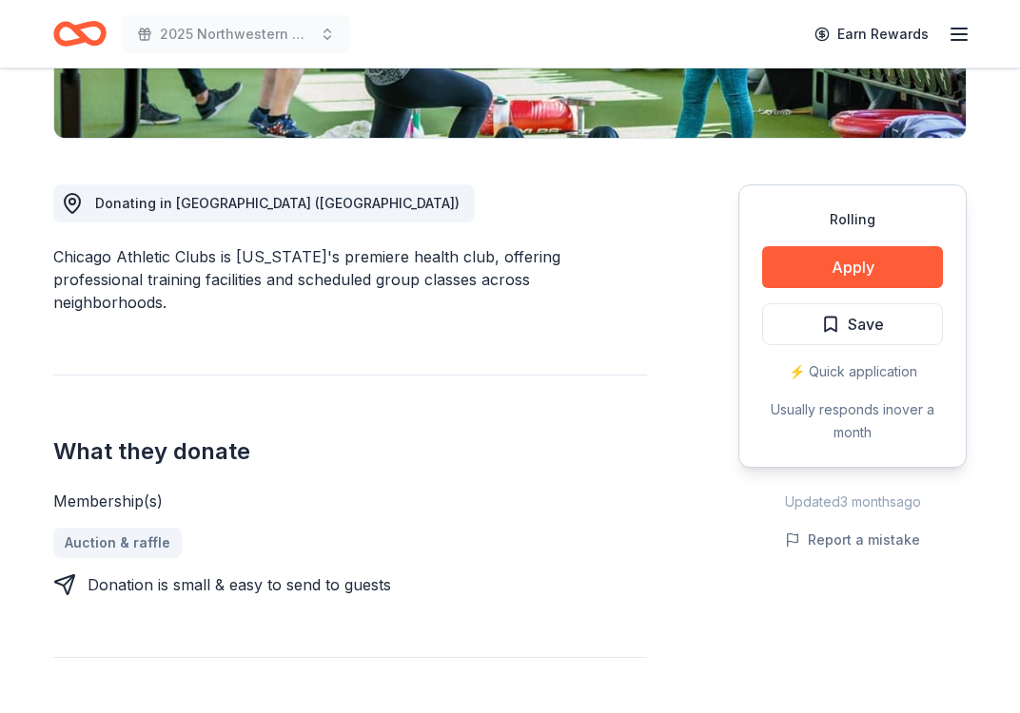
scroll to position [0, 0]
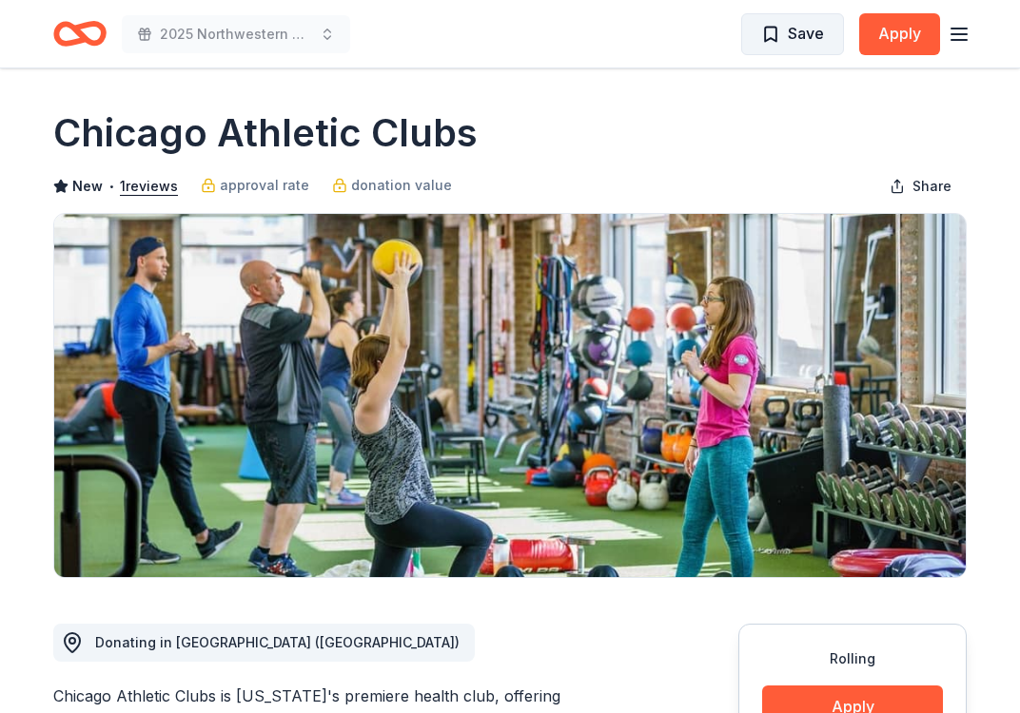
click at [785, 16] on button "Save" at bounding box center [792, 34] width 103 height 42
click at [738, 25] on html "2025 Northwestern University Dance Marathon Alumni Gala Saved Apply Rolling Sha…" at bounding box center [510, 356] width 1020 height 713
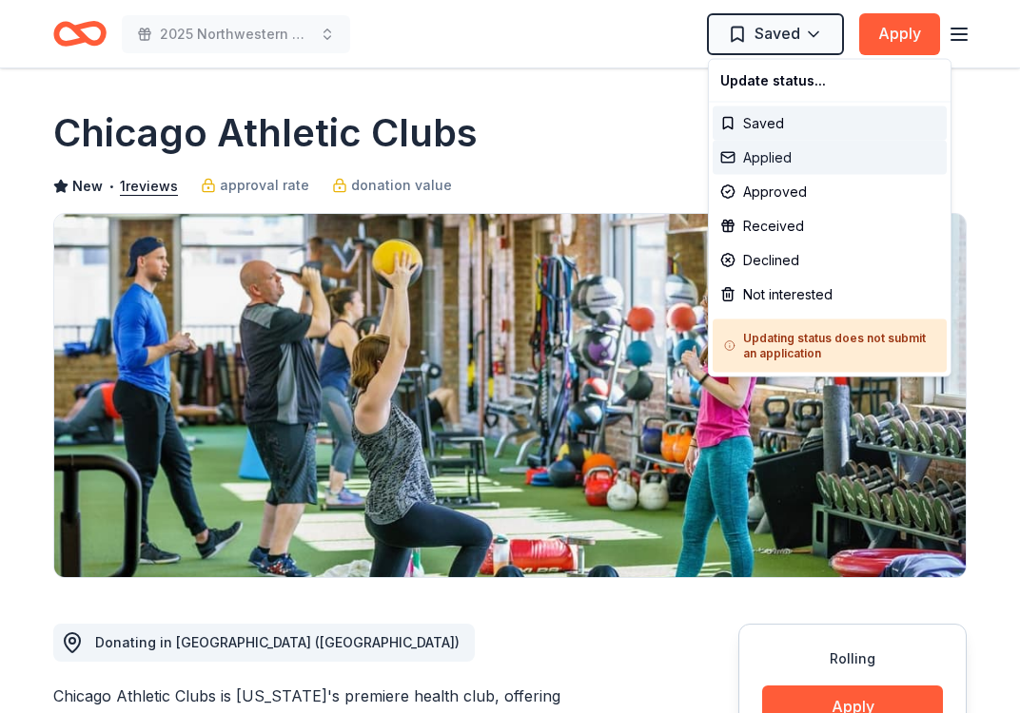
click at [770, 159] on div "Applied" at bounding box center [830, 158] width 234 height 34
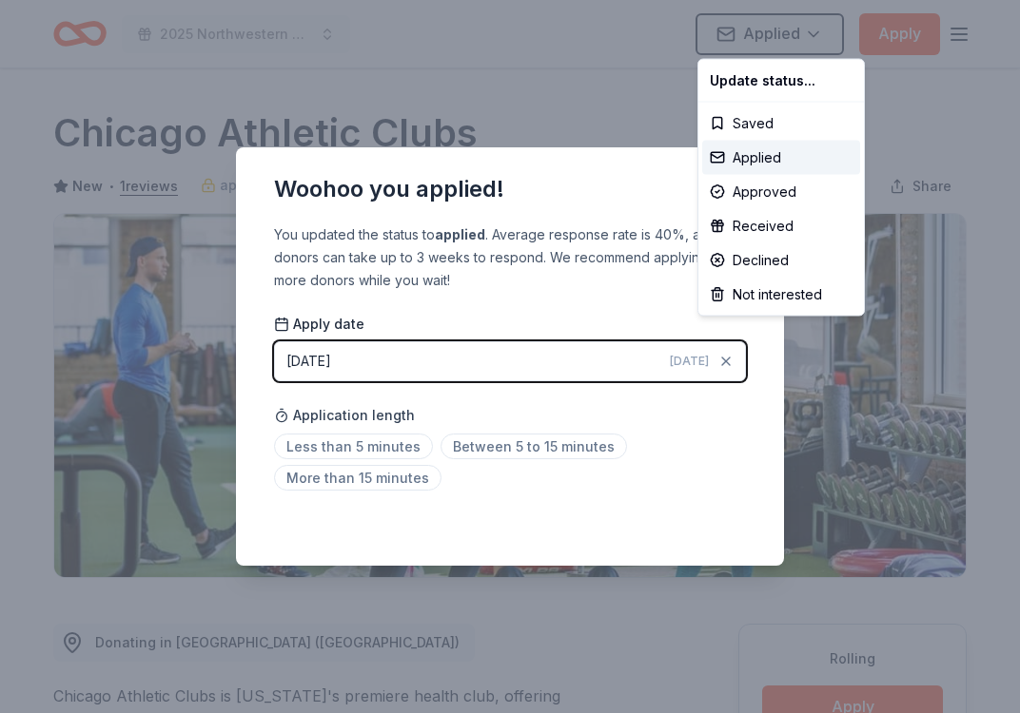
click at [386, 443] on html "2025 Northwestern University Dance Marathon Alumni Gala Applied Apply Rolling S…" at bounding box center [510, 356] width 1020 height 713
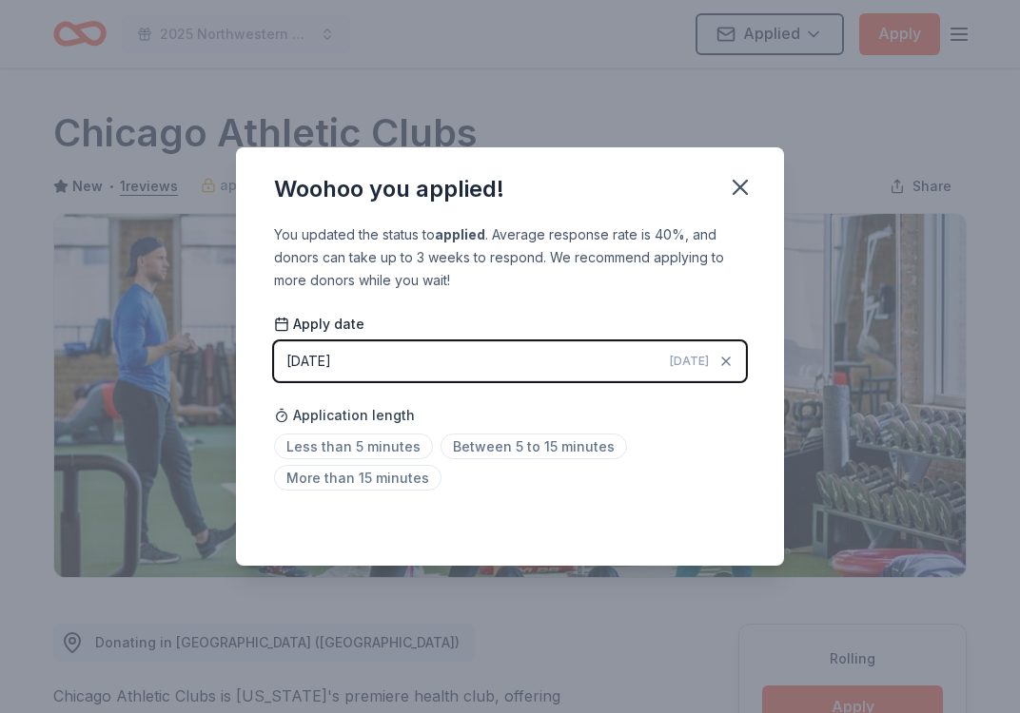
click at [386, 443] on span "Less than 5 minutes" at bounding box center [353, 447] width 159 height 26
click at [410, 90] on div "Woohoo you applied! You updated the status to applied . Average response rate i…" at bounding box center [510, 356] width 1020 height 713
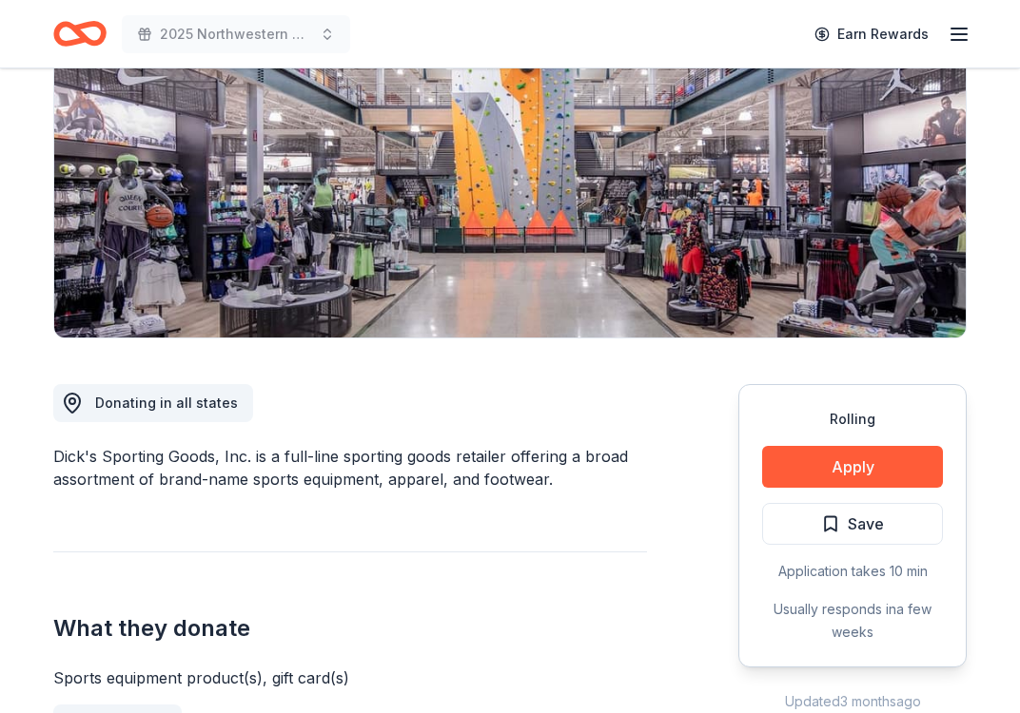
scroll to position [405, 0]
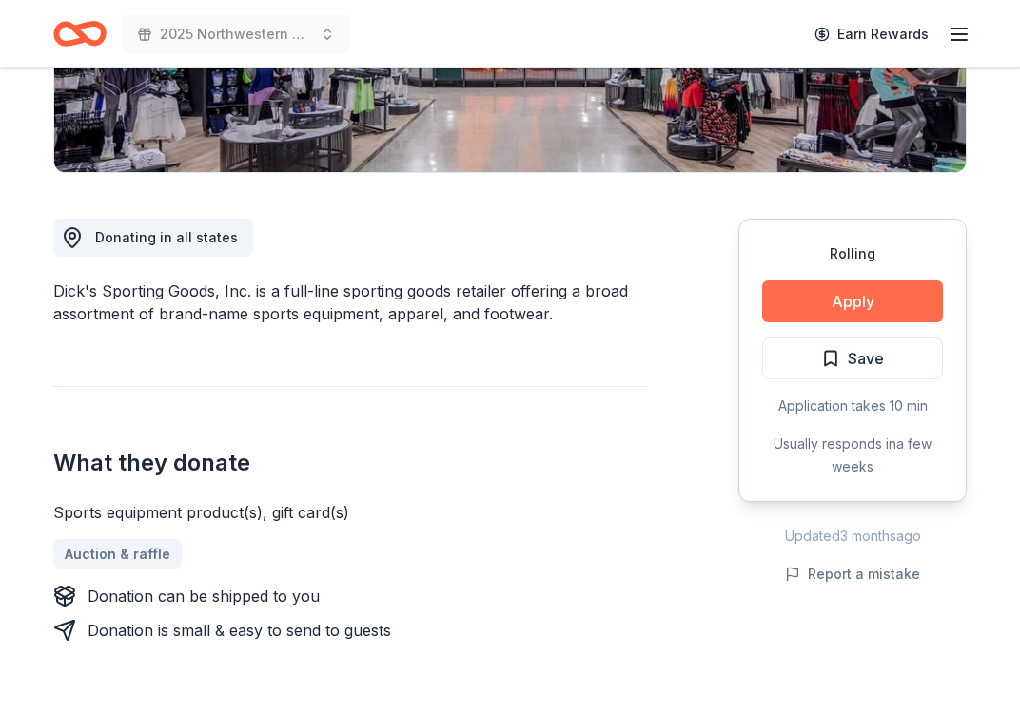
click at [804, 296] on button "Apply" at bounding box center [852, 302] width 181 height 42
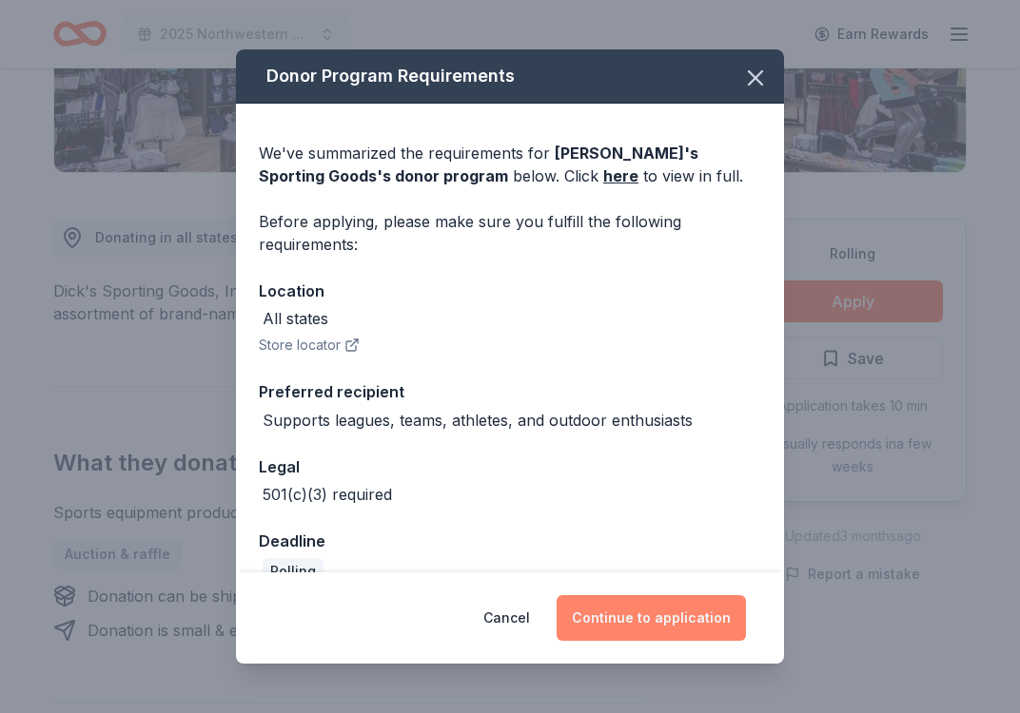
click at [643, 620] on button "Continue to application" at bounding box center [651, 619] width 189 height 46
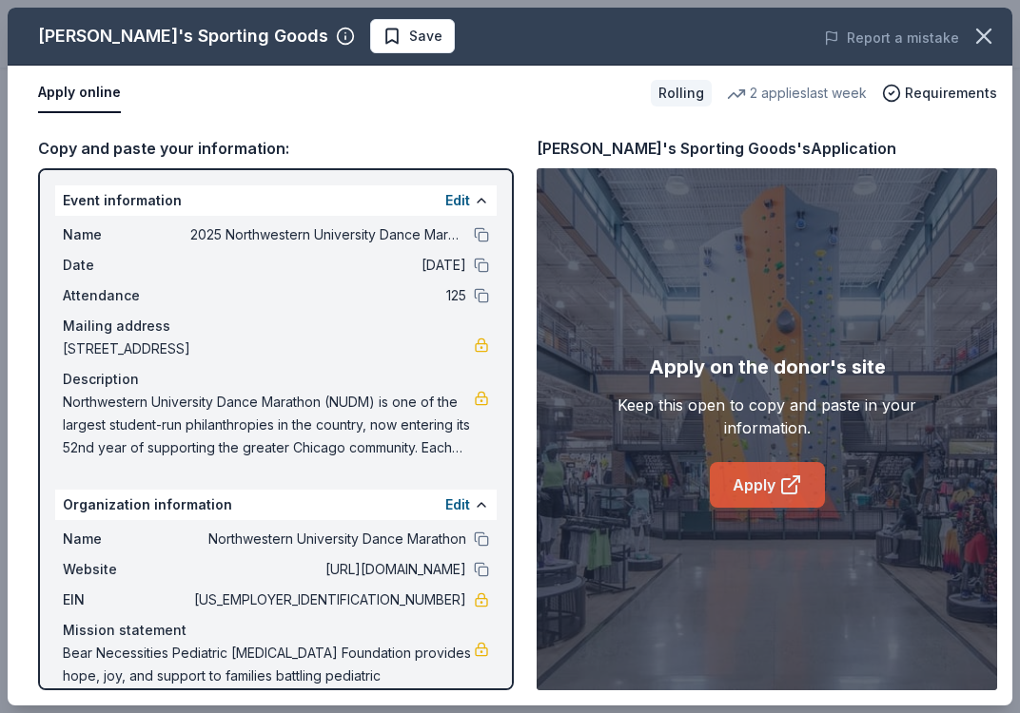
click at [765, 485] on link "Apply" at bounding box center [767, 485] width 115 height 46
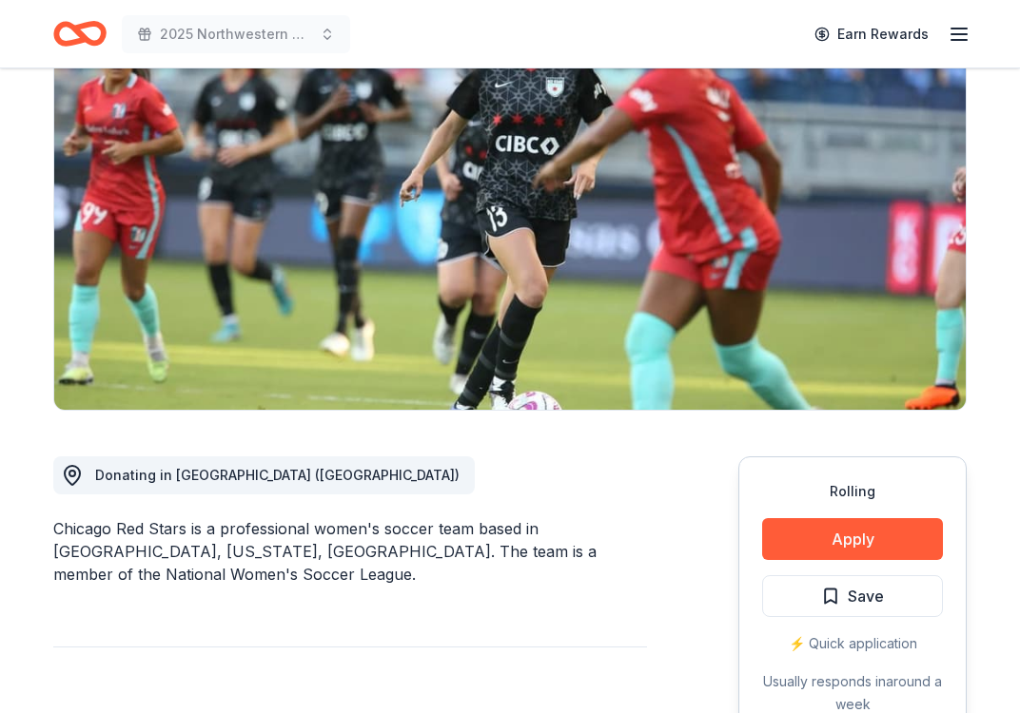
scroll to position [173, 0]
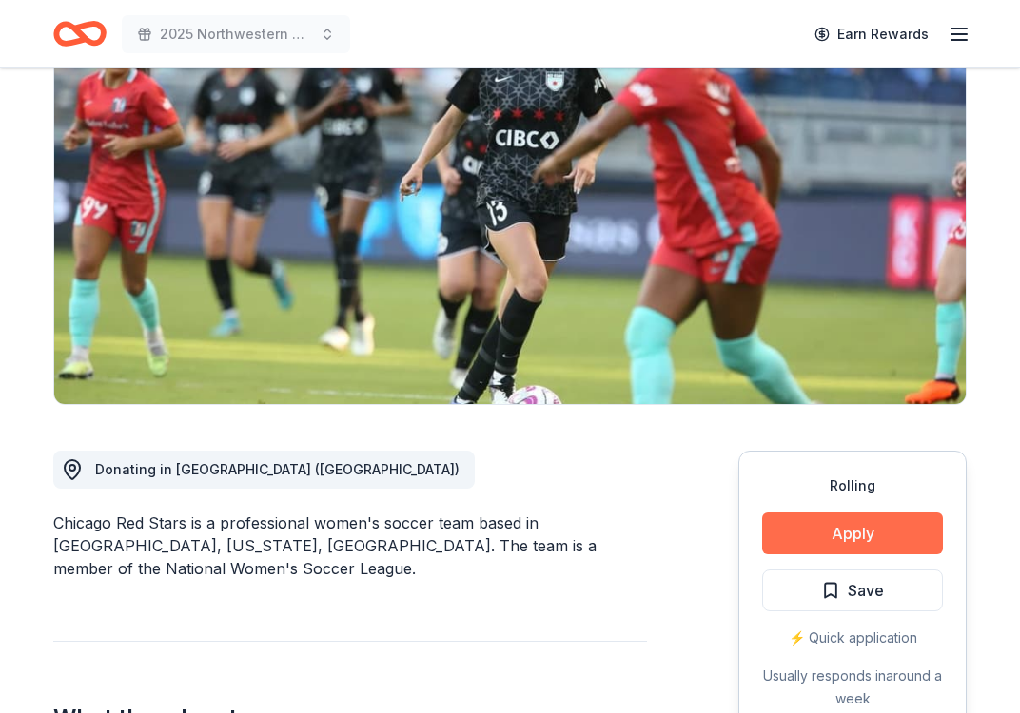
click at [850, 536] on button "Apply" at bounding box center [852, 534] width 181 height 42
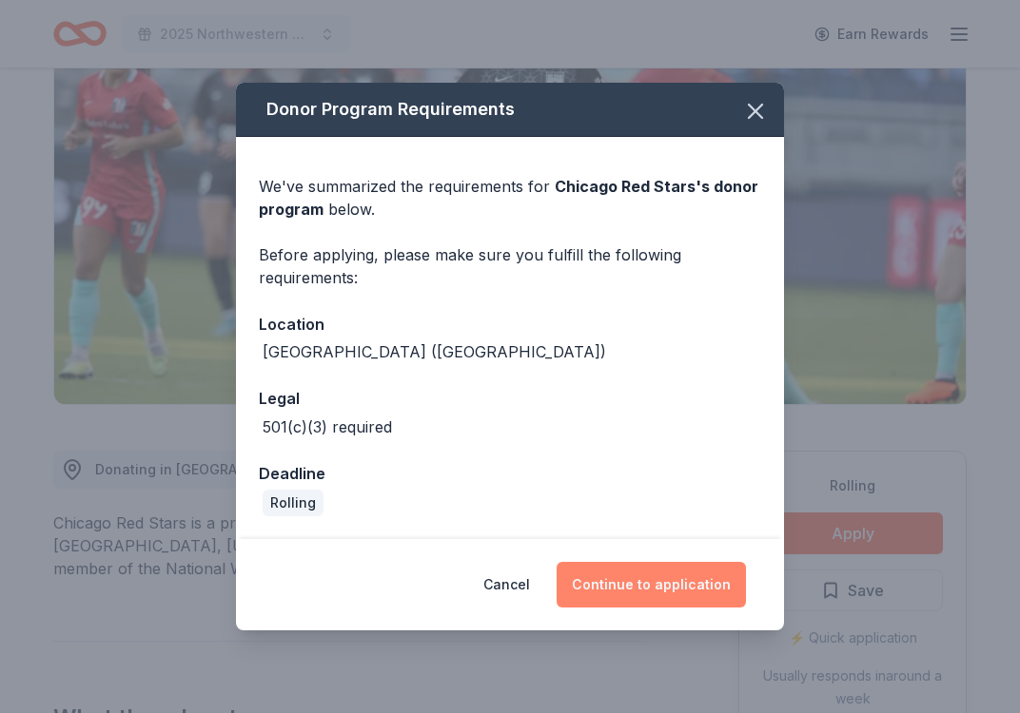
click at [675, 587] on button "Continue to application" at bounding box center [651, 585] width 189 height 46
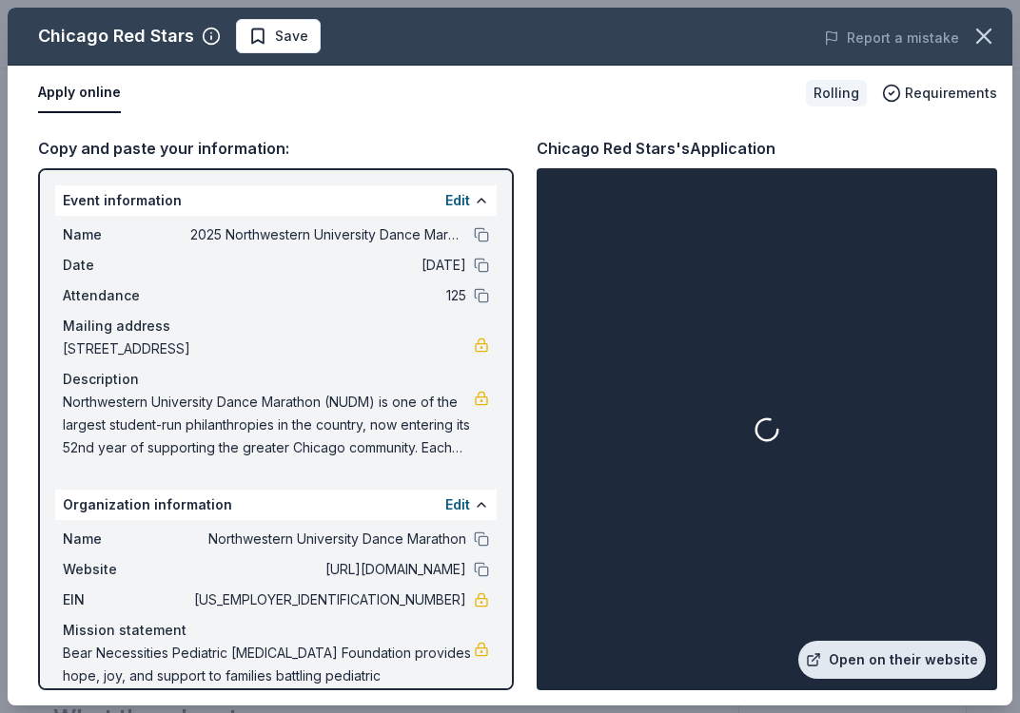
click at [873, 659] on link "Open on their website" at bounding box center [891, 660] width 187 height 38
